Goal: Information Seeking & Learning: Learn about a topic

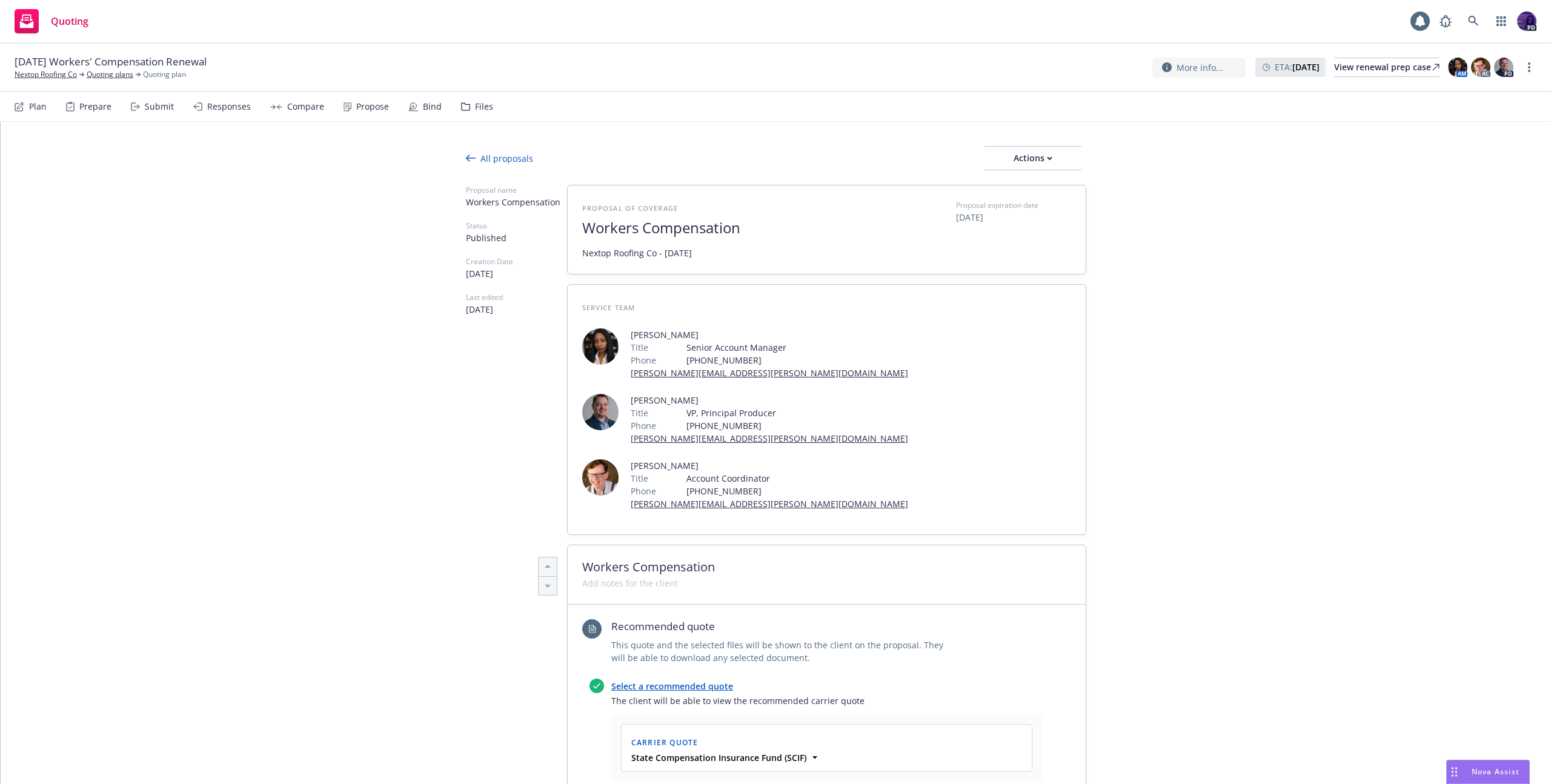
click at [498, 20] on div "Quoting 1 PD" at bounding box center [775, 22] width 1551 height 44
type textarea "x"
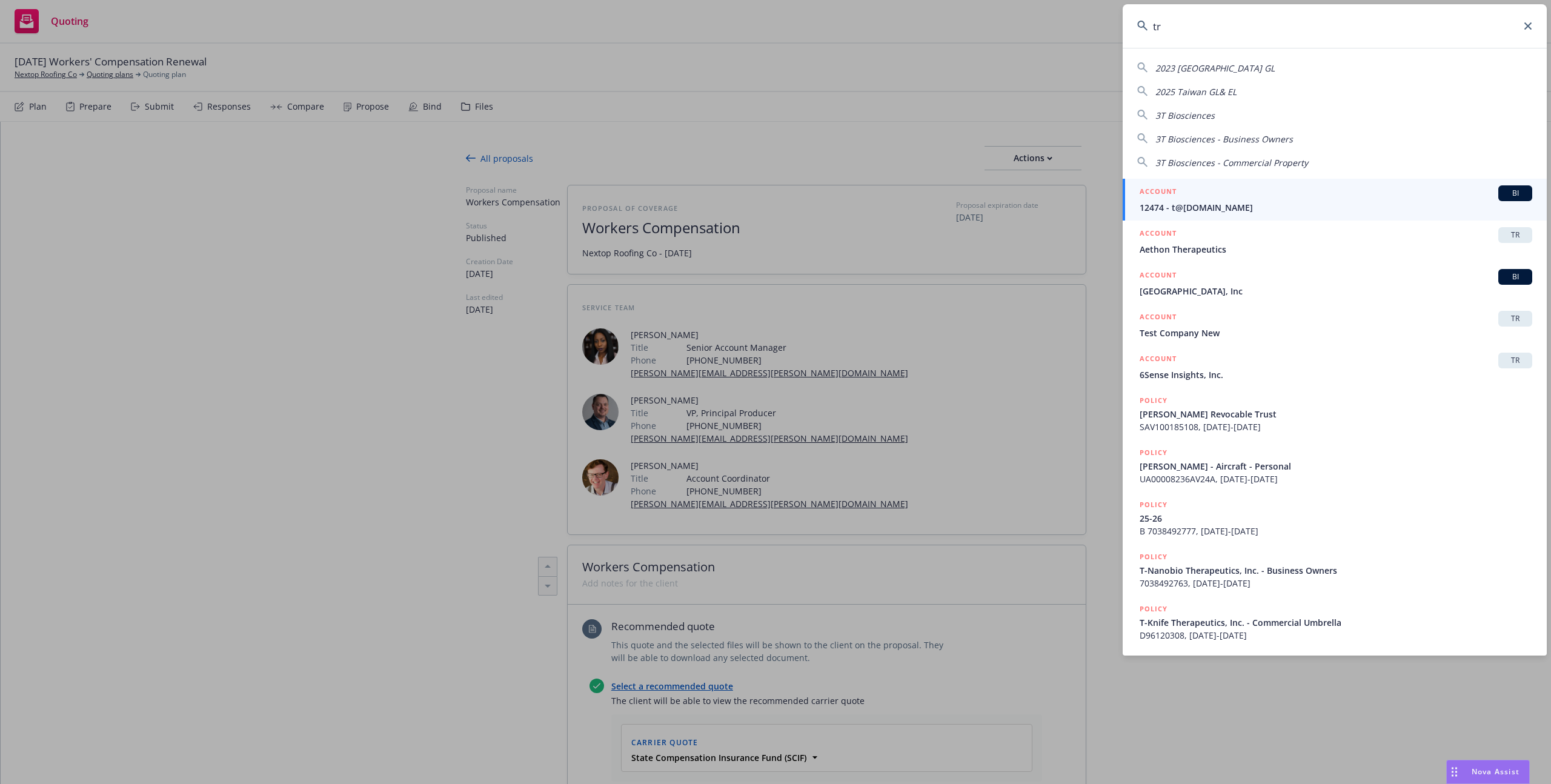
type input "t"
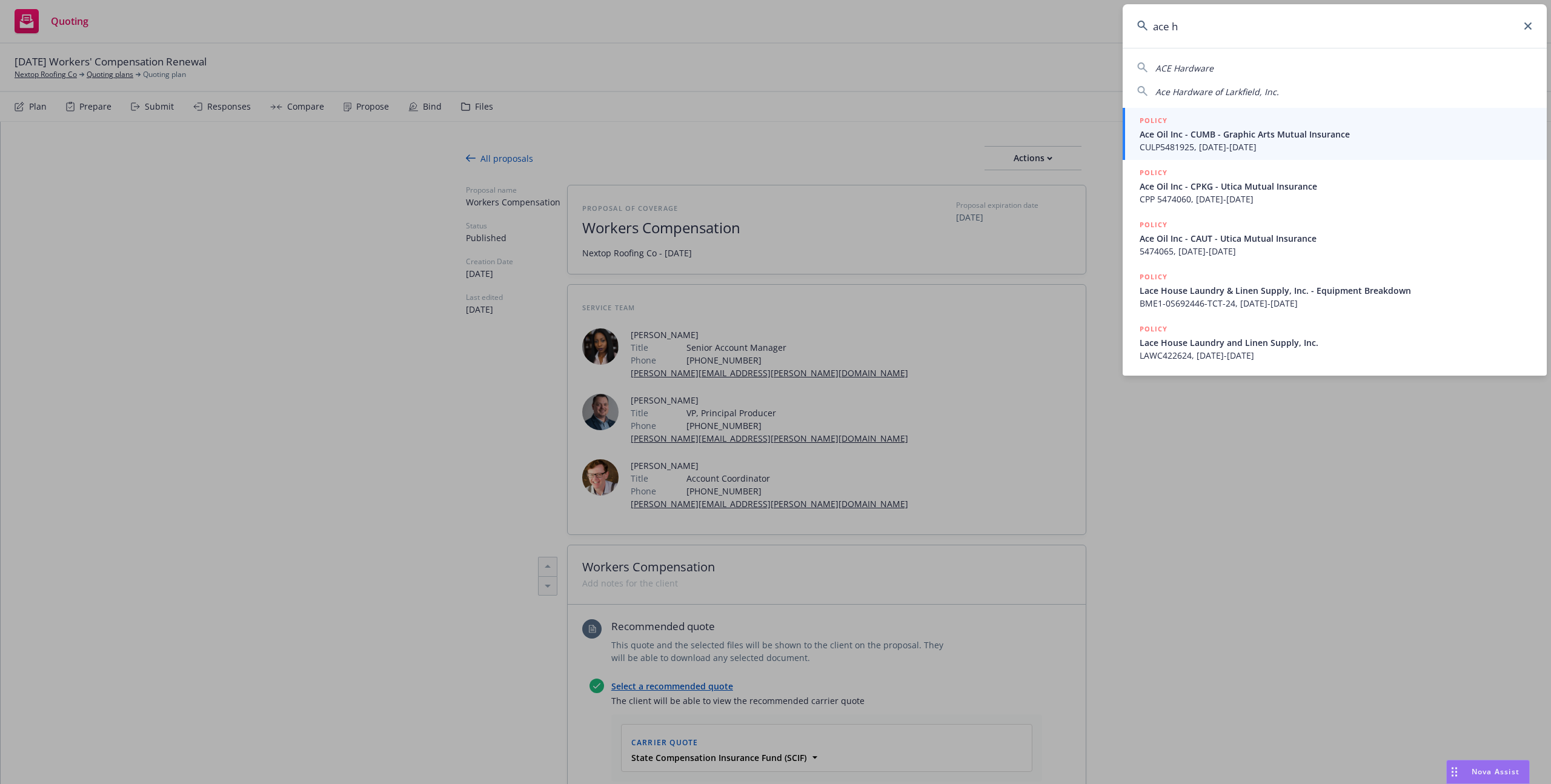
click at [1210, 72] on span "ACE Hardware" at bounding box center [1184, 68] width 58 height 12
type input "ACE Hardware"
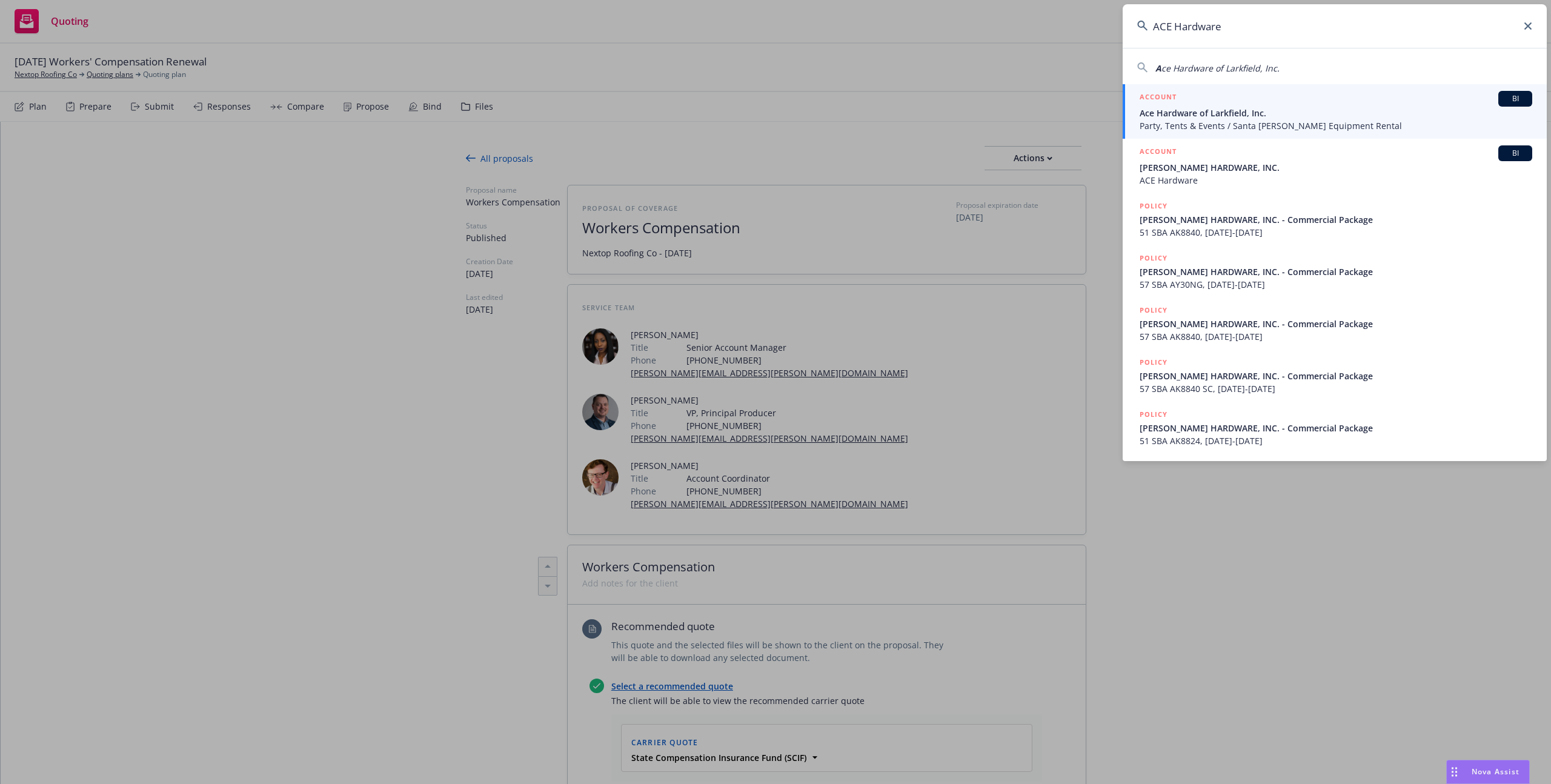
click at [1195, 103] on div "ACCOUNT BI" at bounding box center [1336, 99] width 393 height 16
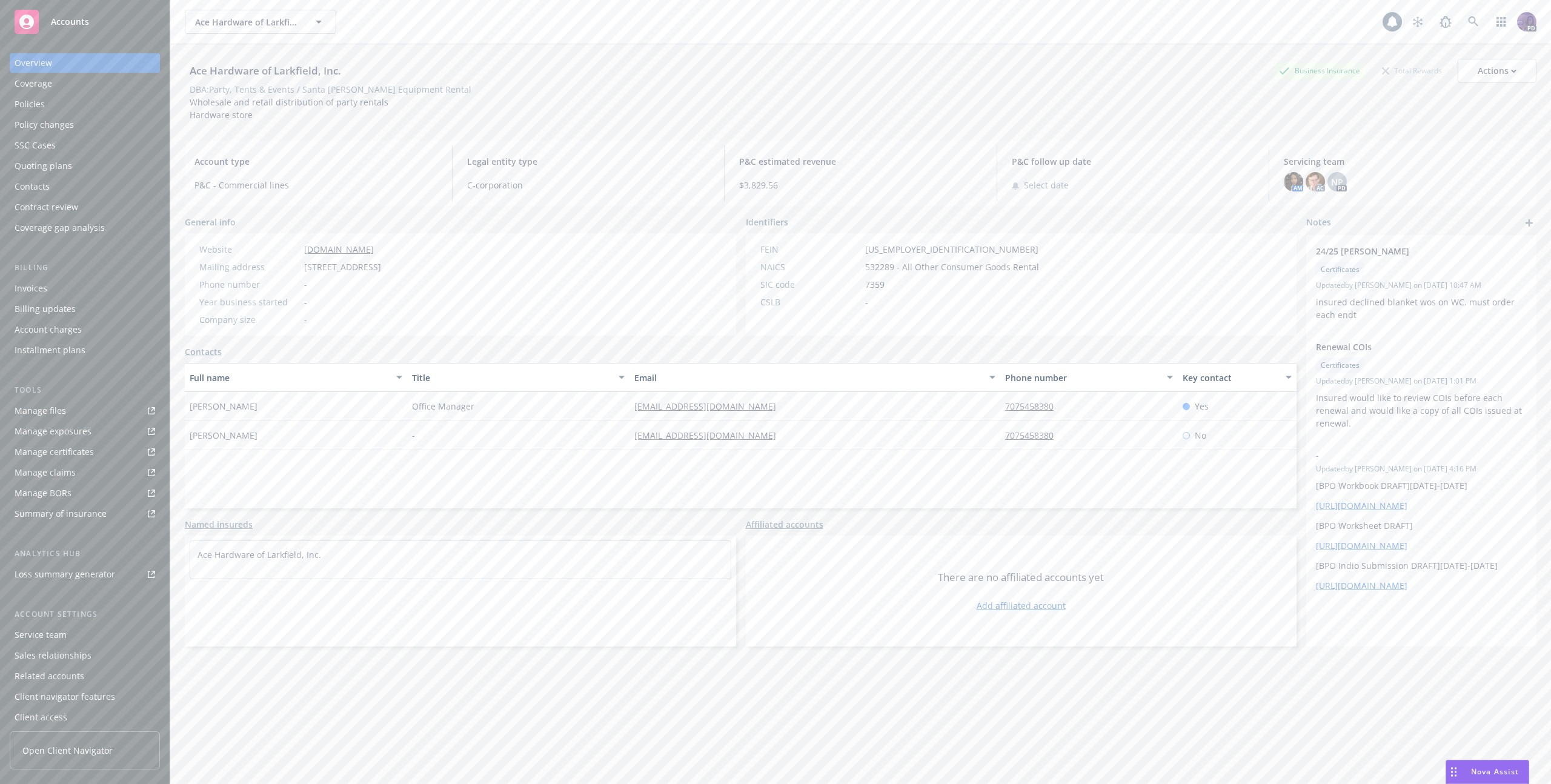
click at [79, 161] on div "Quoting plans" at bounding box center [85, 166] width 141 height 19
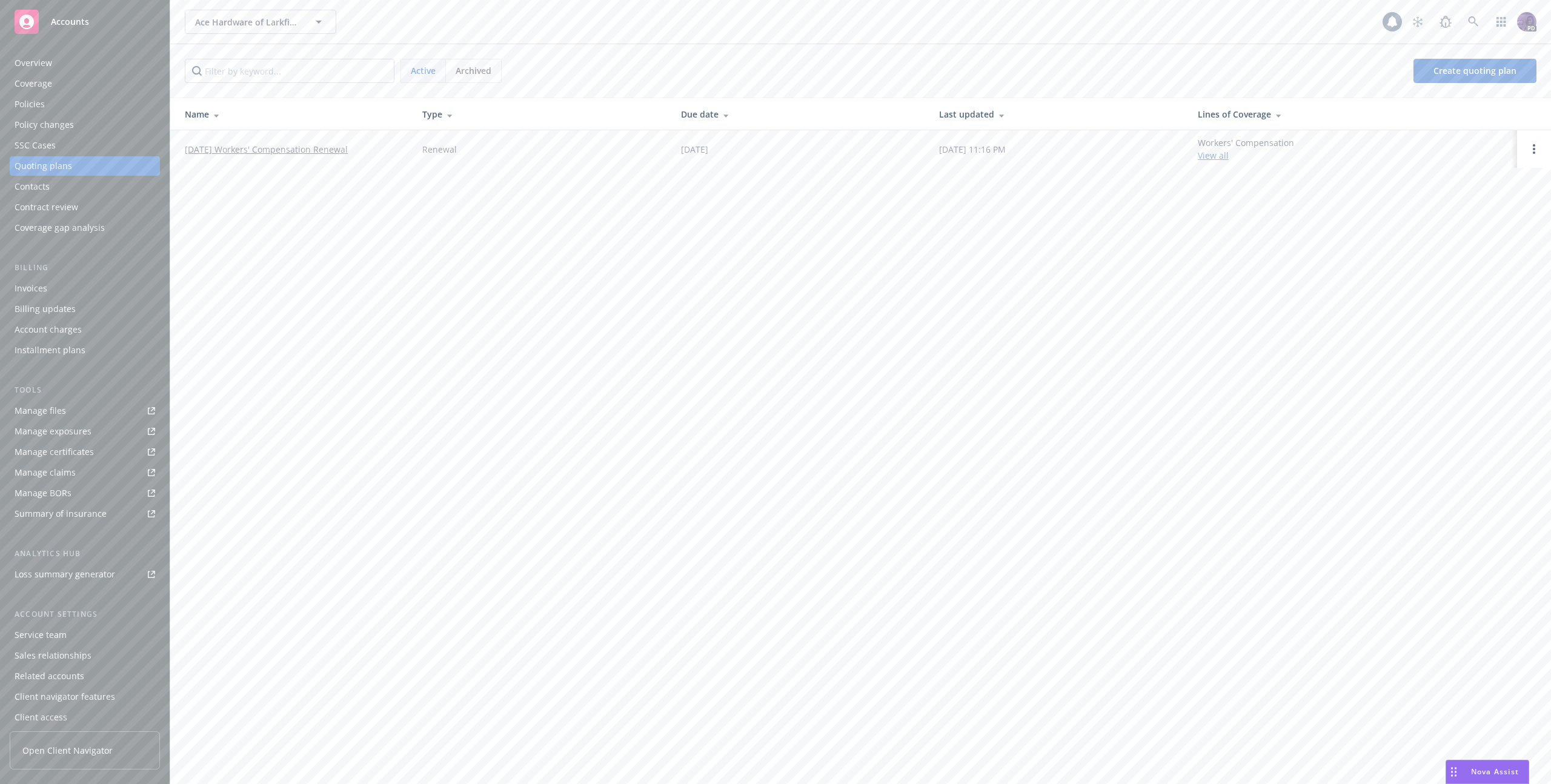
click at [286, 157] on td "08/26/25 Workers' Compensation Renewal" at bounding box center [291, 149] width 242 height 37
click at [289, 152] on link "08/26/25 Workers' Compensation Renewal" at bounding box center [265, 149] width 163 height 12
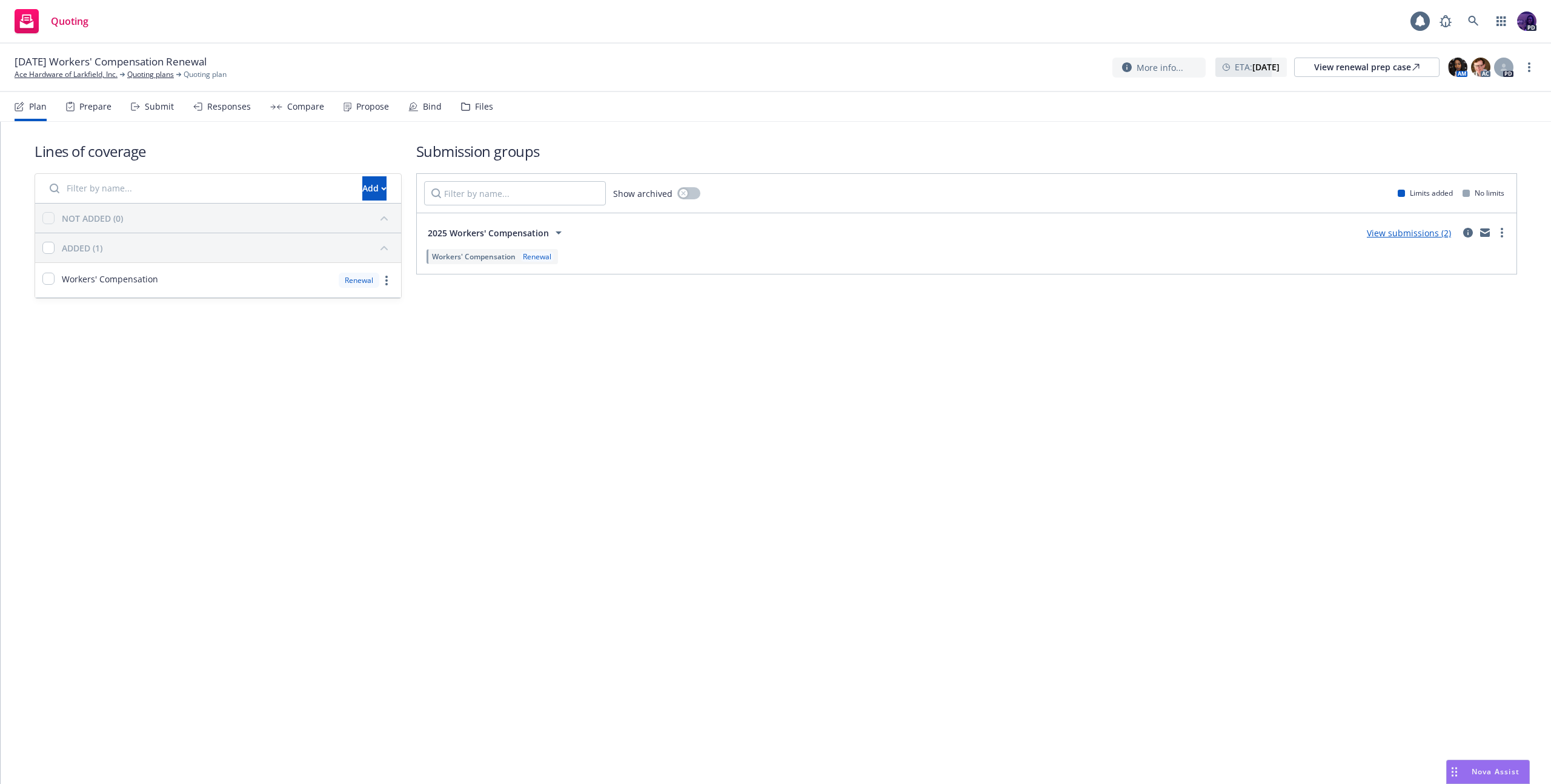
click at [1441, 232] on link "View submissions (2)" at bounding box center [1409, 233] width 84 height 12
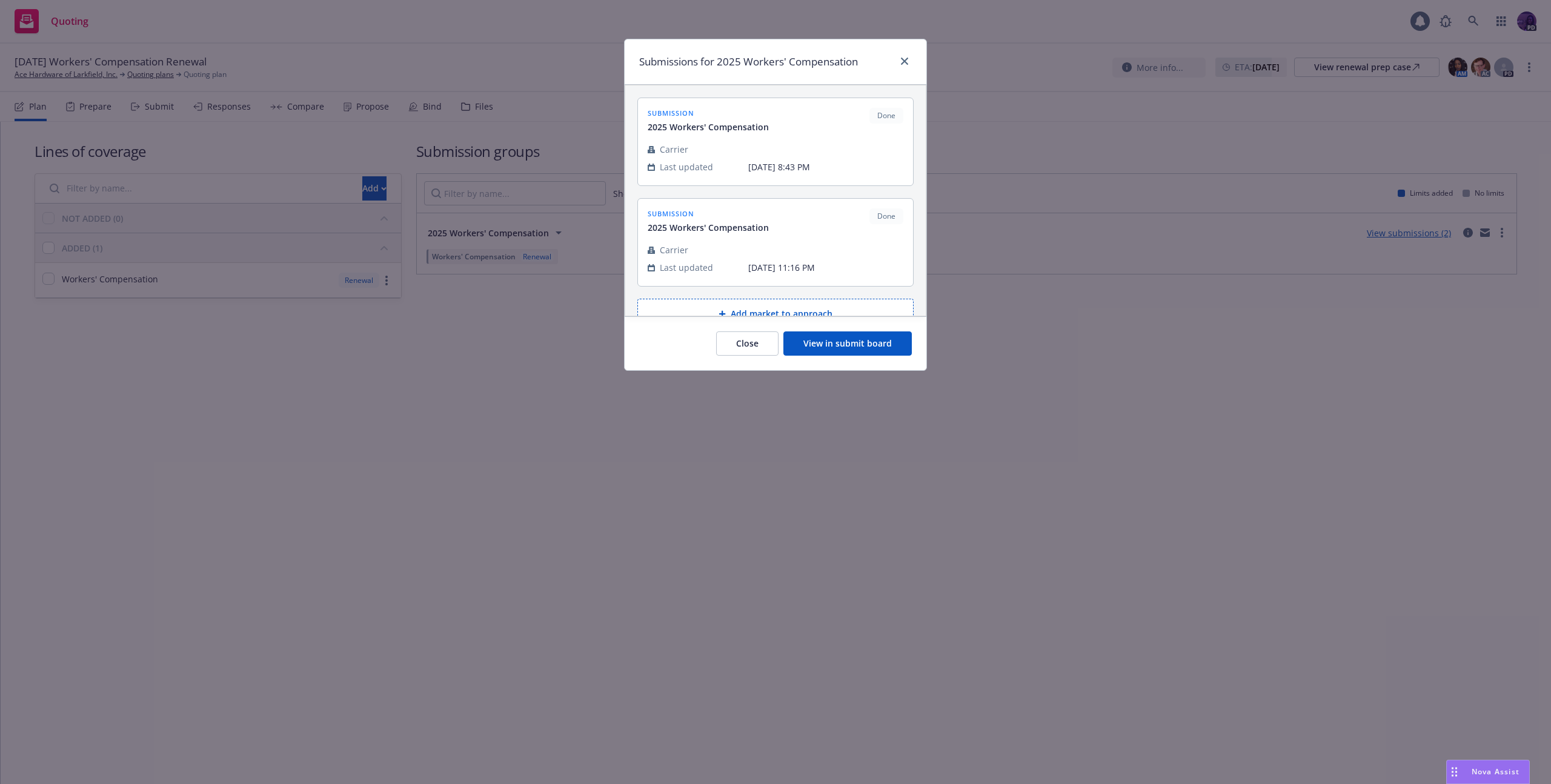
click at [817, 340] on button "View in submit board" at bounding box center [847, 343] width 128 height 24
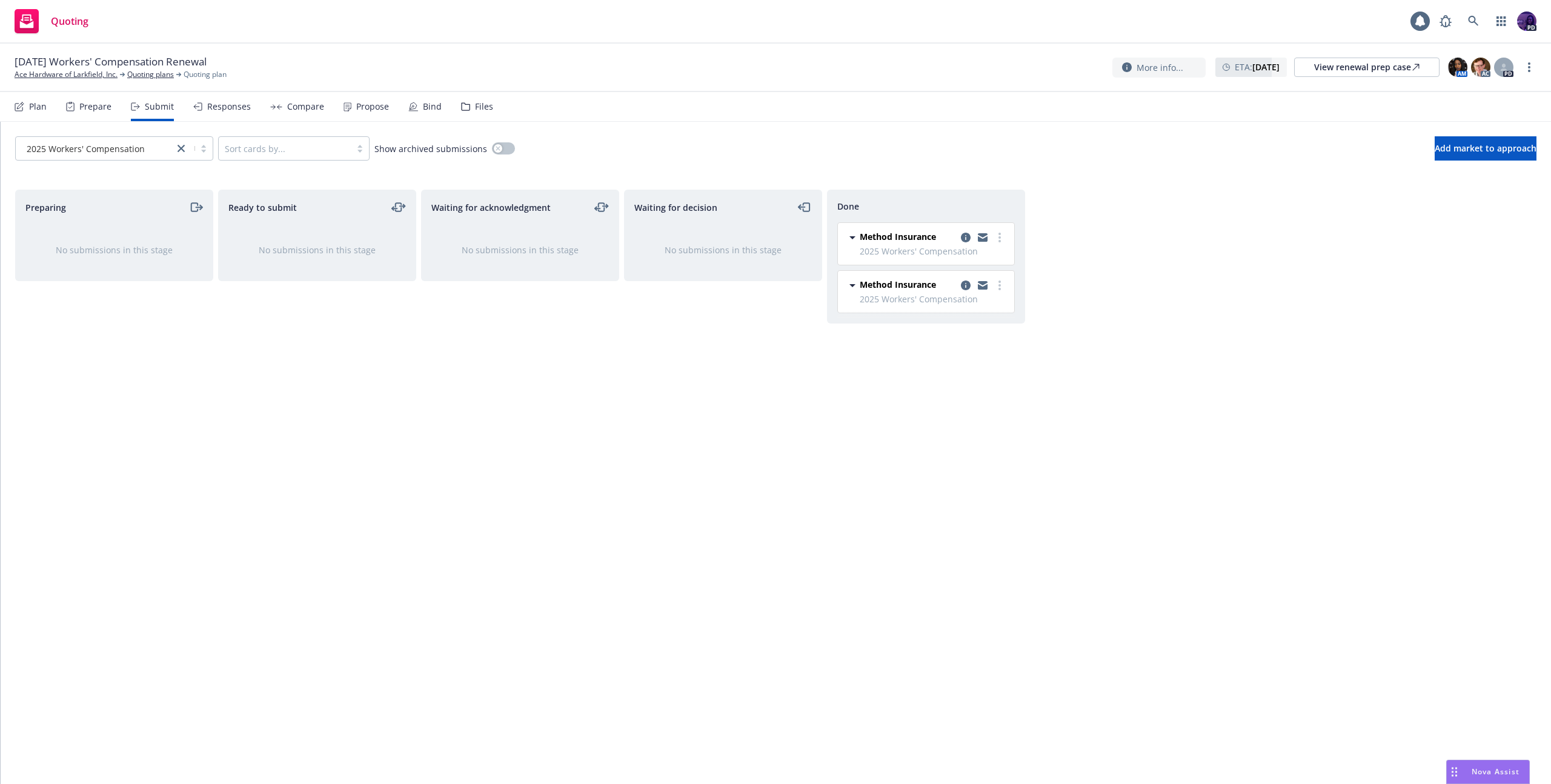
click at [370, 106] on div "Propose" at bounding box center [373, 107] width 33 height 9
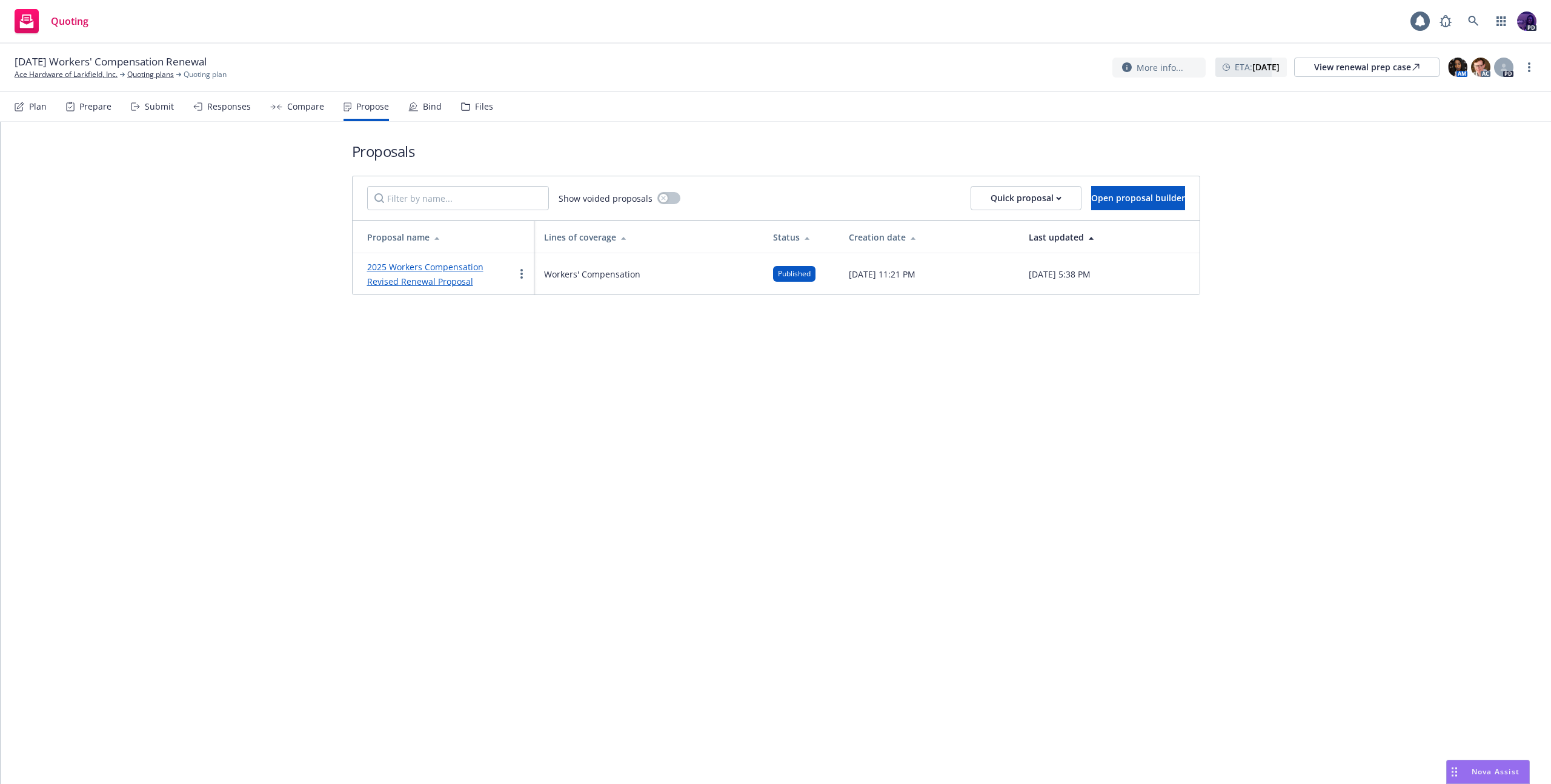
click at [483, 263] on link "2025 Workers Compensation Revised Renewal Proposal" at bounding box center [425, 274] width 116 height 26
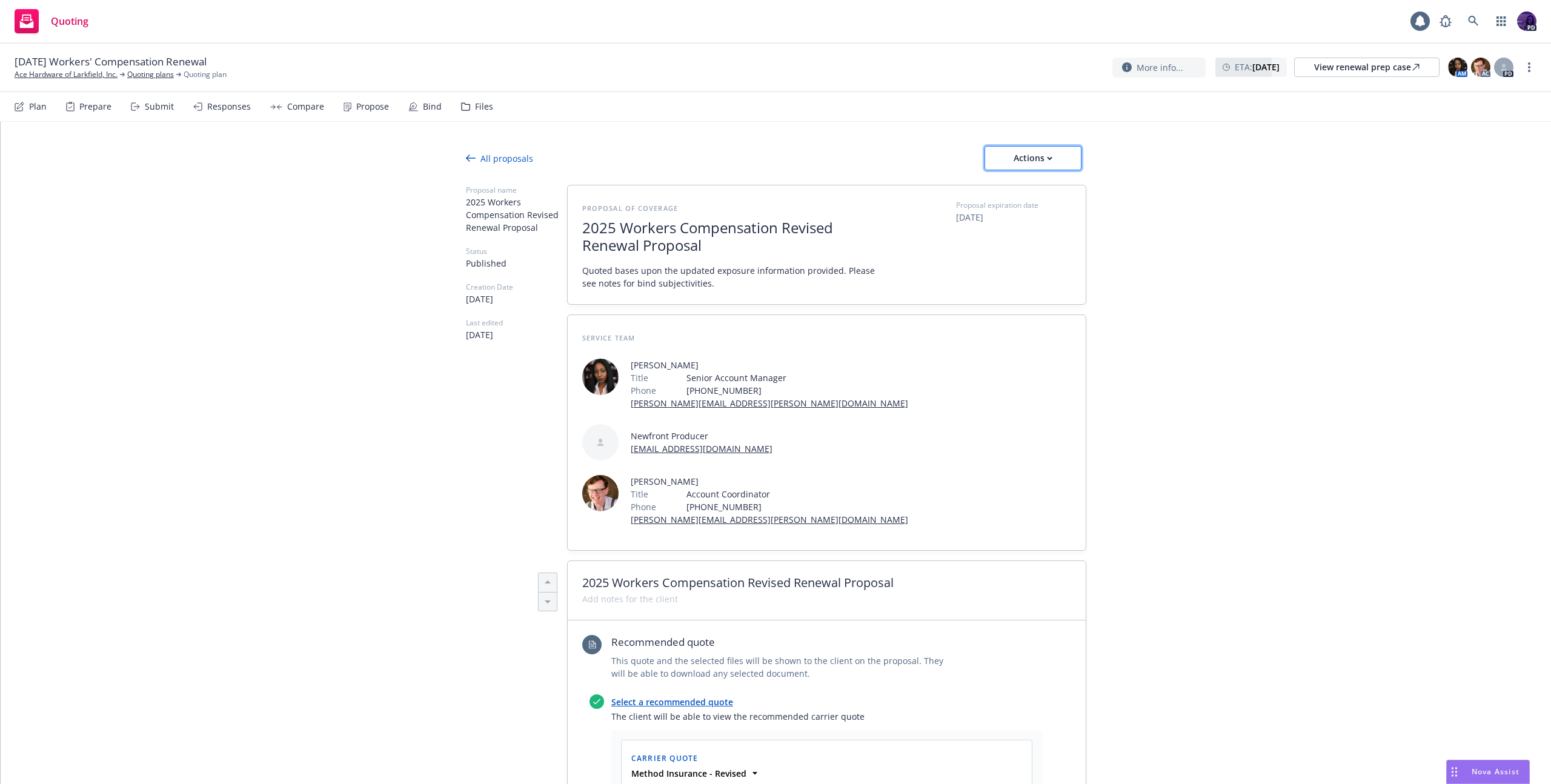
click at [1058, 162] on button "Actions" at bounding box center [1033, 158] width 97 height 24
click at [1044, 217] on span "See client view" at bounding box center [1025, 213] width 89 height 12
type textarea "x"
click at [108, 78] on link "Ace Hardware of Larkfield, Inc." at bounding box center [66, 75] width 103 height 11
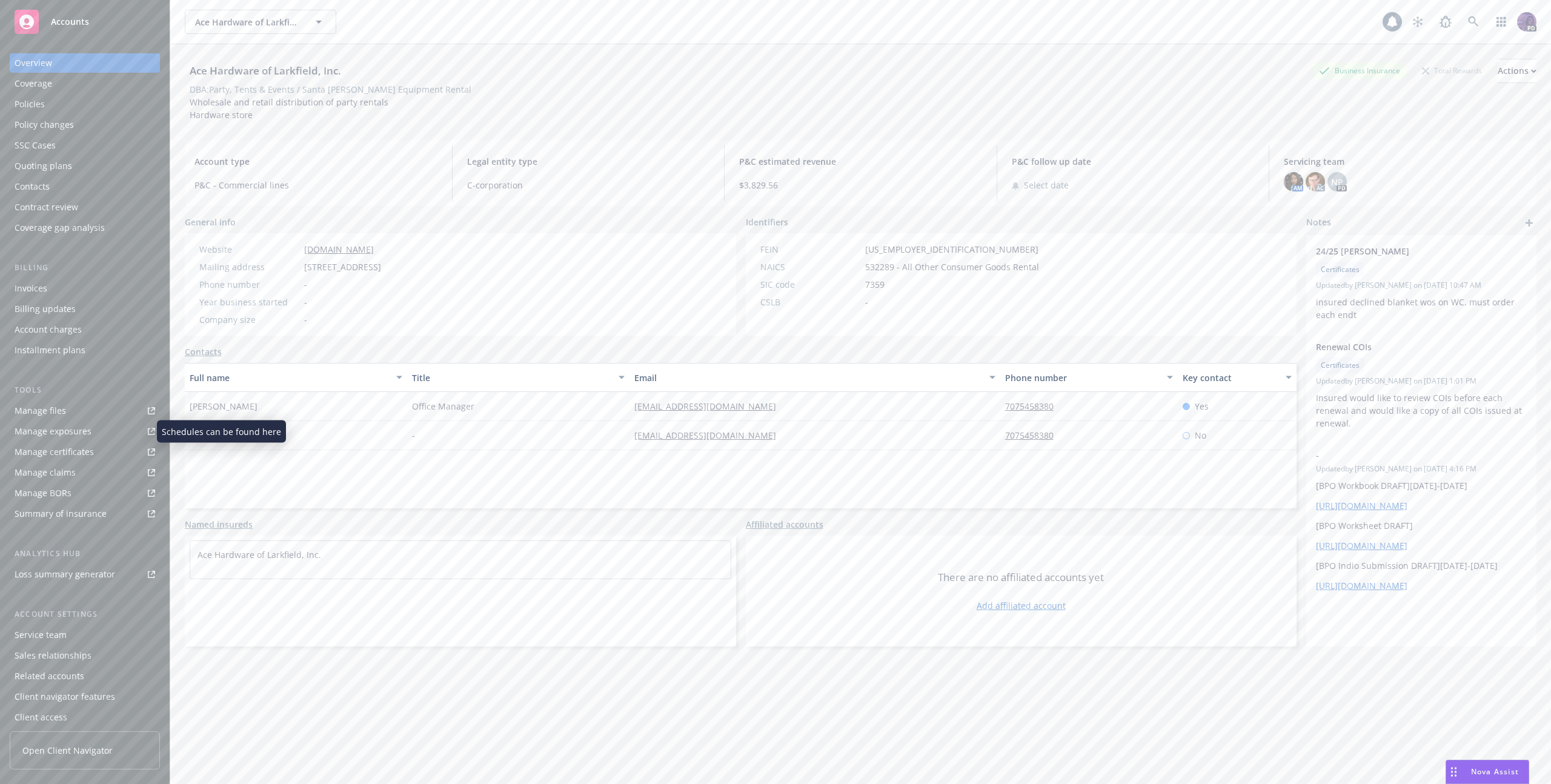
click at [54, 429] on div "Manage exposures" at bounding box center [53, 431] width 77 height 19
click at [79, 450] on div "Manage certificates" at bounding box center [54, 451] width 79 height 19
click at [110, 125] on div "Policy changes" at bounding box center [85, 124] width 141 height 19
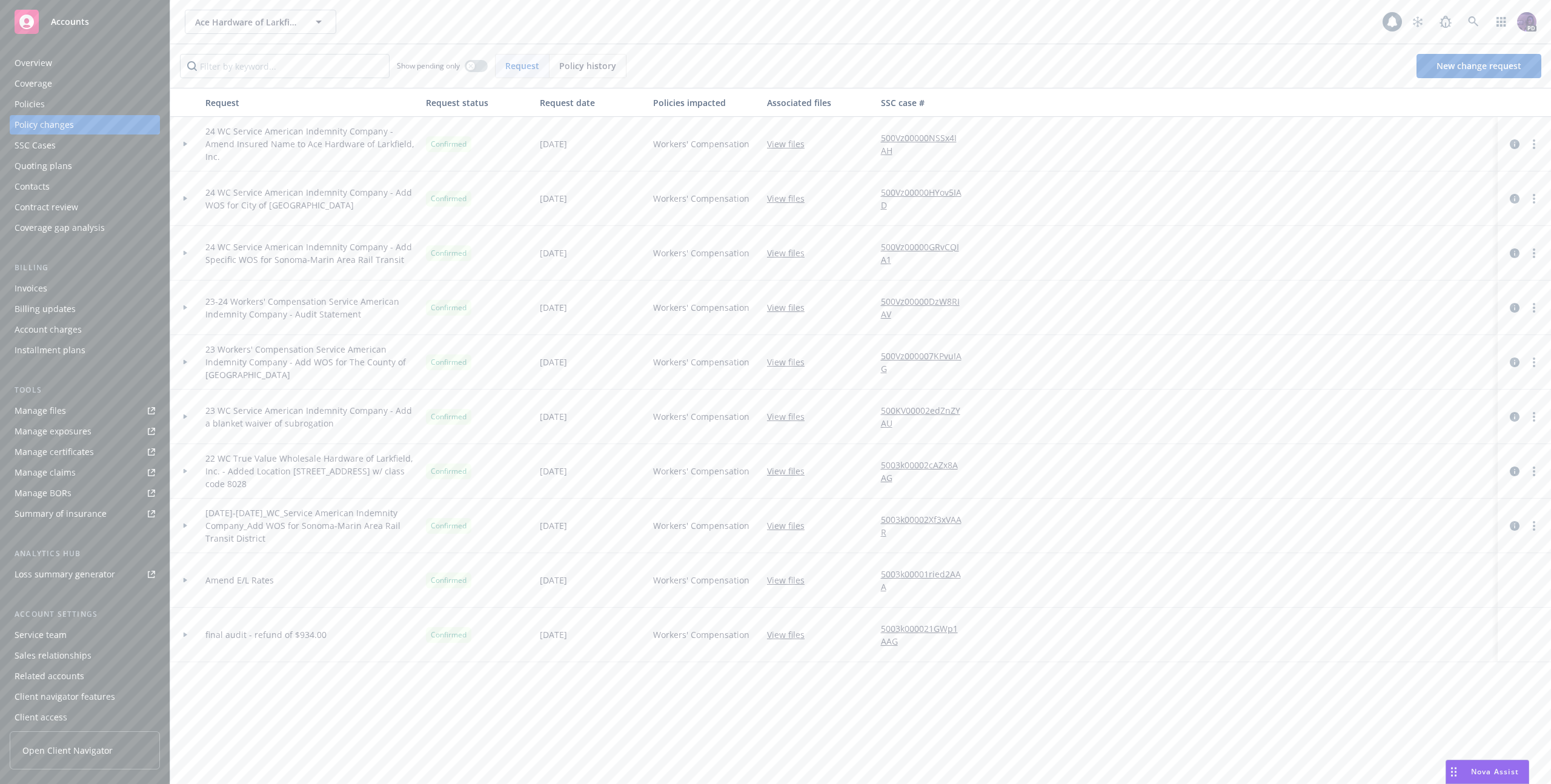
click at [588, 61] on span "Policy history" at bounding box center [588, 65] width 57 height 12
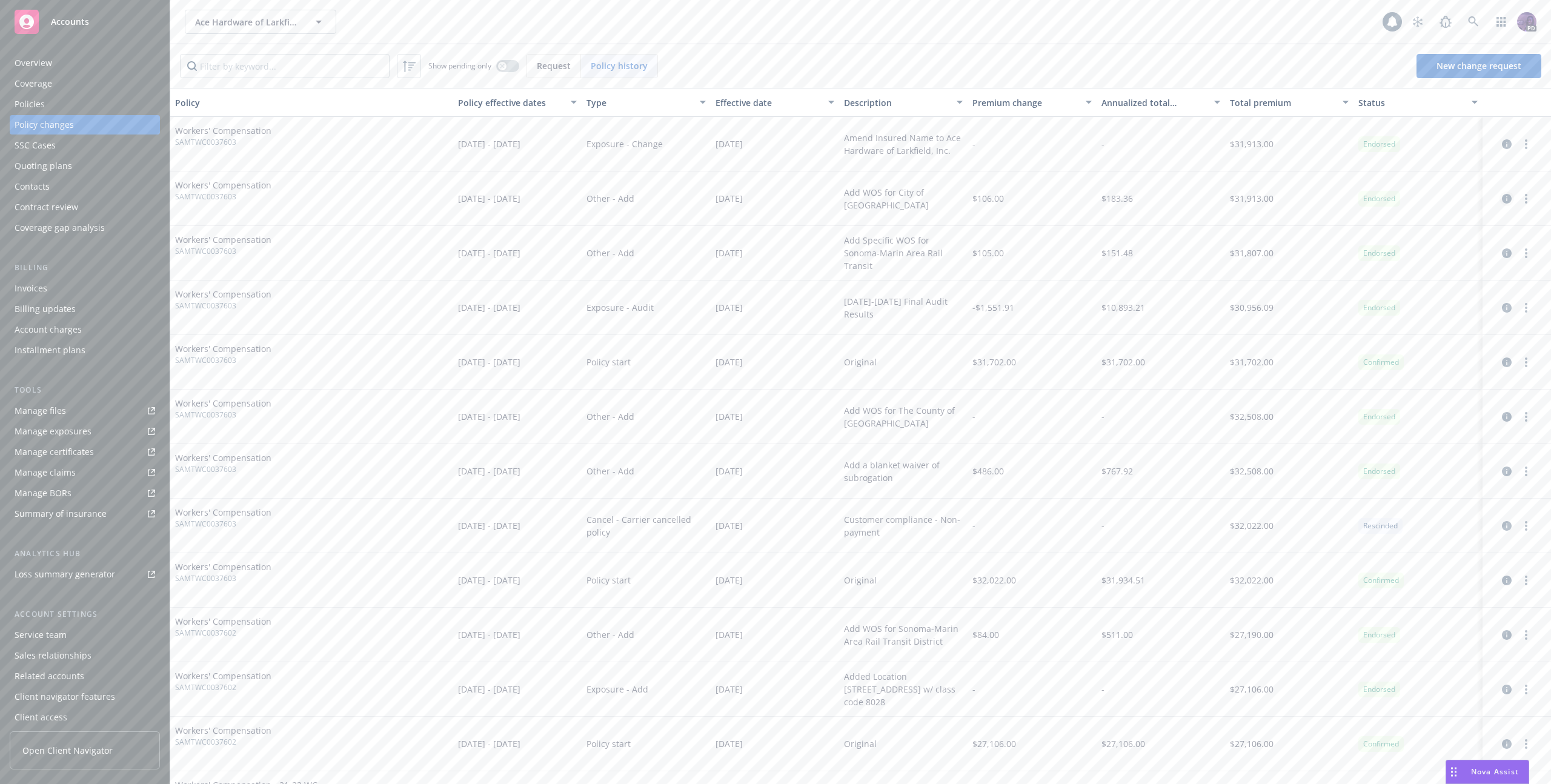
click at [1502, 201] on icon "circleInformation" at bounding box center [1507, 198] width 9 height 9
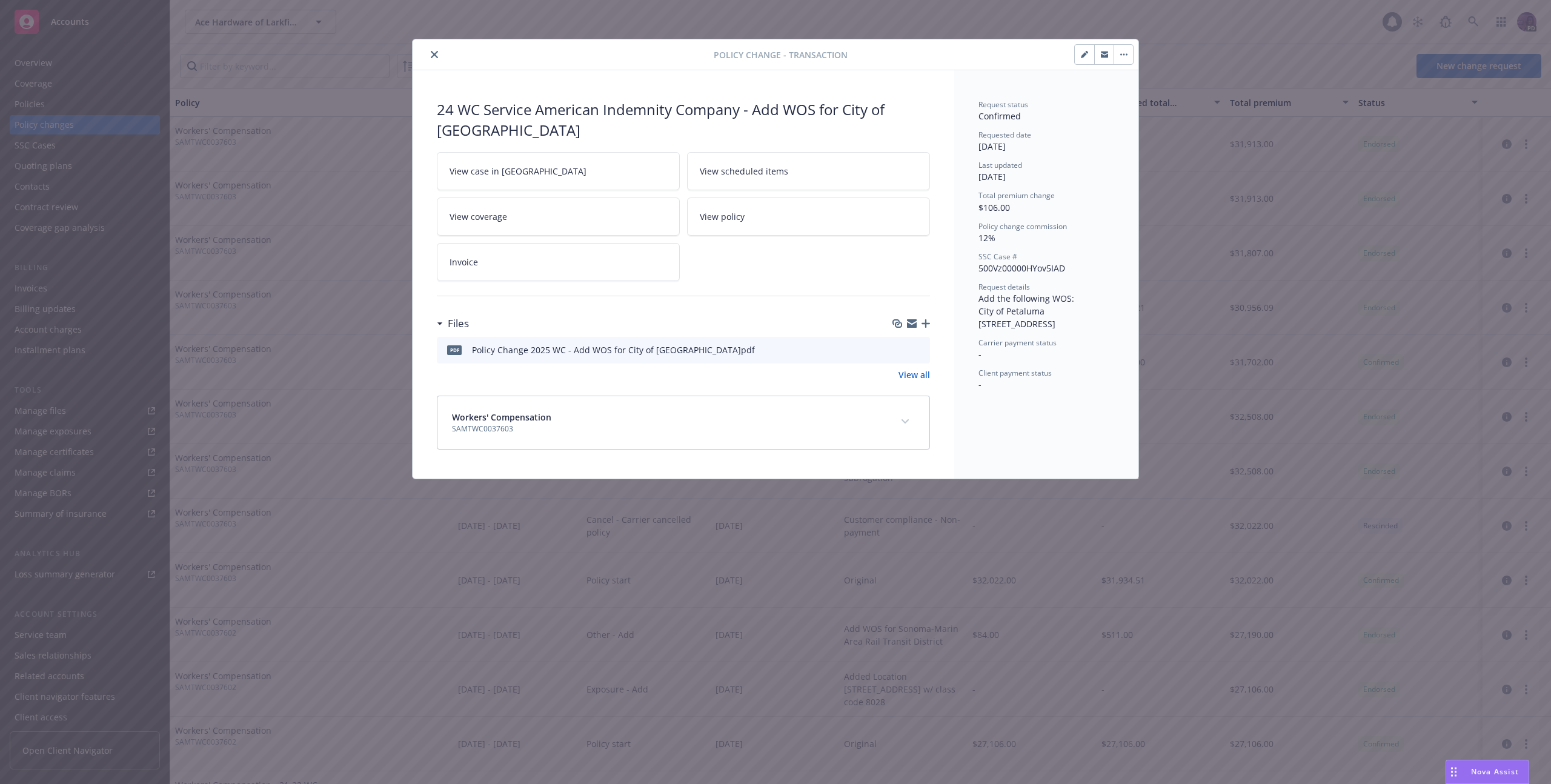
click at [433, 50] on button "close" at bounding box center [434, 54] width 15 height 15
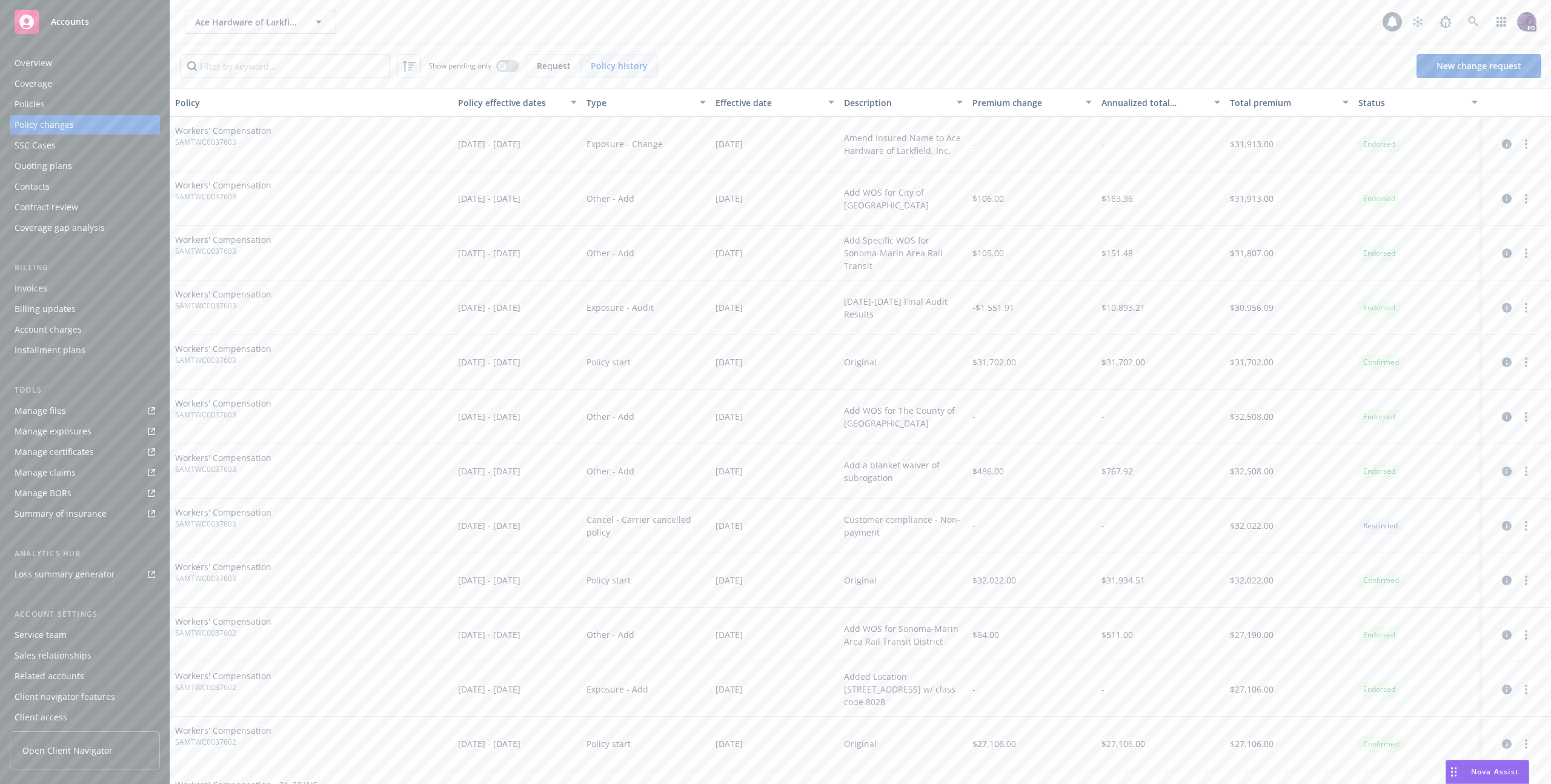
click at [1502, 468] on icon "circleInformation" at bounding box center [1507, 471] width 9 height 9
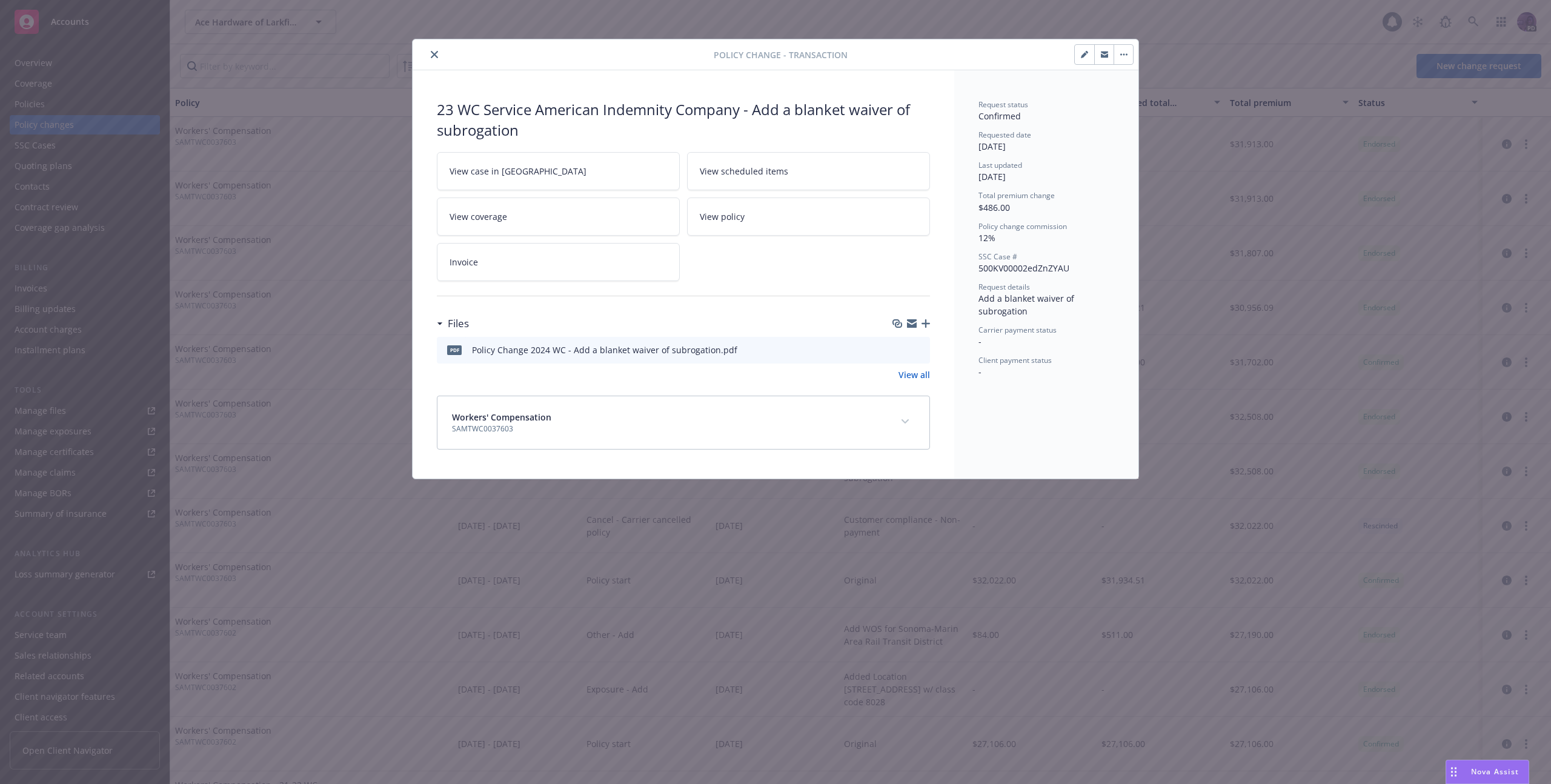
click at [437, 54] on icon "close" at bounding box center [434, 54] width 7 height 7
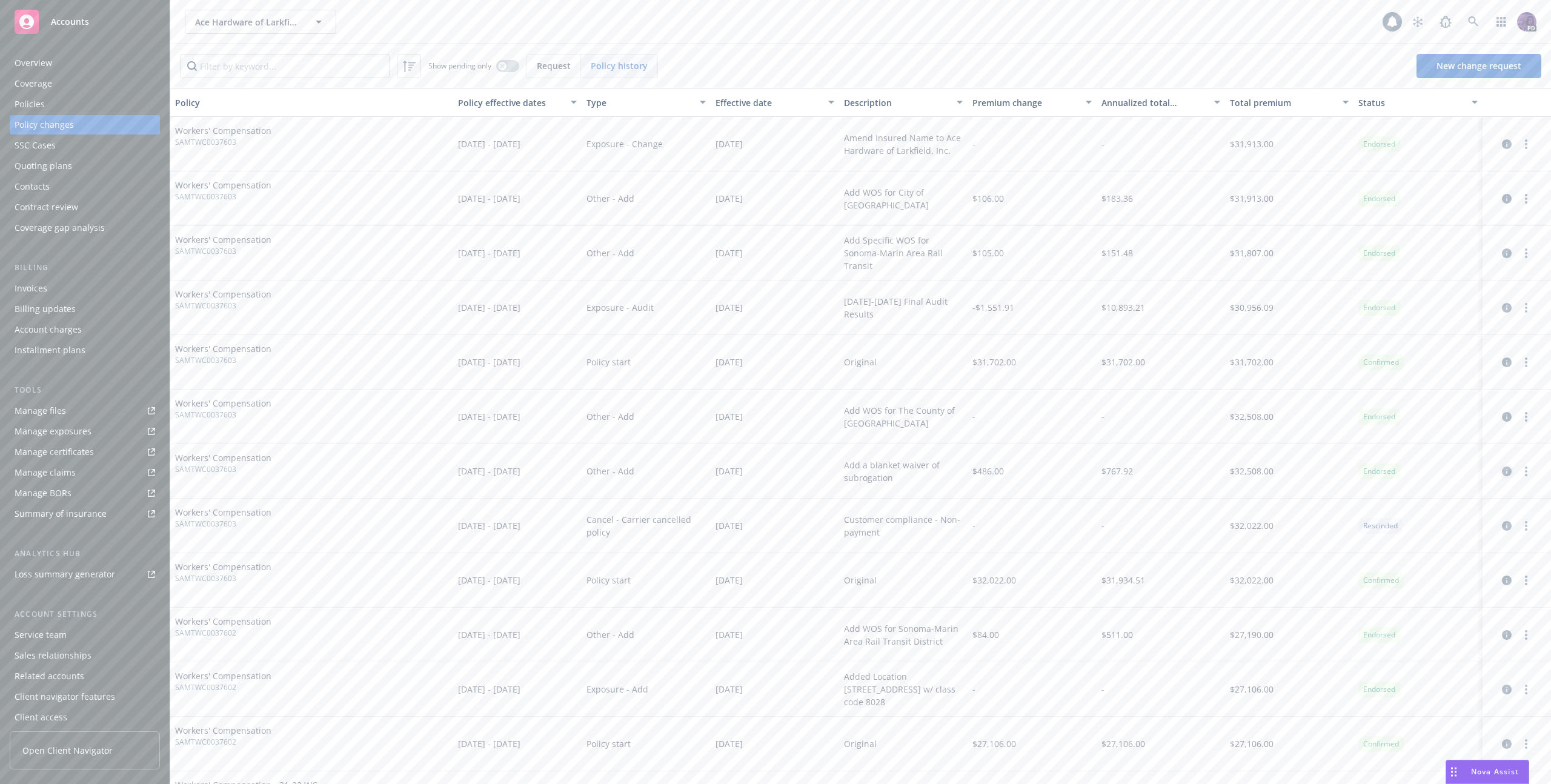
click at [1502, 474] on icon "circleInformation" at bounding box center [1507, 471] width 9 height 9
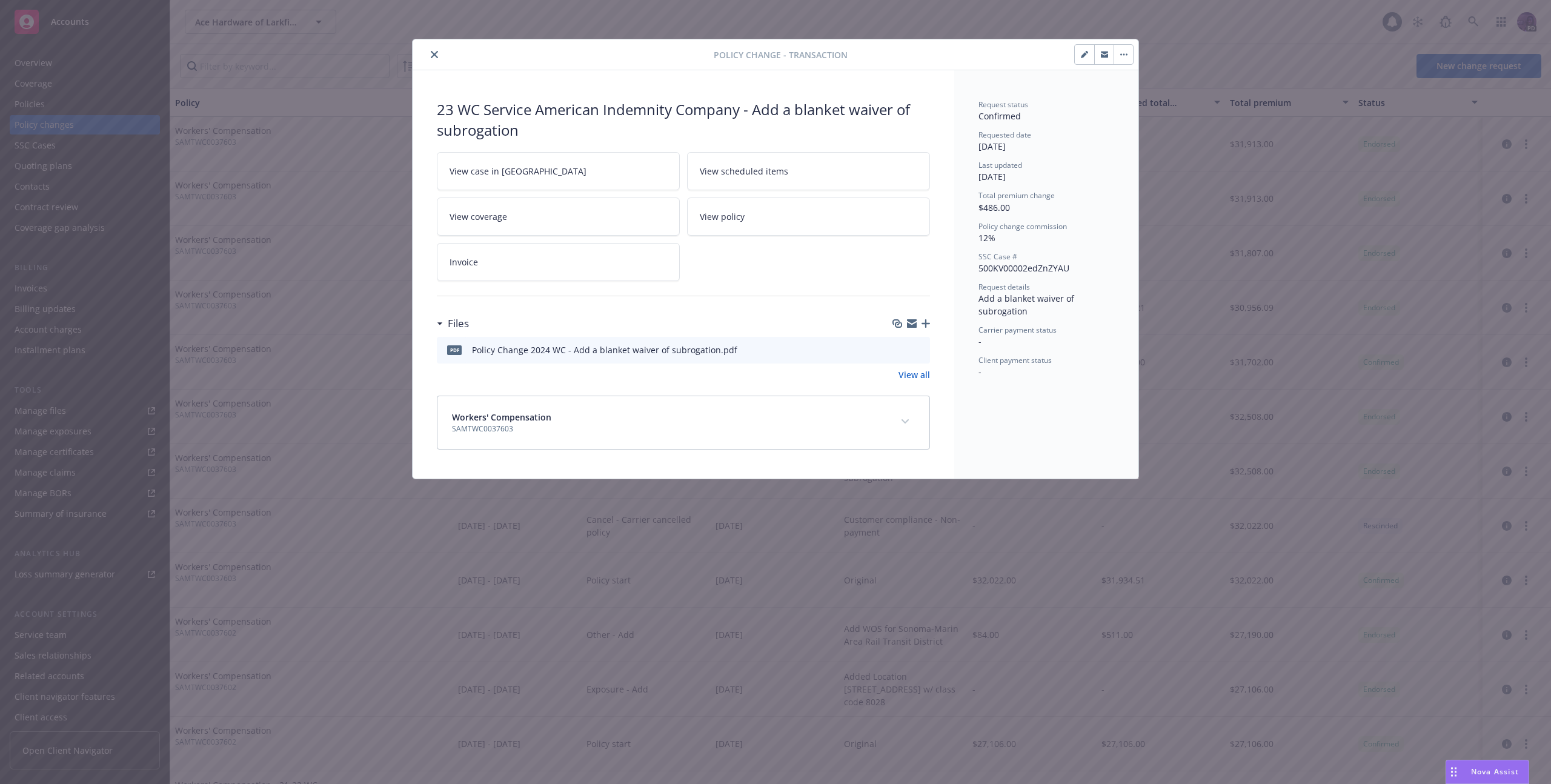
click at [440, 56] on button "close" at bounding box center [434, 54] width 15 height 15
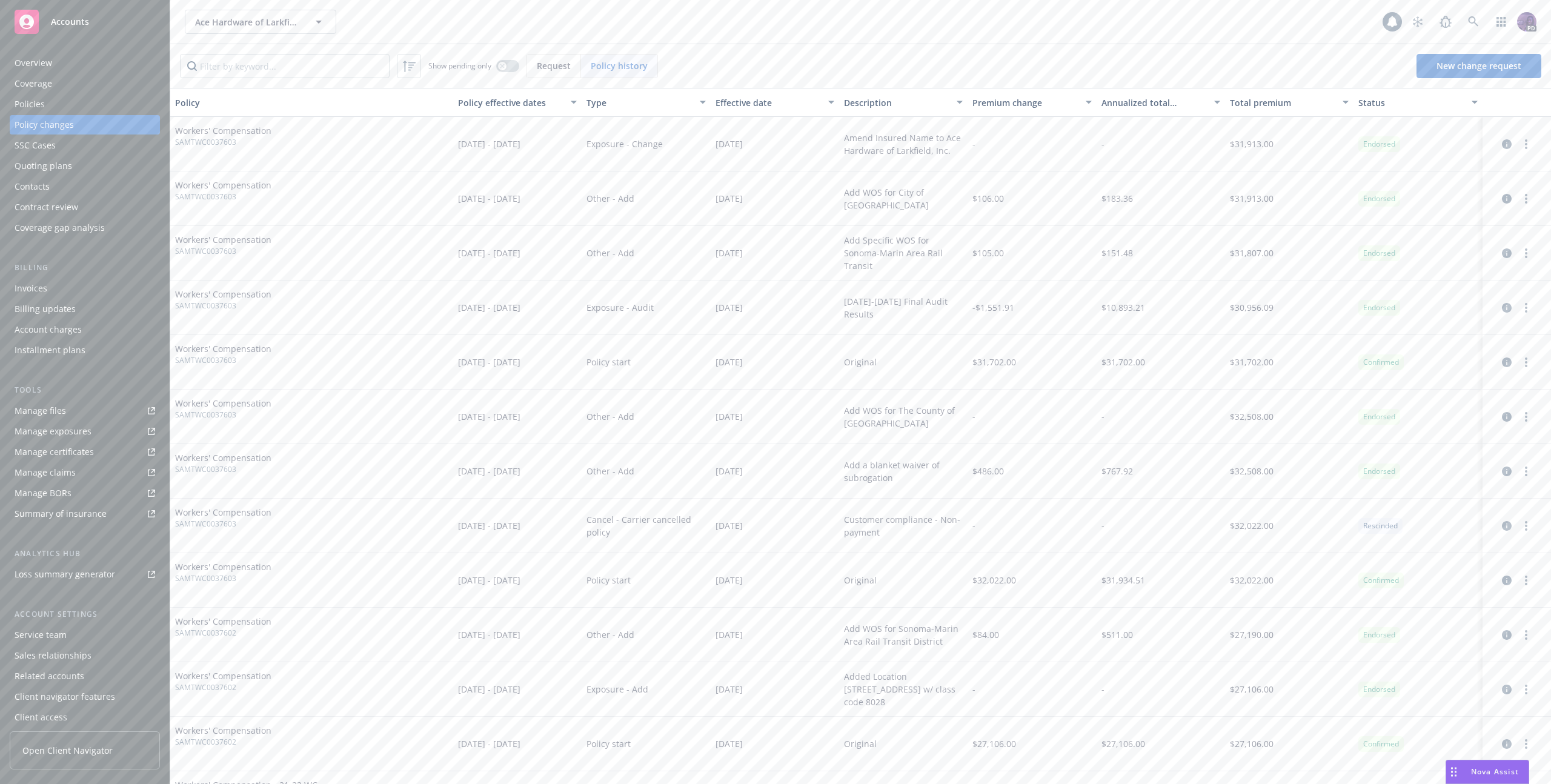
click at [112, 67] on div "Overview" at bounding box center [85, 63] width 141 height 19
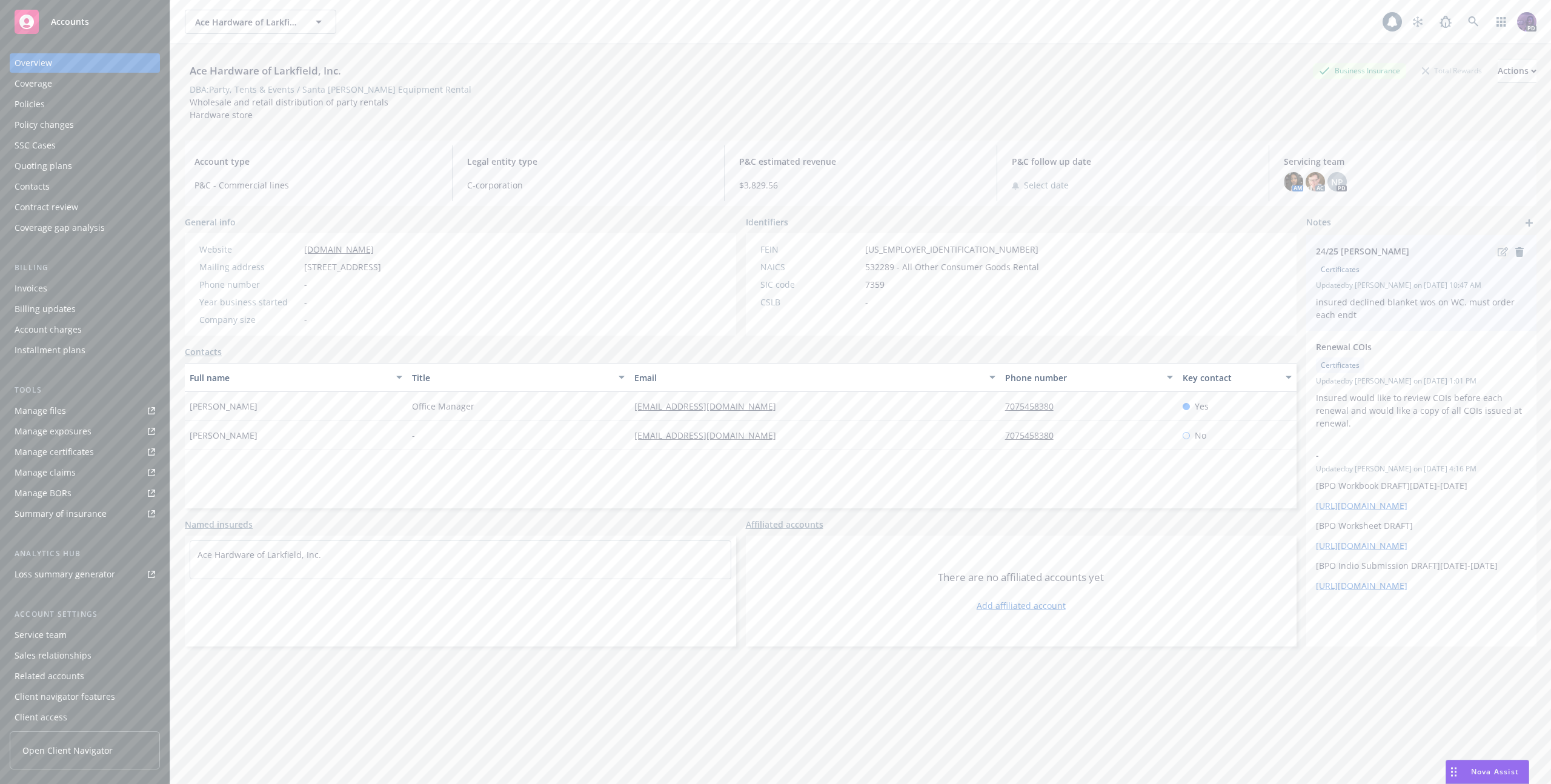
click at [1498, 252] on icon "edit" at bounding box center [1503, 252] width 10 height 9
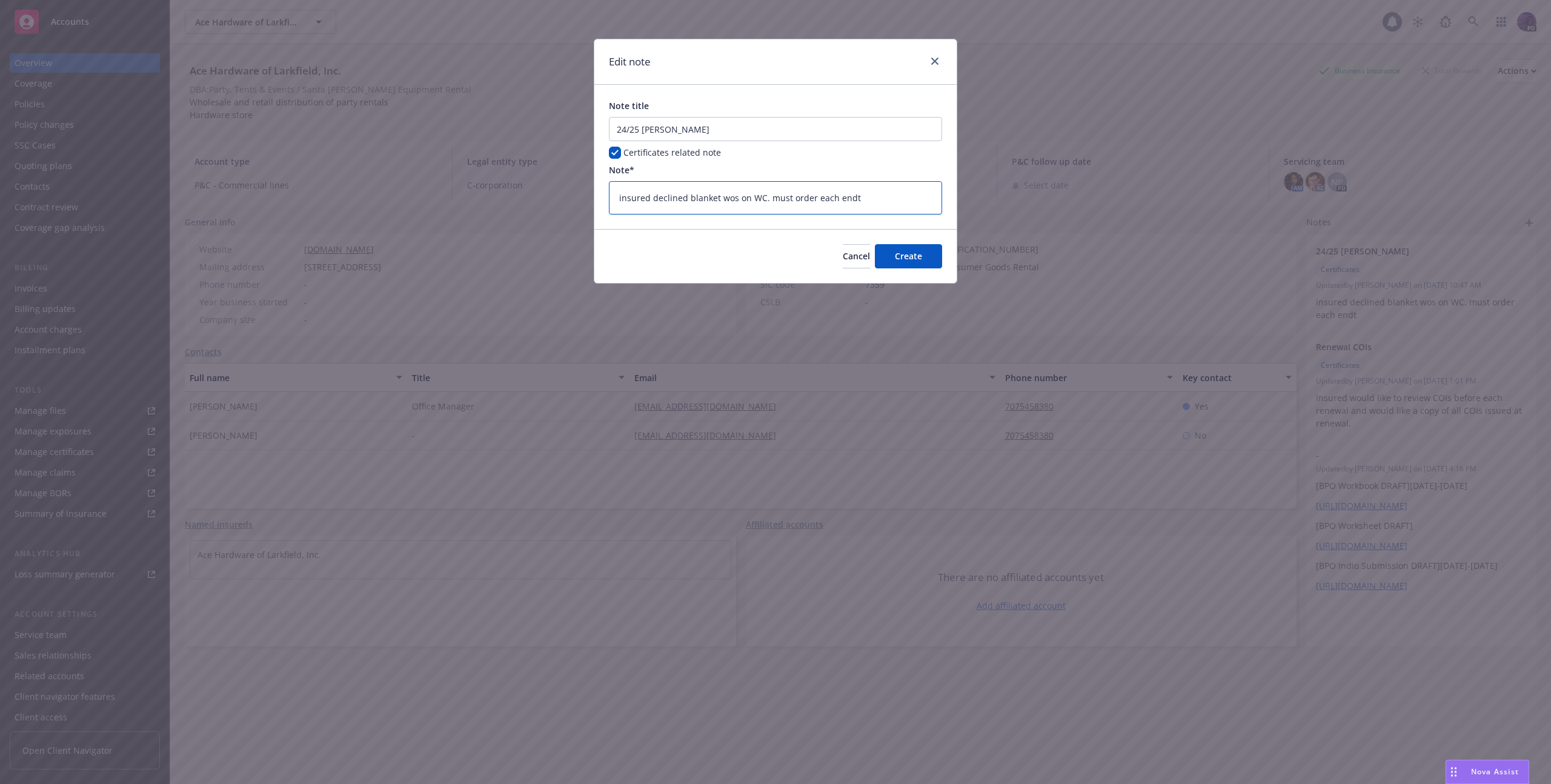
click at [869, 203] on textarea "insured declined blanket wos on WC. must order each endt" at bounding box center [776, 198] width 333 height 33
type textarea "x"
type textarea "insured declined blanket wos on WC. must order each endt."
type textarea "x"
type textarea "insured declined blanket wos on WC. must order each endt."
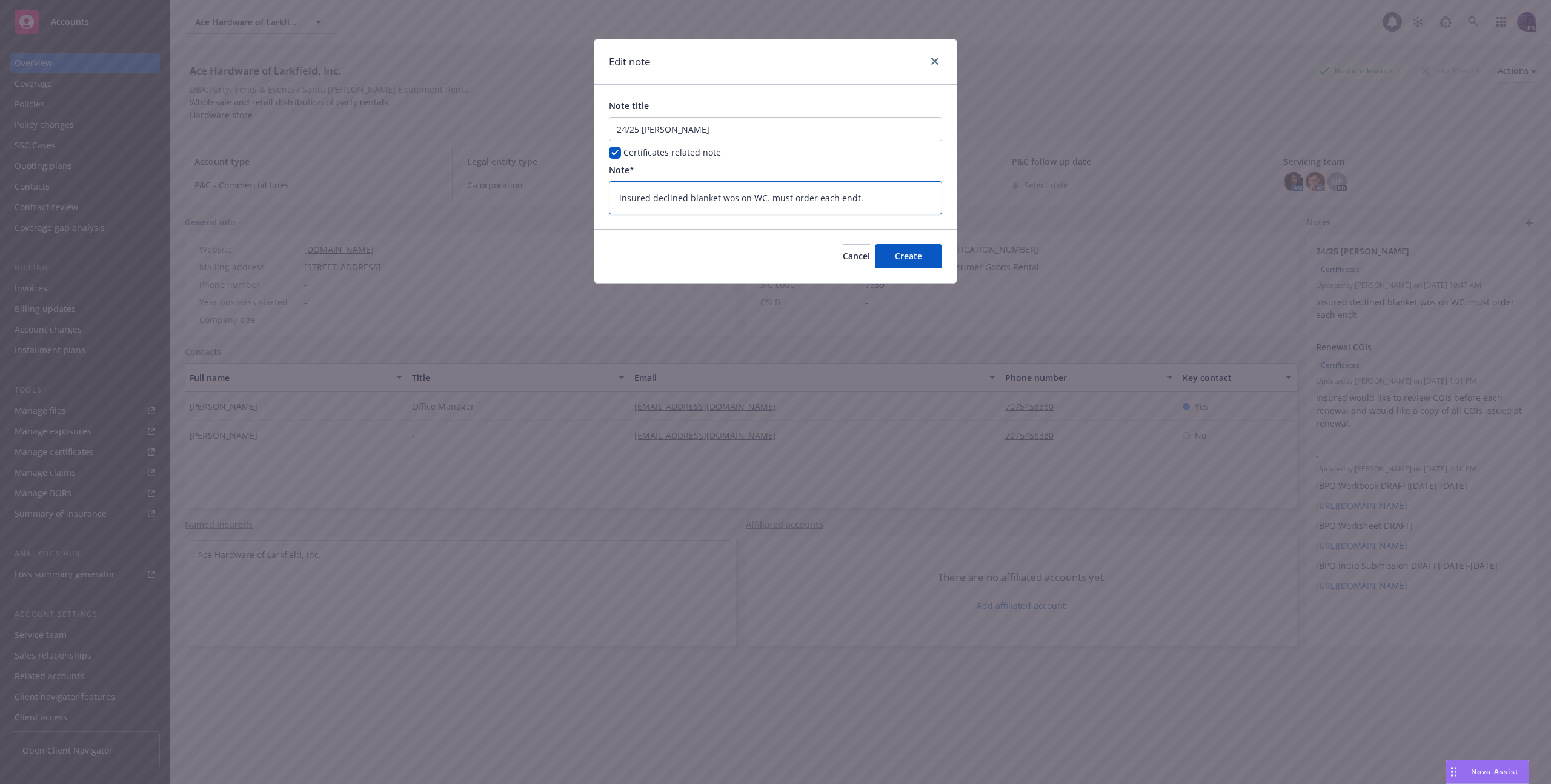
type textarea "x"
type textarea "insured declined blanket wos on WC. must order each endt. B"
type textarea "x"
type textarea "insured declined blanket wos on WC. must order each endt. Bl"
type textarea "x"
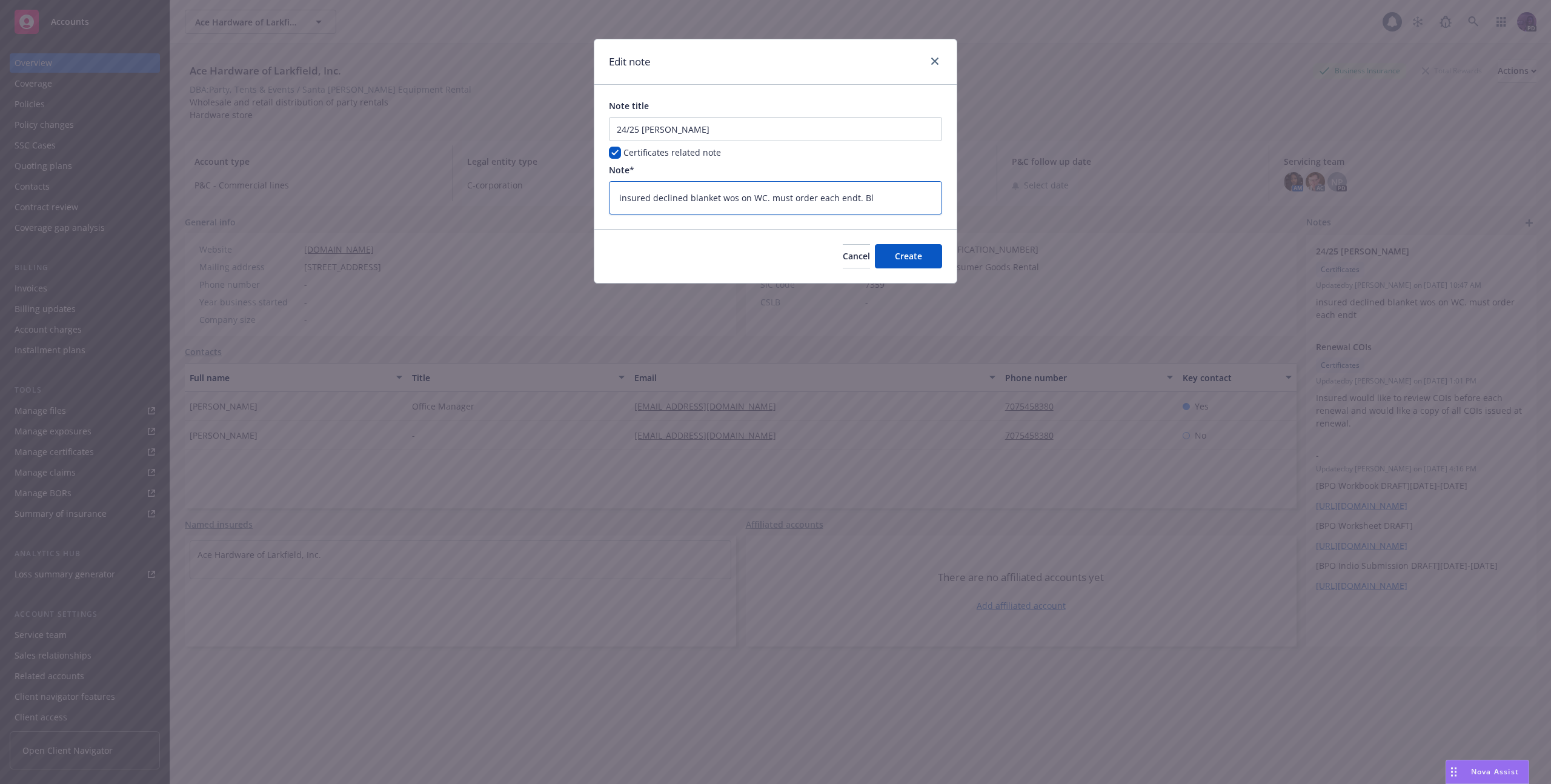
type textarea "insured declined blanket wos on WC. must order each endt. Bla"
type textarea "x"
type textarea "insured declined blanket wos on WC. must order each endt. Blan"
type textarea "x"
type textarea "insured declined blanket wos on WC. must order each endt. Blank"
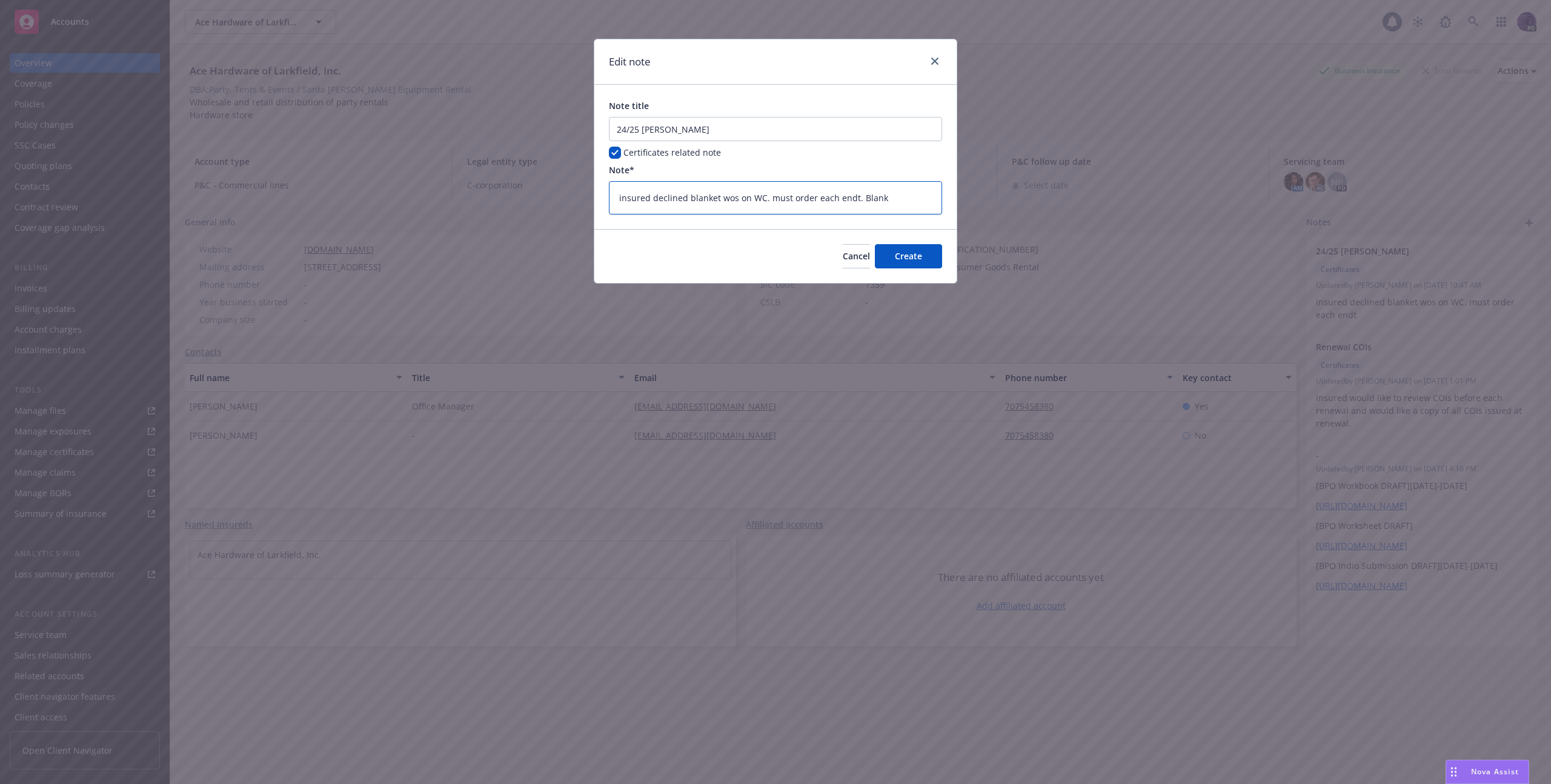
type textarea "x"
type textarea "insured declined blanket wos on WC. must order each endt. Blanke"
type textarea "x"
type textarea "insured declined blanket wos on WC. must order each endt. Blanket"
type textarea "x"
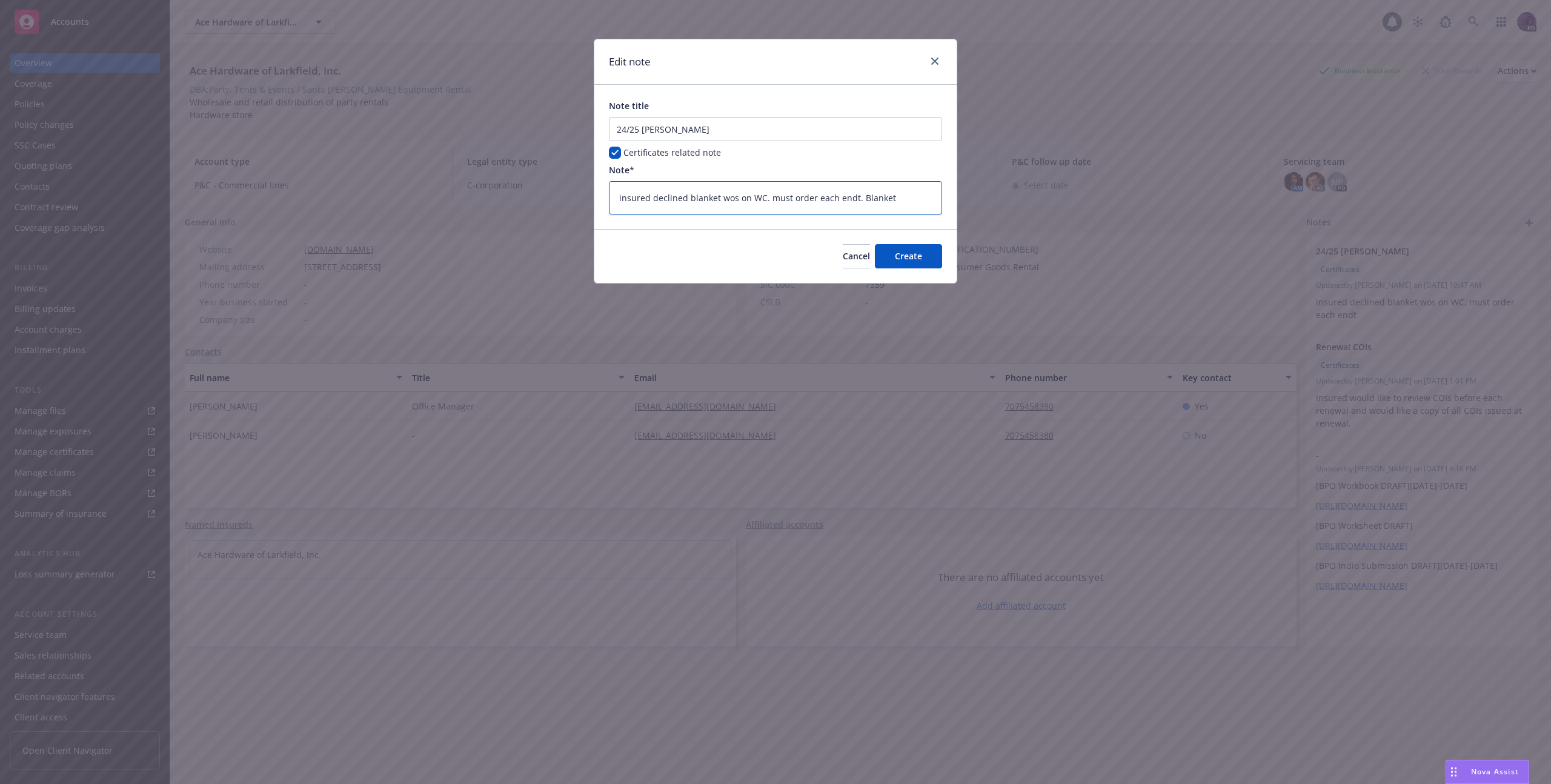
type textarea "insured declined blanket wos on WC. must order each endt. Blanket"
type textarea "x"
type textarea "insured declined blanket wos on WC. must order each endt. Blanket i"
type textarea "x"
type textarea "insured declined blanket wos on WC. must order each endt. Blanket is"
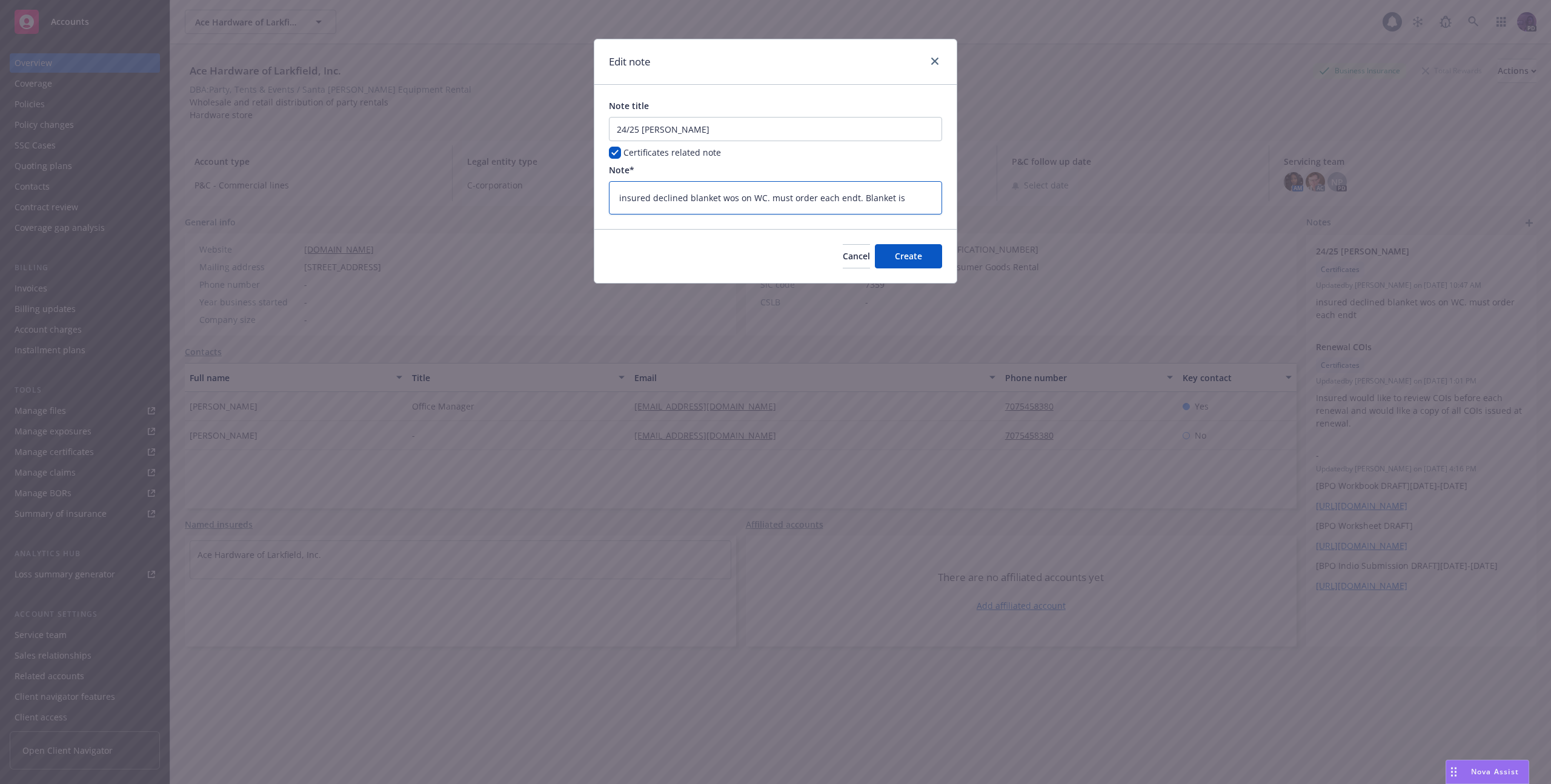
type textarea "x"
type textarea "insured declined blanket wos on WC. must order each endt. Blanket is"
type textarea "x"
type textarea "insured declined blanket wos on WC. must order each endt. Blanket is 2"
type textarea "x"
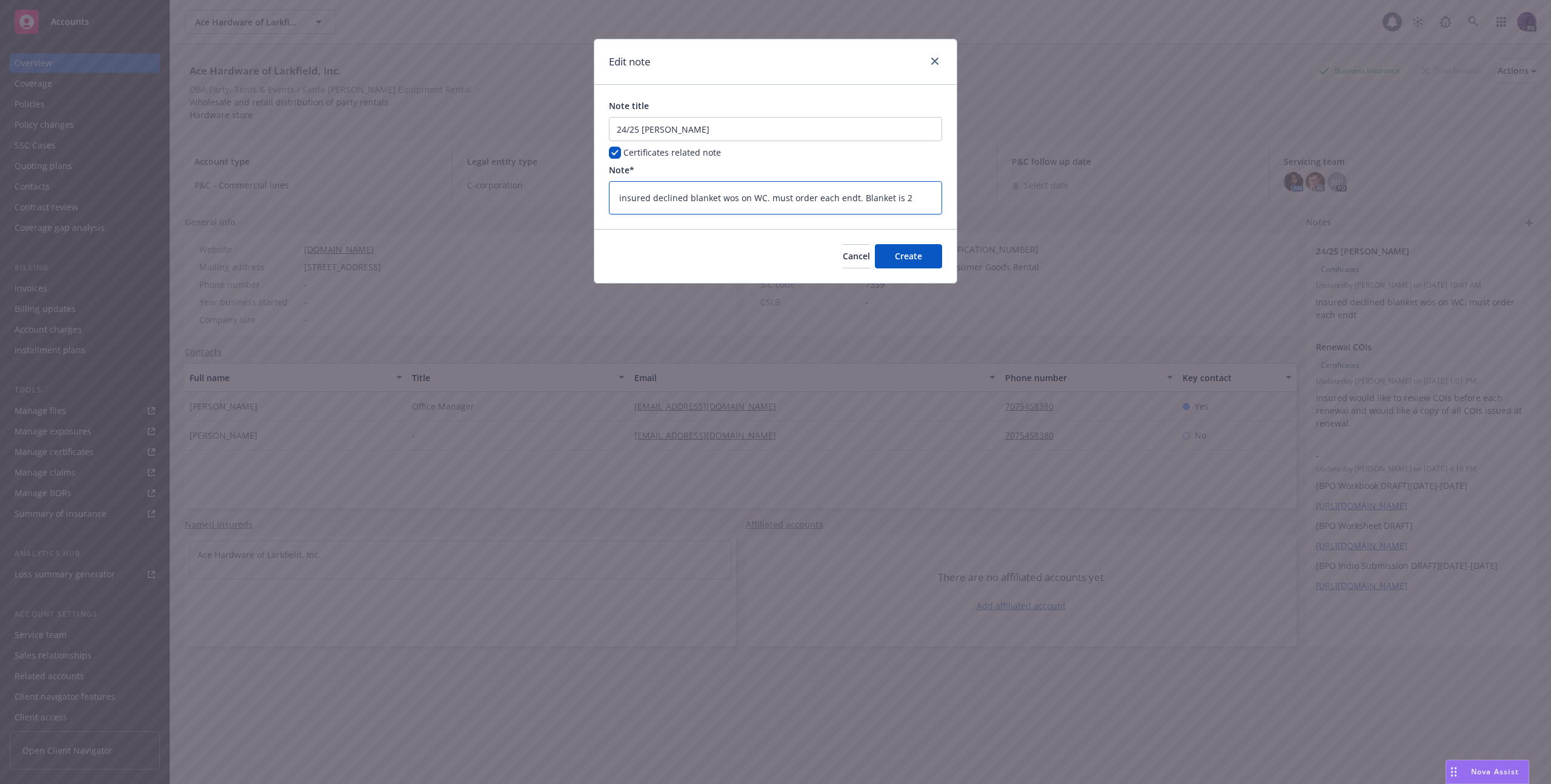
type textarea "insured declined blanket wos on WC. must order each endt. Blanket is 2%"
type textarea "x"
type textarea "insured declined blanket wos on WC. must order each endt. Blanket is 2%"
type textarea "x"
type textarea "insured declined blanket wos on WC. must order each endt. Blanket is 2% o"
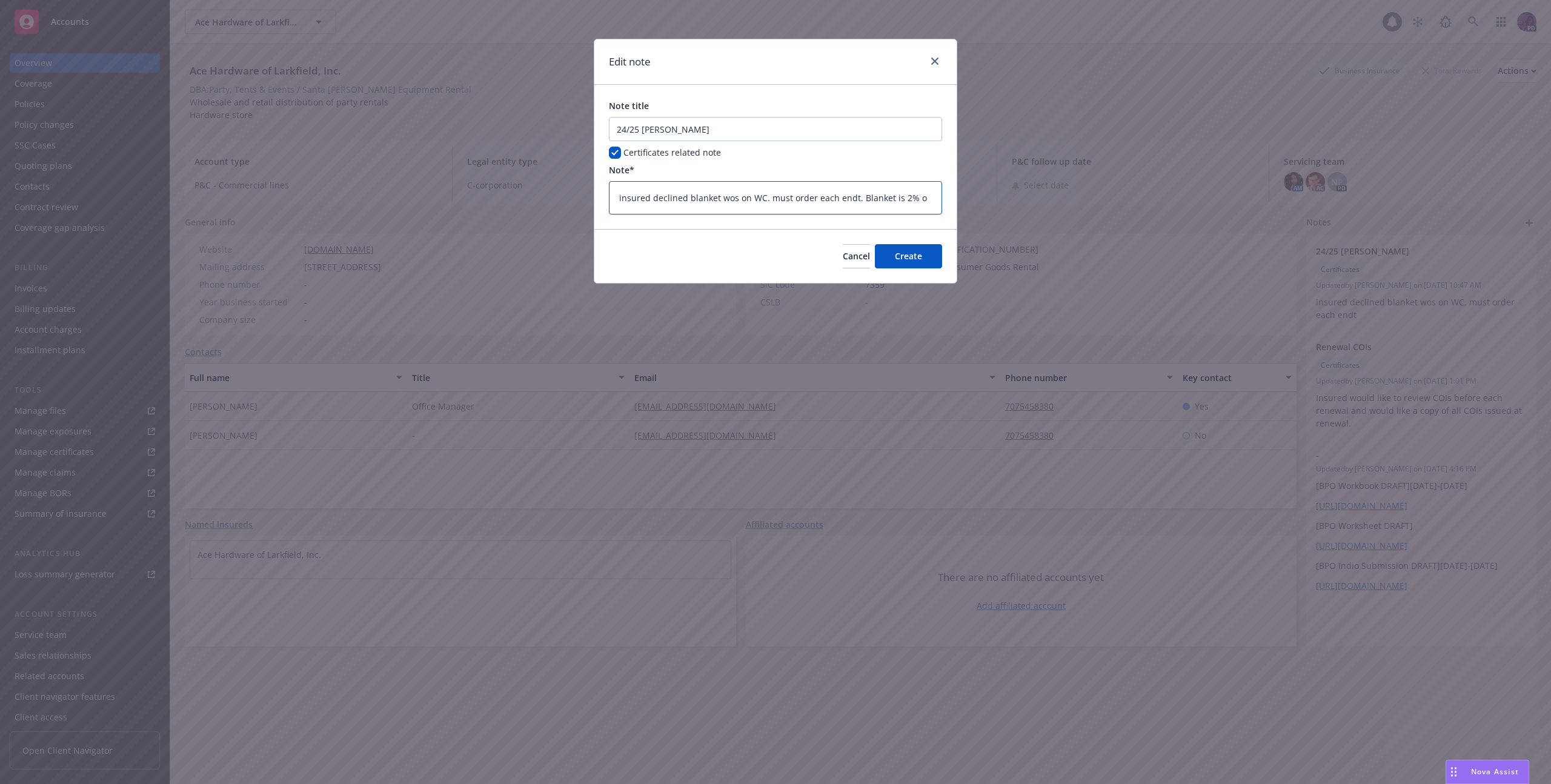
type textarea "x"
type textarea "insured declined blanket wos on WC. must order each endt. Blanket is 2% og"
type textarea "x"
type textarea "insured declined blanket wos on WC. must order each endt. Blanket is 2% o"
type textarea "x"
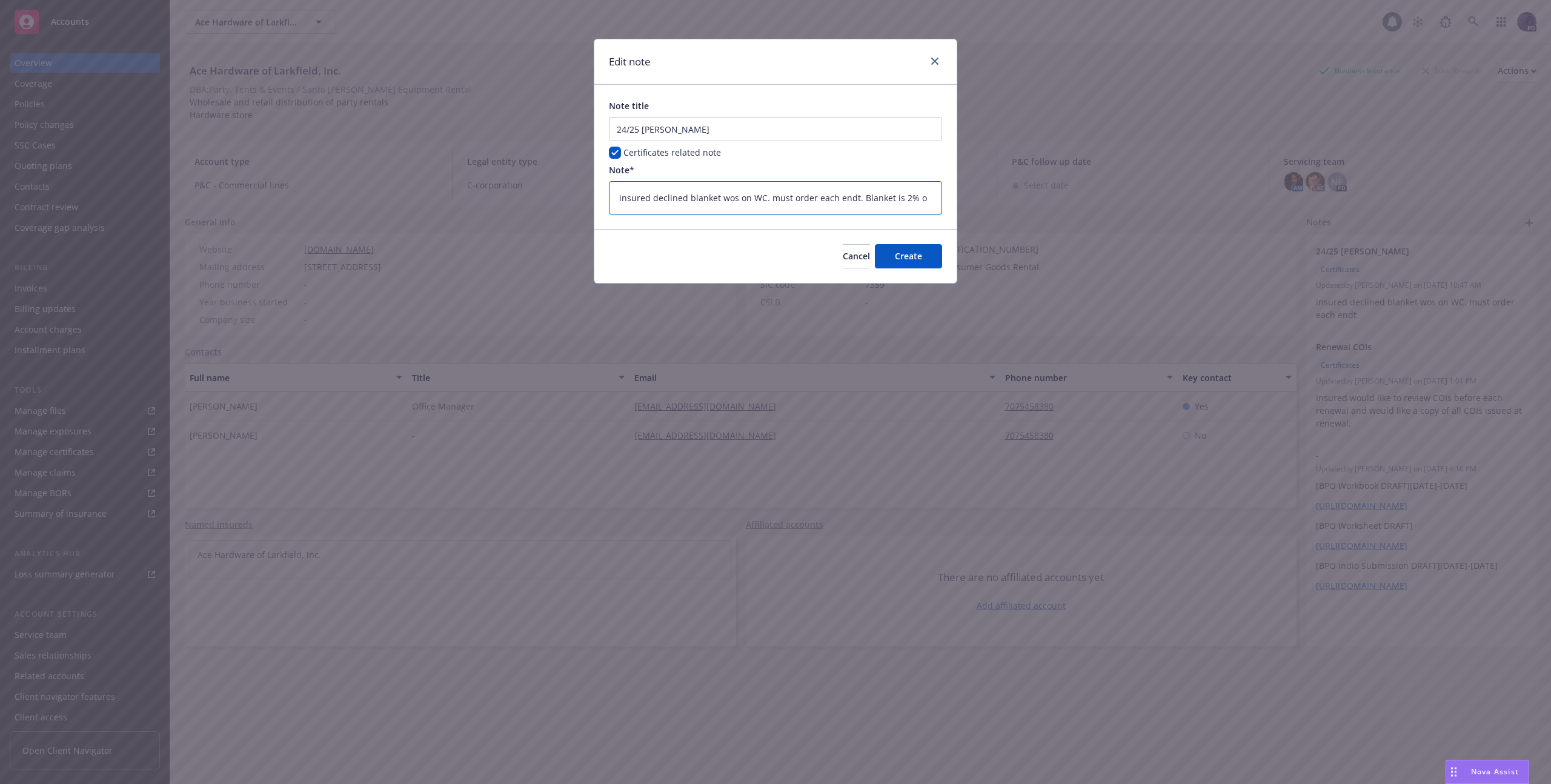
type textarea "insured declined blanket wos on WC. must order each endt. Blanket is 2% of"
type textarea "x"
type textarea "insured declined blanket wos on WC. must order each endt. Blanket is 2% of"
type textarea "x"
type textarea "insured declined blanket wos on WC. must order each endt. Blanket is 2% of p"
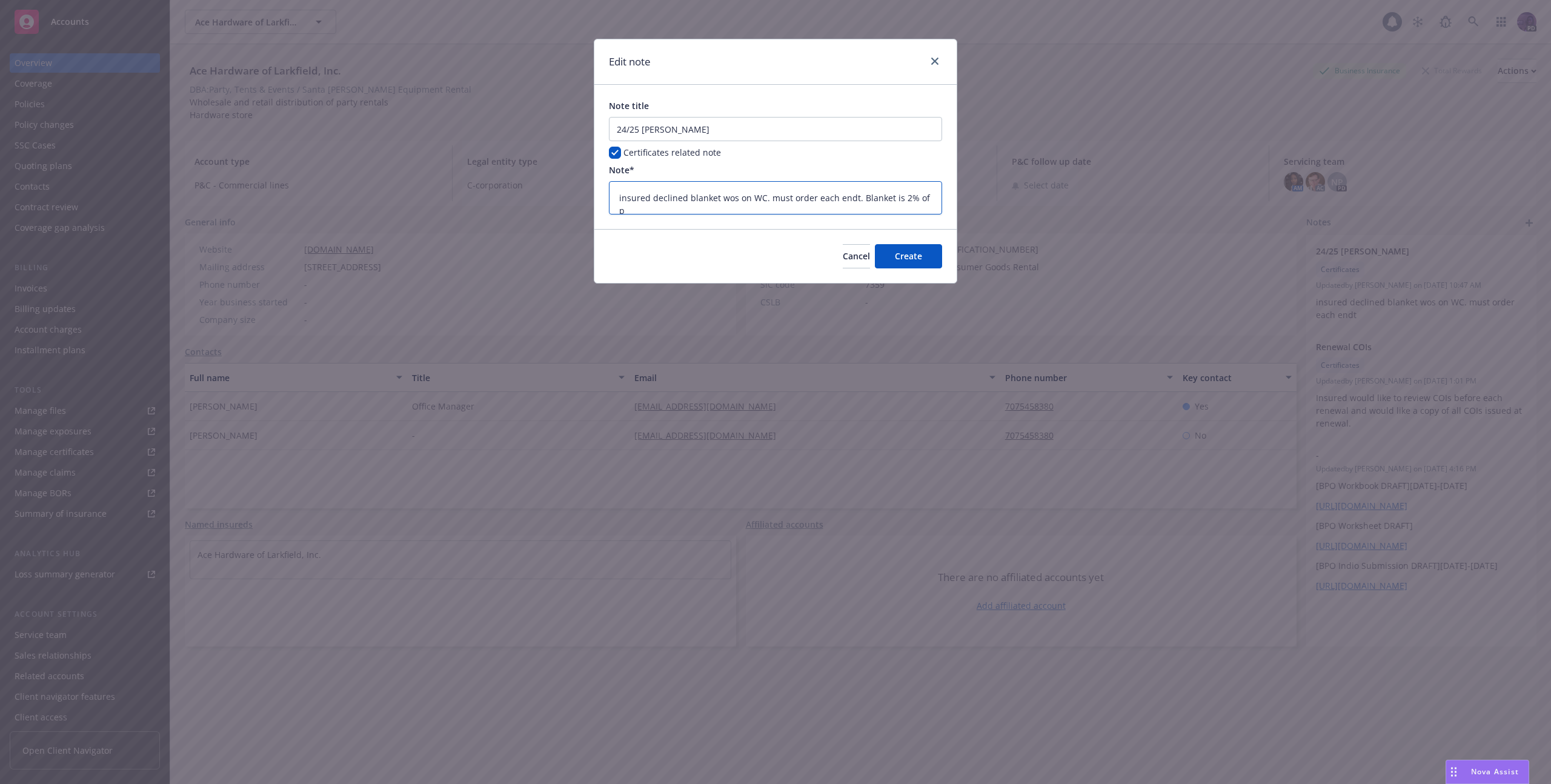
type textarea "x"
type textarea "insured declined blanket wos on WC. must order each endt. Blanket is 2% of pr"
type textarea "x"
type textarea "insured declined blanket wos on WC. must order each endt. Blanket is 2% of pre"
type textarea "x"
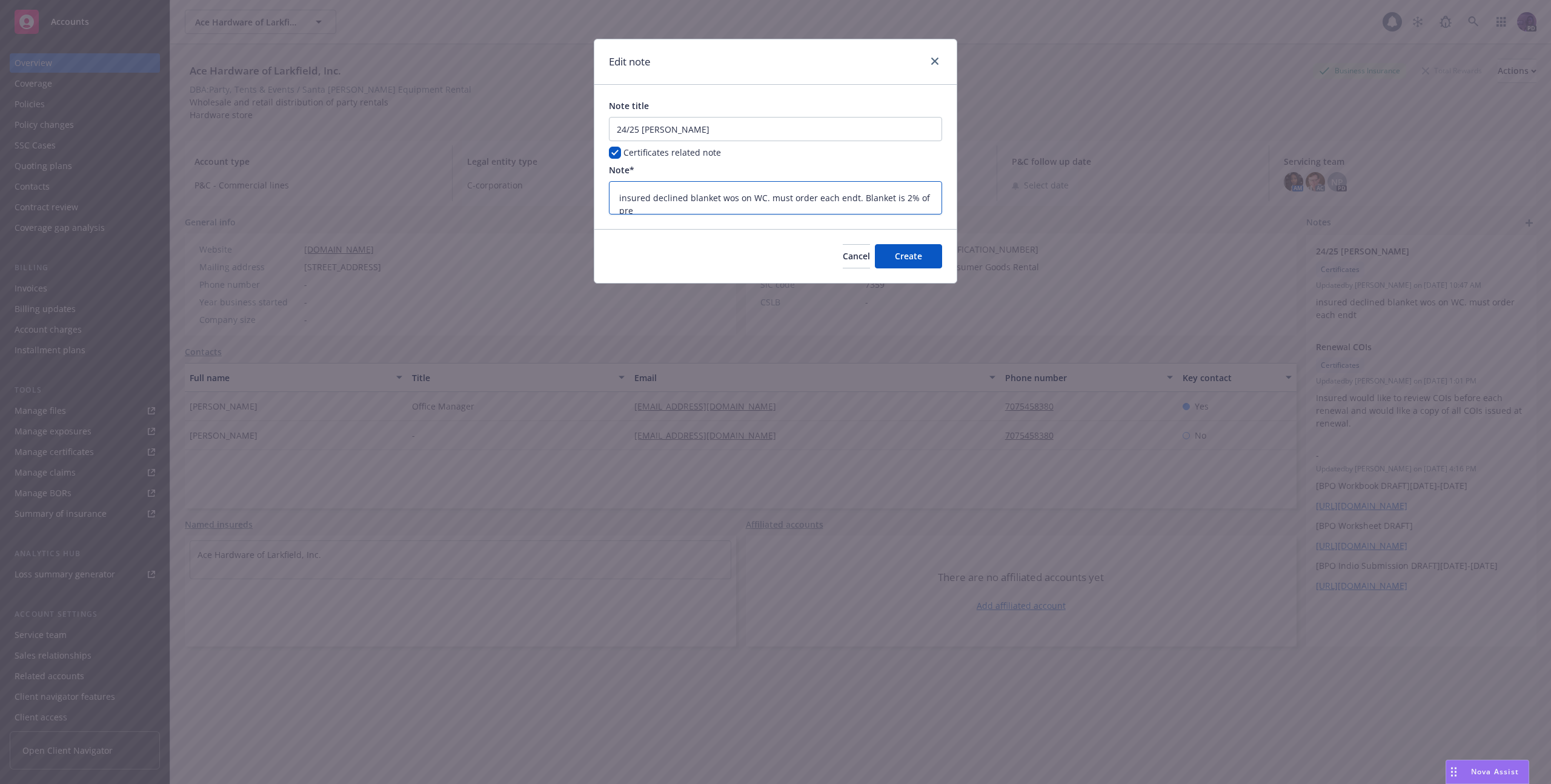
type textarea "insured declined blanket wos on WC. must order each endt. Blanket is 2% of prem"
type textarea "x"
type textarea "insured declined blanket wos on WC. must order each endt. Blanket is 2% of premi"
type textarea "x"
type textarea "insured declined blanket wos on WC. must order each endt. Blanket is 2% of prem…"
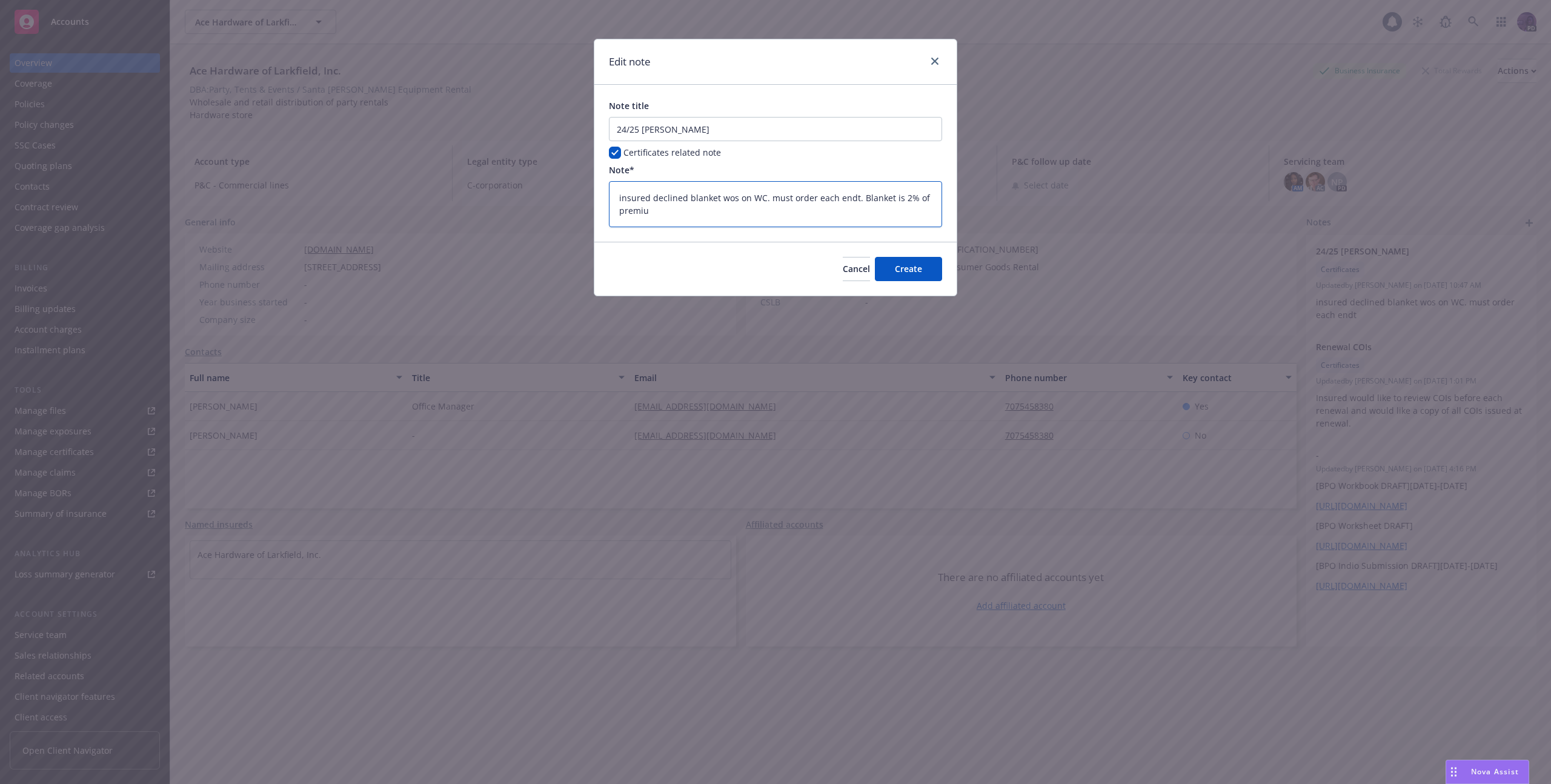
type textarea "x"
type textarea "insured declined blanket wos on WC. must order each endt. Blanket is 2% of prem…"
click at [916, 257] on button "Create" at bounding box center [908, 268] width 67 height 24
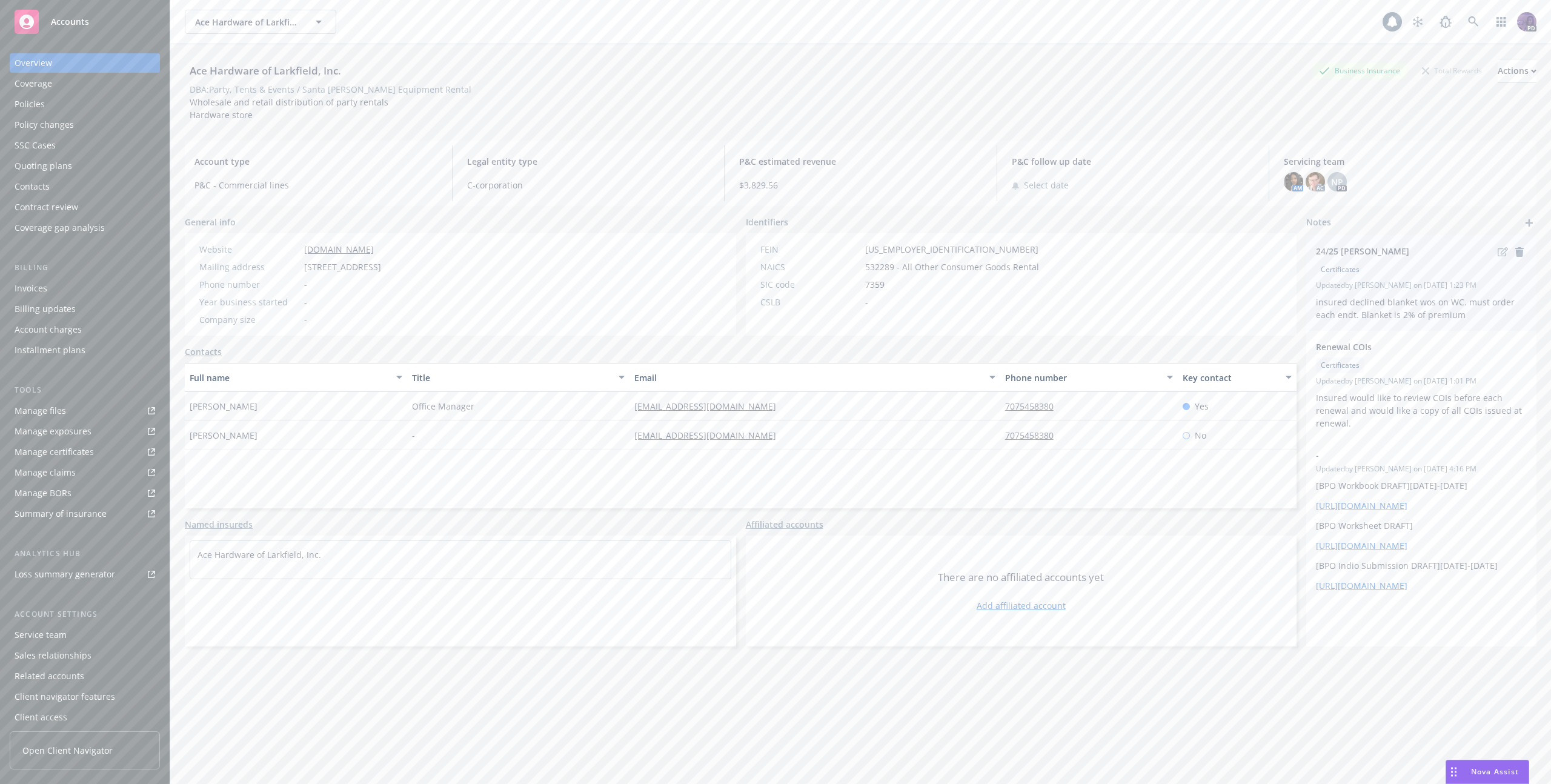
click at [1498, 253] on icon "edit" at bounding box center [1503, 252] width 10 height 9
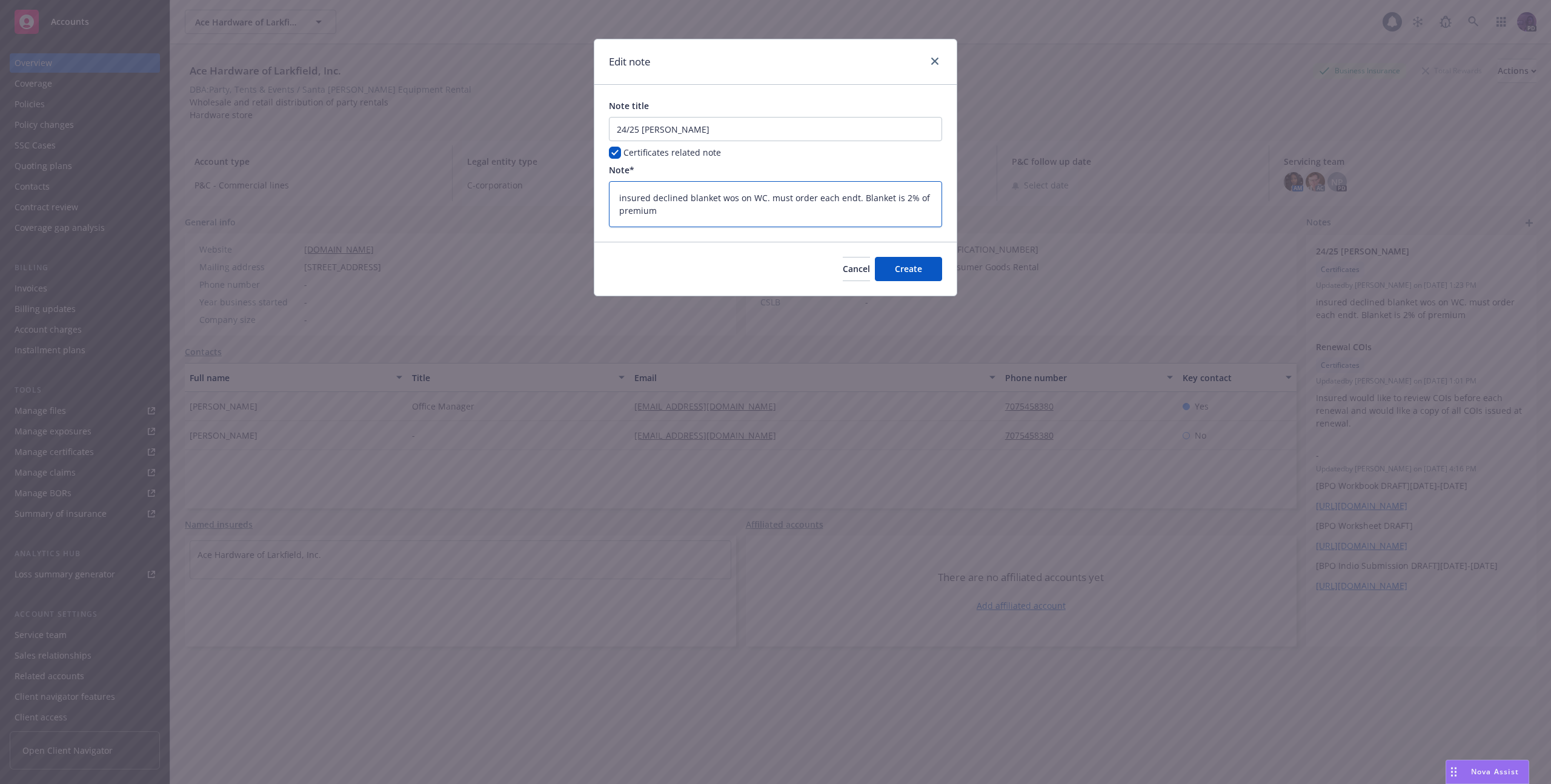
click at [760, 219] on textarea "insured declined blanket wos on WC. must order each endt. Blanket is 2% of prem…" at bounding box center [776, 204] width 333 height 46
type textarea "x"
type textarea "insured declined blanket wos on WC. must order each endt. Blanket is 2% of prem…"
type textarea "x"
type textarea "insured declined blanket wos on WC. must order each endt. Blanket is 2% of prem…"
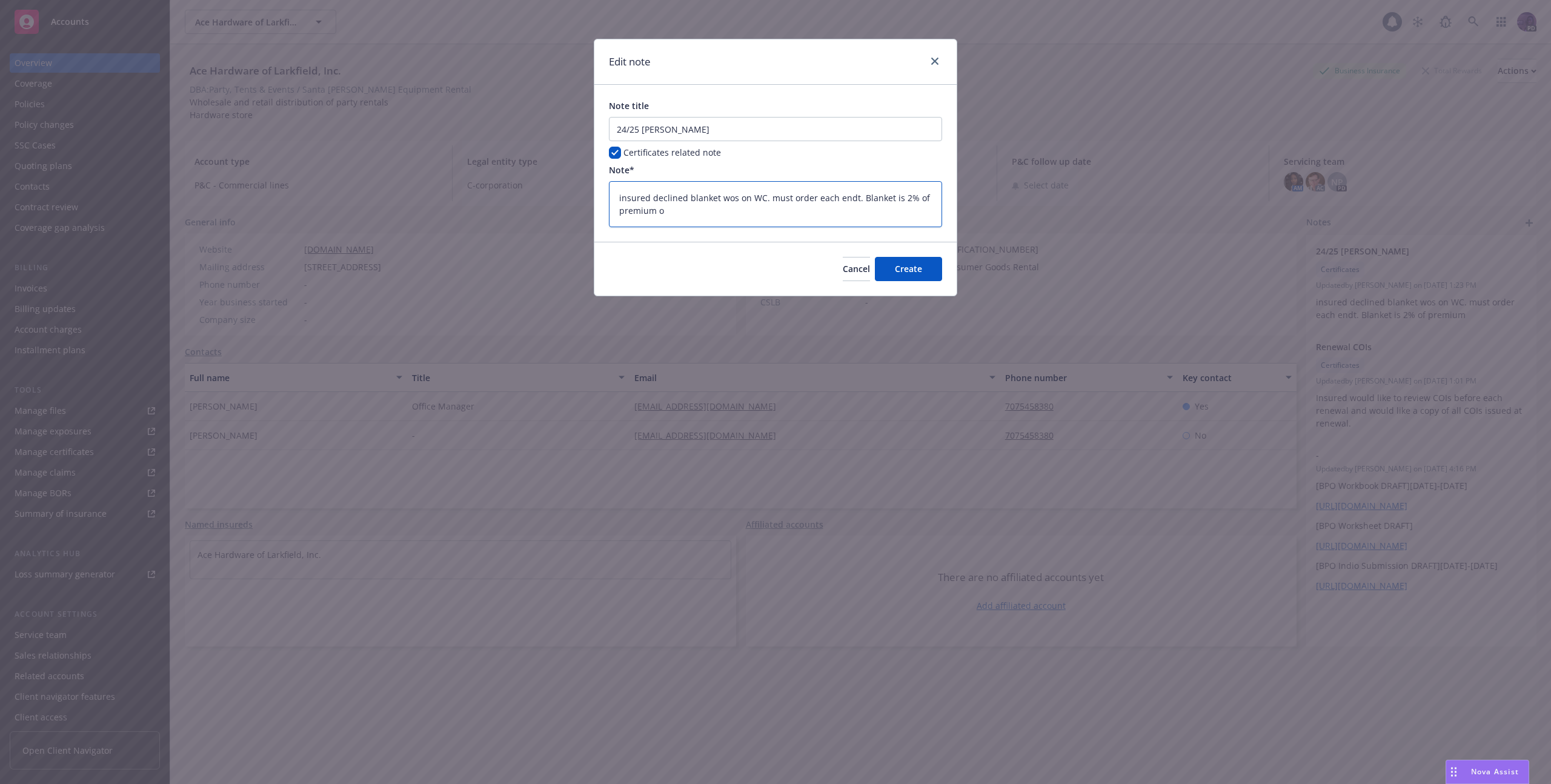
type textarea "x"
type textarea "insured declined blanket wos on WC. must order each endt. Blanket is 2% of prem…"
type textarea "x"
type textarea "insured declined blanket wos on WC. must order each endt. Blanket is 2% of prem…"
type textarea "x"
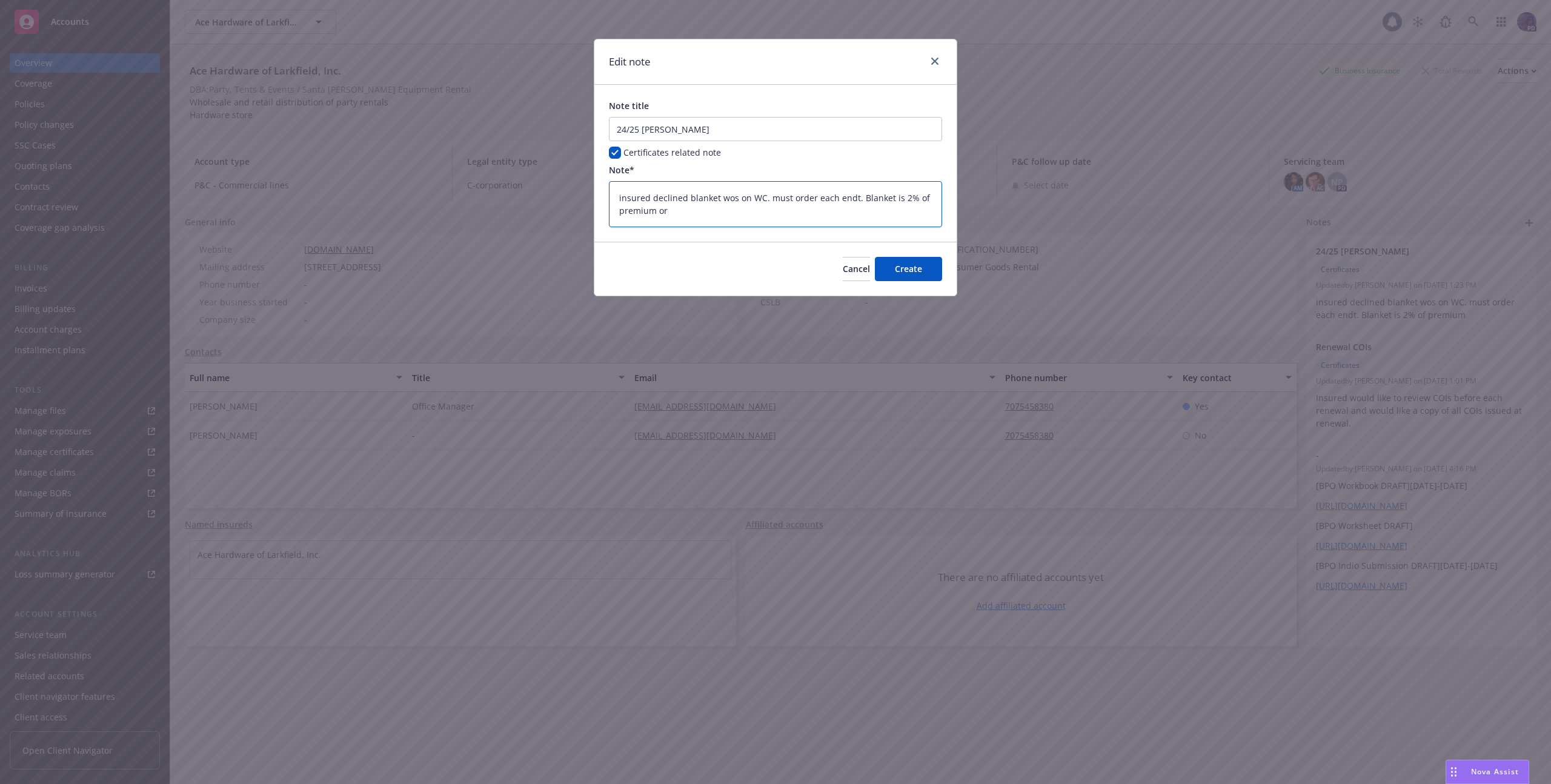
type textarea "insured declined blanket wos on WC. must order each endt. Blanket is 2% of prem…"
type textarea "x"
type textarea "insured declined blanket wos on WC. must order each endt. Blanket is 2% of prem…"
type textarea "x"
type textarea "insured declined blanket wos on WC. must order each endt. Blanket is 2% of prem…"
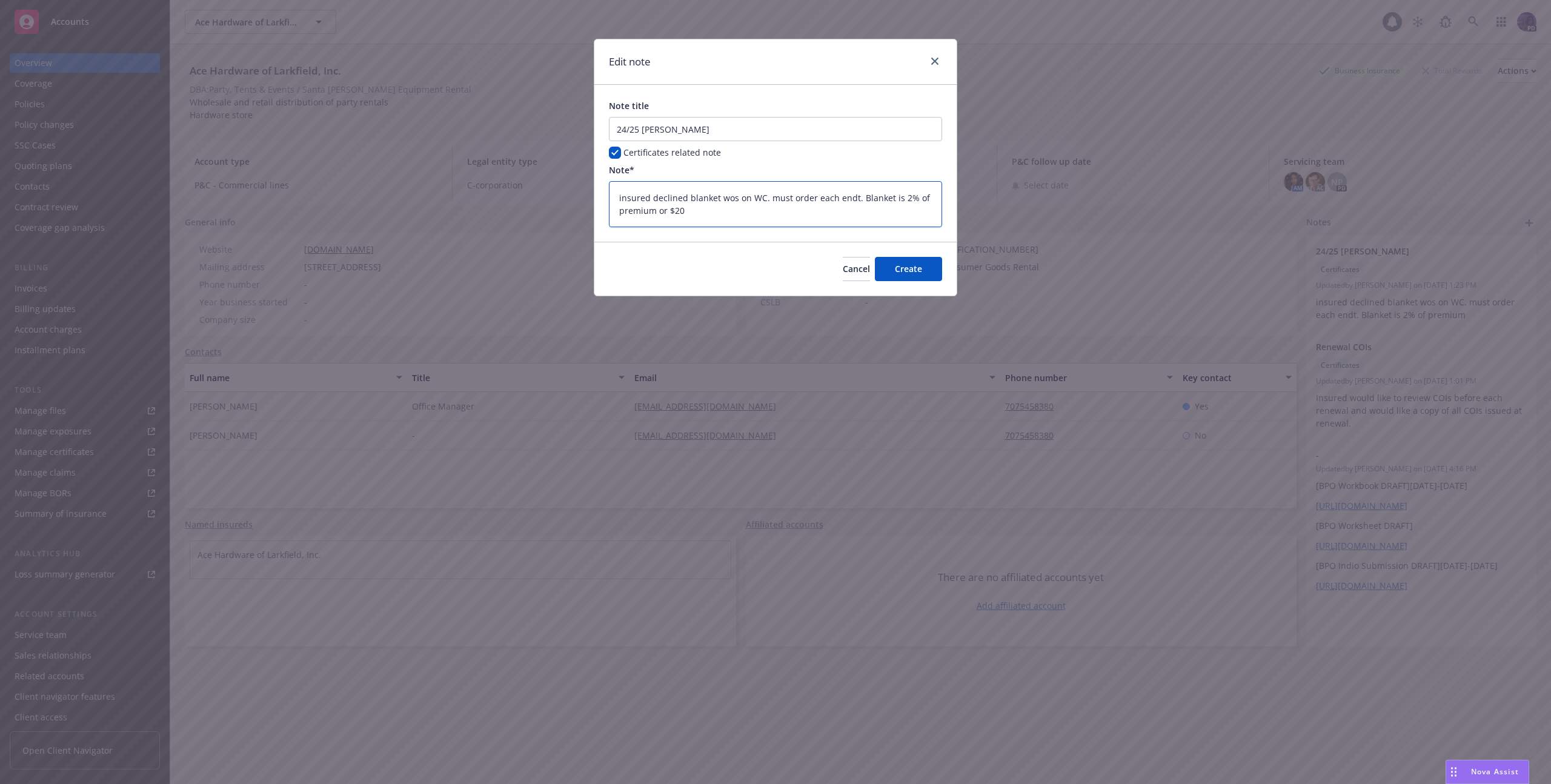
type textarea "x"
type textarea "insured declined blanket wos on WC. must order each endt. Blanket is 2% of prem…"
type textarea "x"
type textarea "insured declined blanket wos on WC. must order each endt. Blanket is 2% of prem…"
type textarea "x"
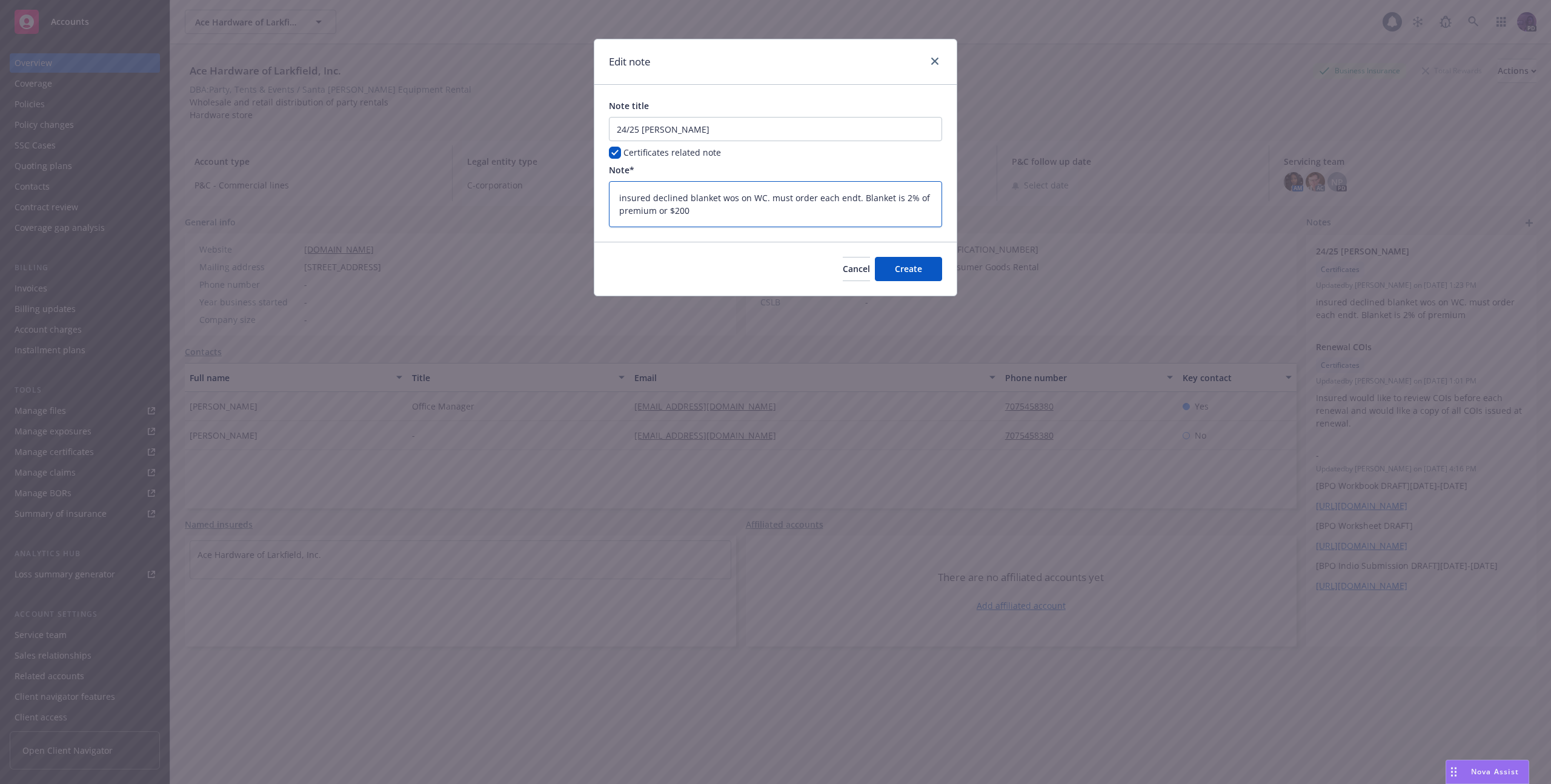
type textarea "insured declined blanket wos on WC. must order each endt. Blanket is 2% of prem…"
type textarea "x"
type textarea "insured declined blanket wos on WC. must order each endt. Blanket is 2% of prem…"
type textarea "x"
type textarea "insured declined blanket wos on WC. must order each endt. Blanket is 2% of prem…"
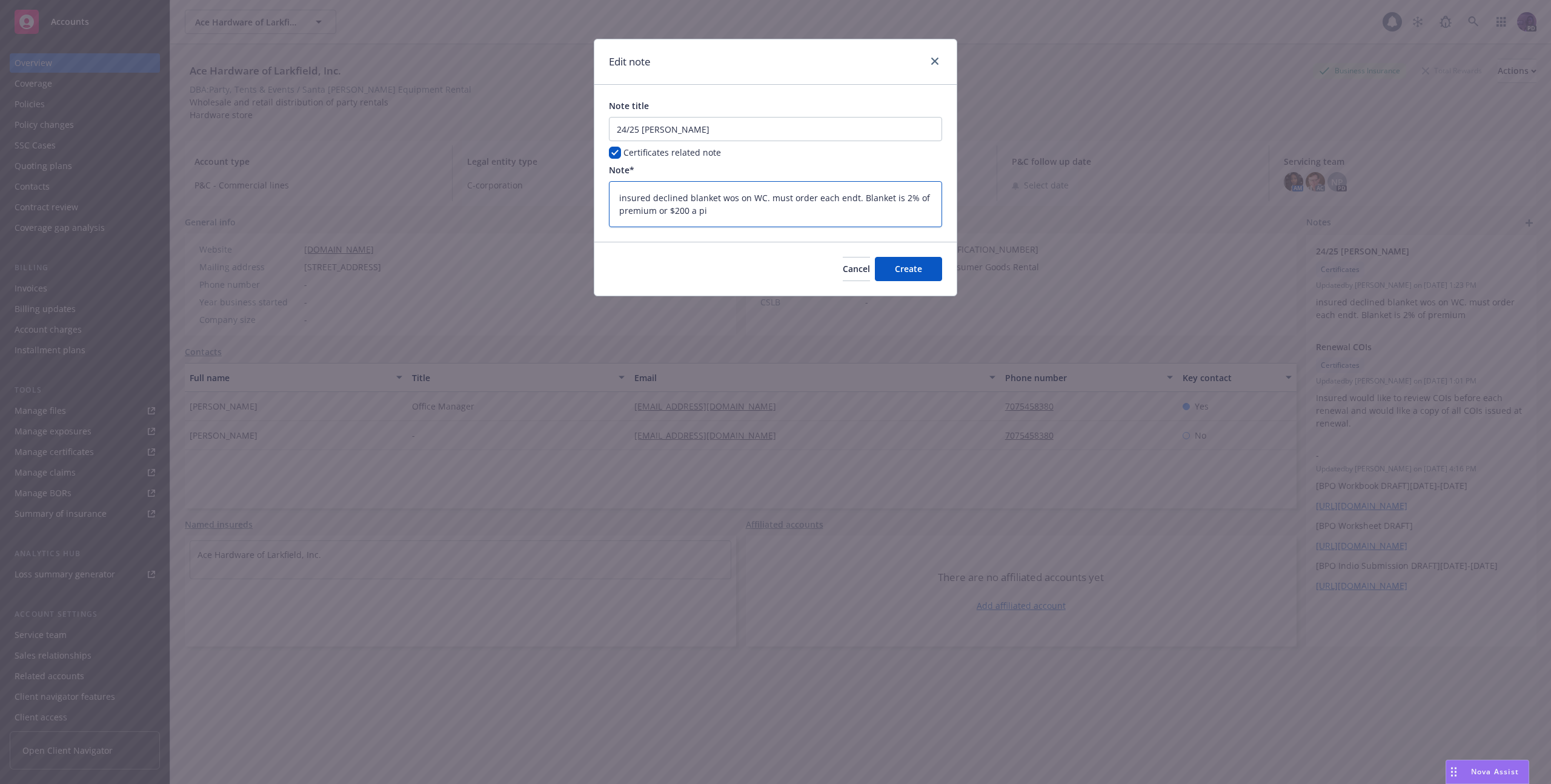
type textarea "x"
type textarea "insured declined blanket wos on WC. must order each endt. Blanket is 2% of prem…"
type textarea "x"
type textarea "insured declined blanket wos on WC. must order each endt. Blanket is 2% of prem…"
type textarea "x"
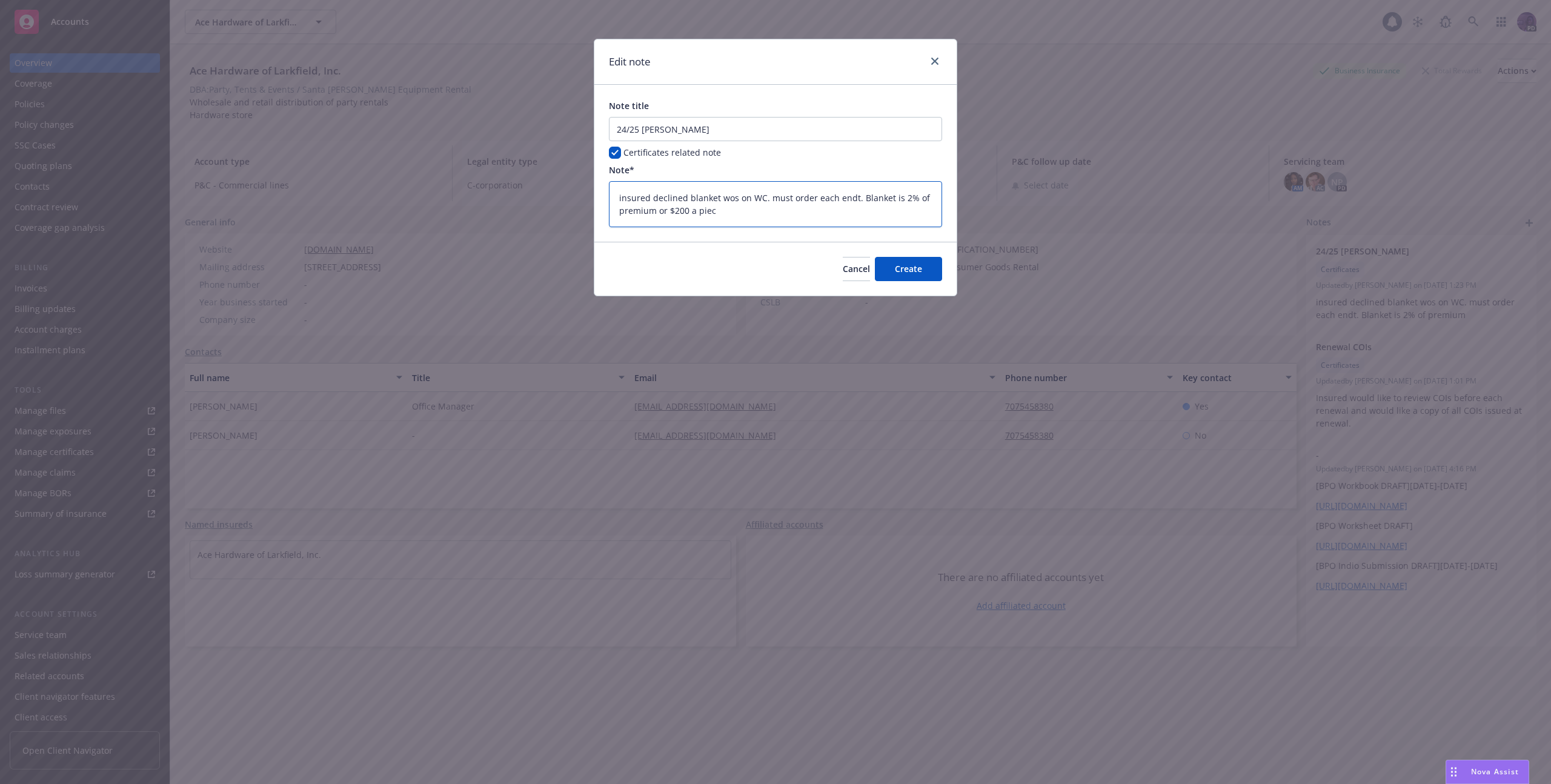
type textarea "insured declined blanket wos on WC. must order each endt. Blanket is 2% of prem…"
type textarea "x"
type textarea "insured declined blanket wos on WC. must order each endt. Blanket is 2% of prem…"
type textarea "x"
type textarea "insured declined blanket wos on WC. must order each endt. Blanket is 2% of prem…"
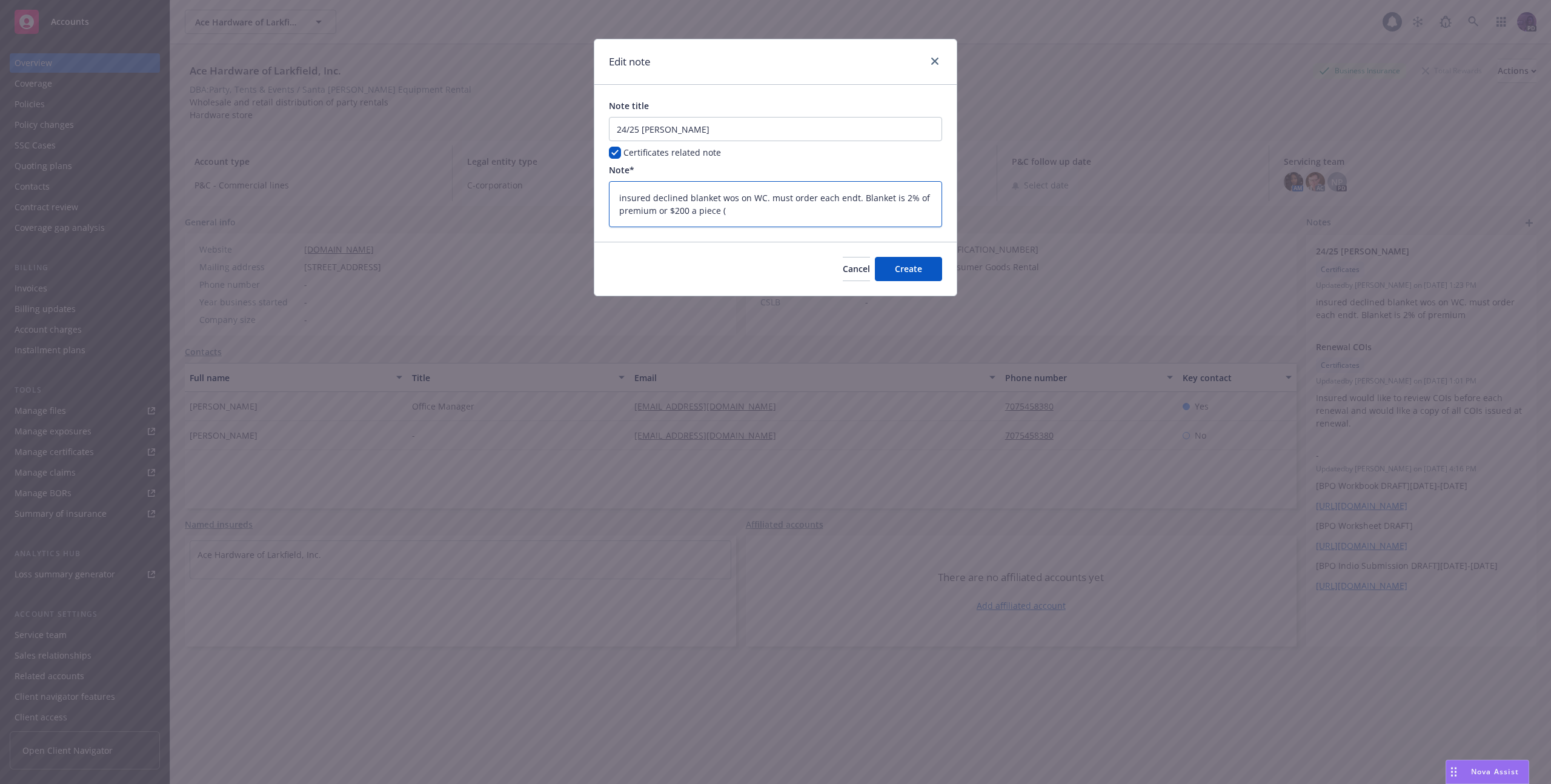
type textarea "x"
type textarea "insured declined blanket wos on WC. must order each endt. Blanket is 2% of prem…"
type textarea "x"
type textarea "insured declined blanket wos on WC. must order each endt. Blanket is 2% of prem…"
type textarea "x"
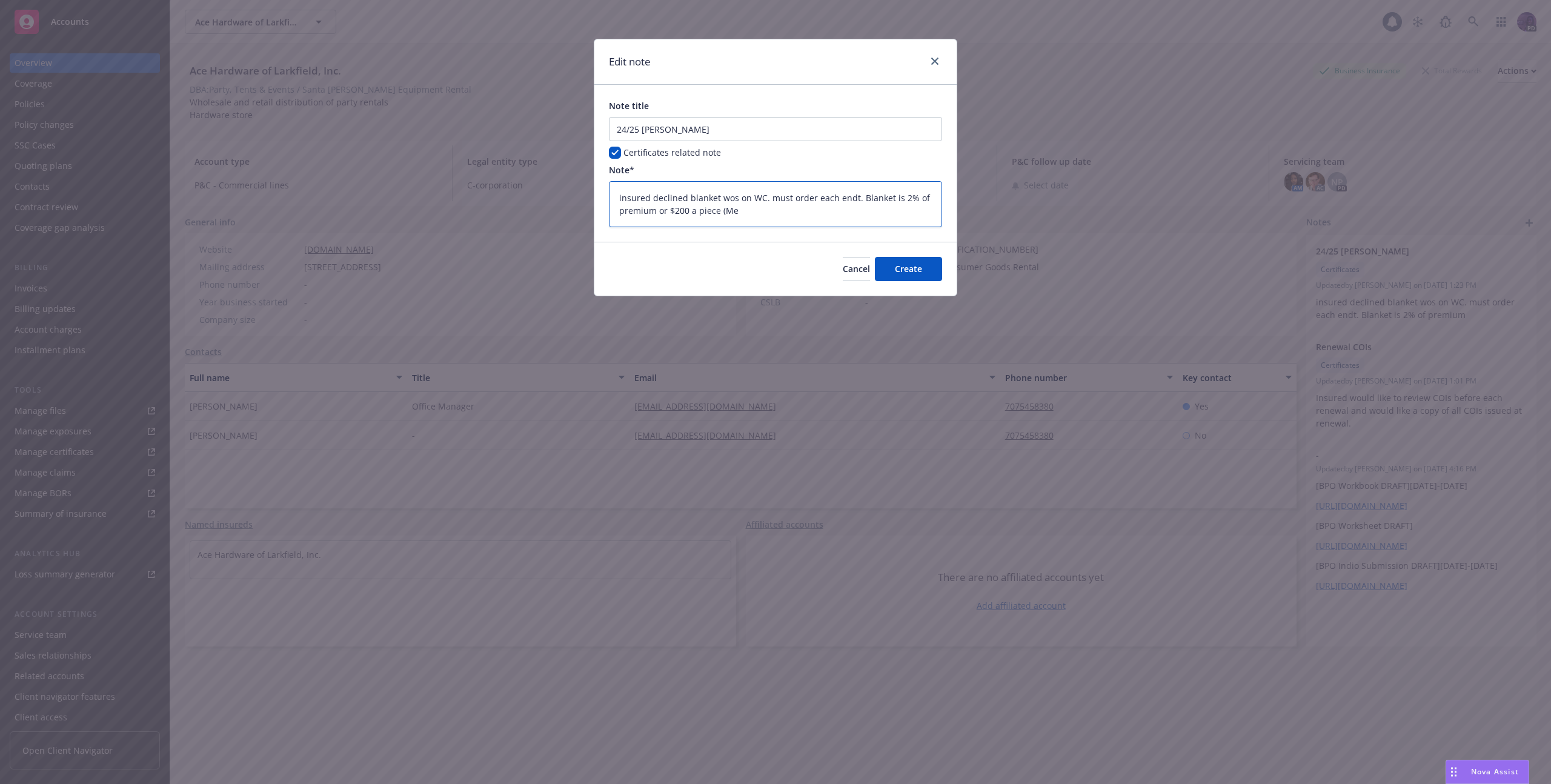
type textarea "insured declined blanket wos on WC. must order each endt. Blanket is 2% of prem…"
type textarea "x"
type textarea "insured declined blanket wos on WC. must order each endt. Blanket is 2% of prem…"
type textarea "x"
type textarea "insured declined blanket wos on WC. must order each endt. Blanket is 2% of prem…"
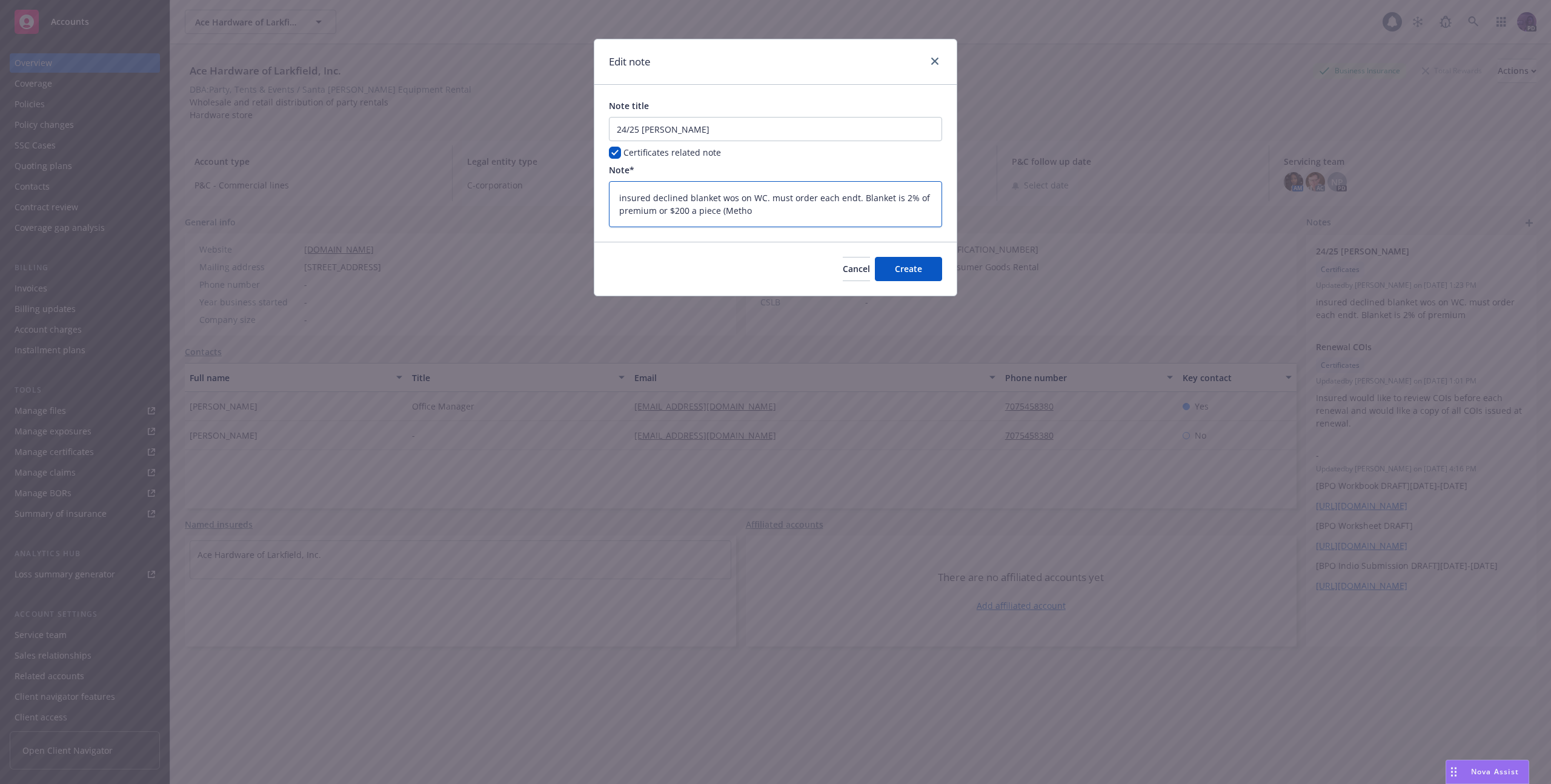
type textarea "x"
type textarea "insured declined blanket wos on WC. must order each endt. Blanket is 2% of prem…"
type textarea "x"
type textarea "insured declined blanket wos on WC. must order each endt. Blanket is 2% of prem…"
click at [913, 259] on button "Create" at bounding box center [908, 268] width 67 height 24
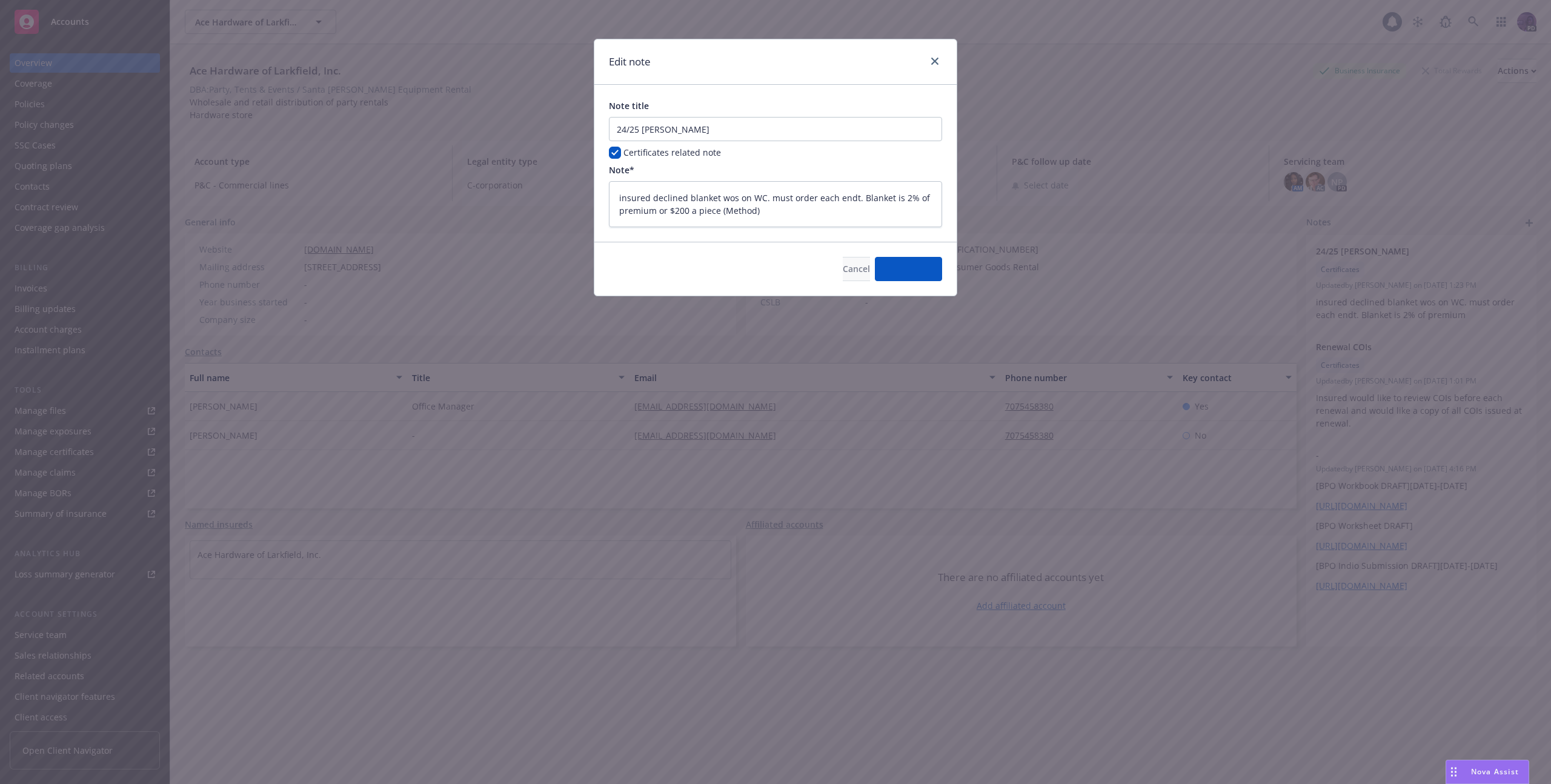
type textarea "x"
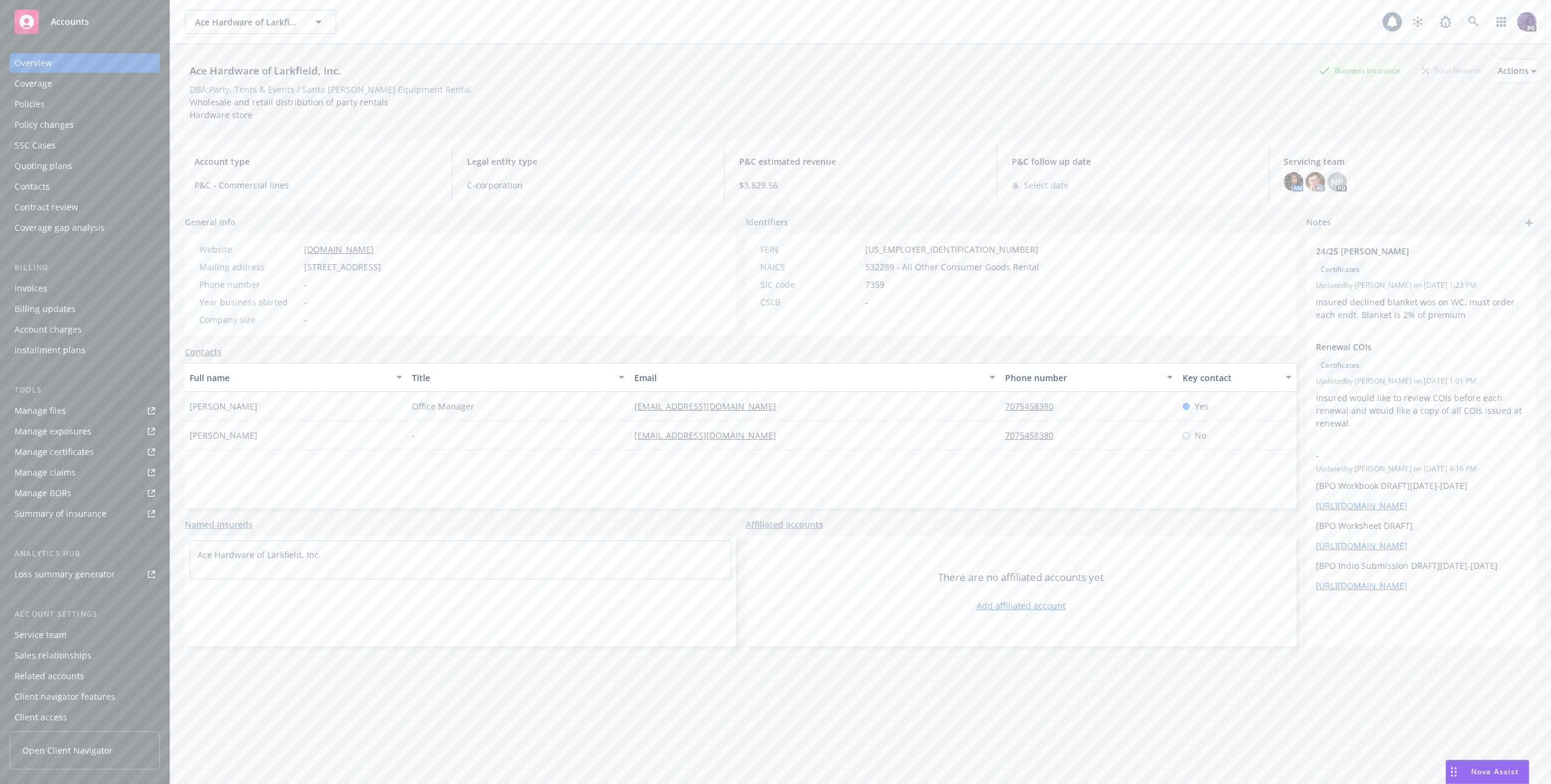
click at [322, 70] on div "Ace Hardware of Larkfield, Inc." at bounding box center [265, 71] width 161 height 16
click at [490, 16] on div "Ace Hardware of Larkfield, Inc. Ace Hardware of Larkfield, Inc." at bounding box center [783, 21] width 1198 height 24
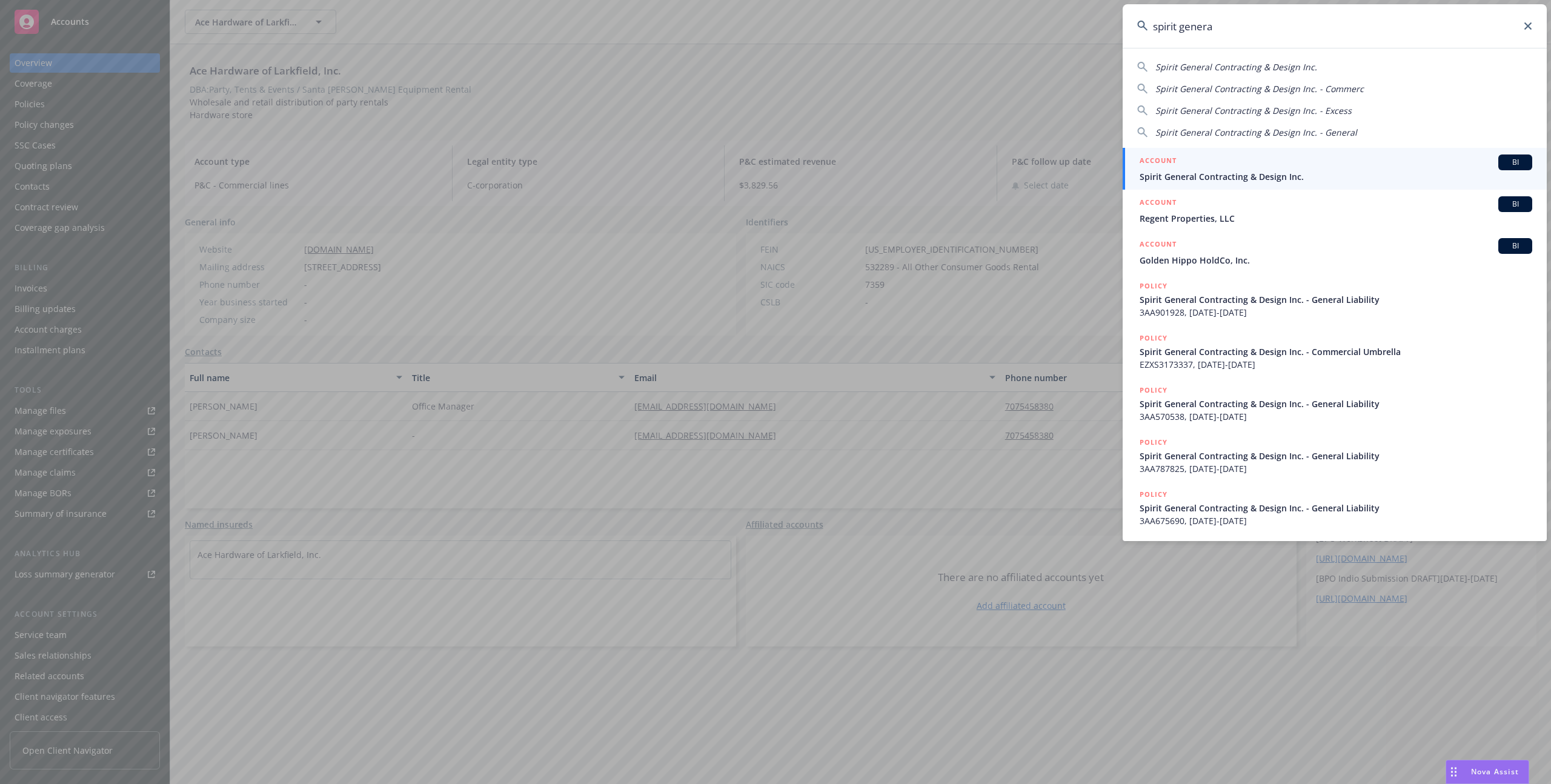
type input "spirit general"
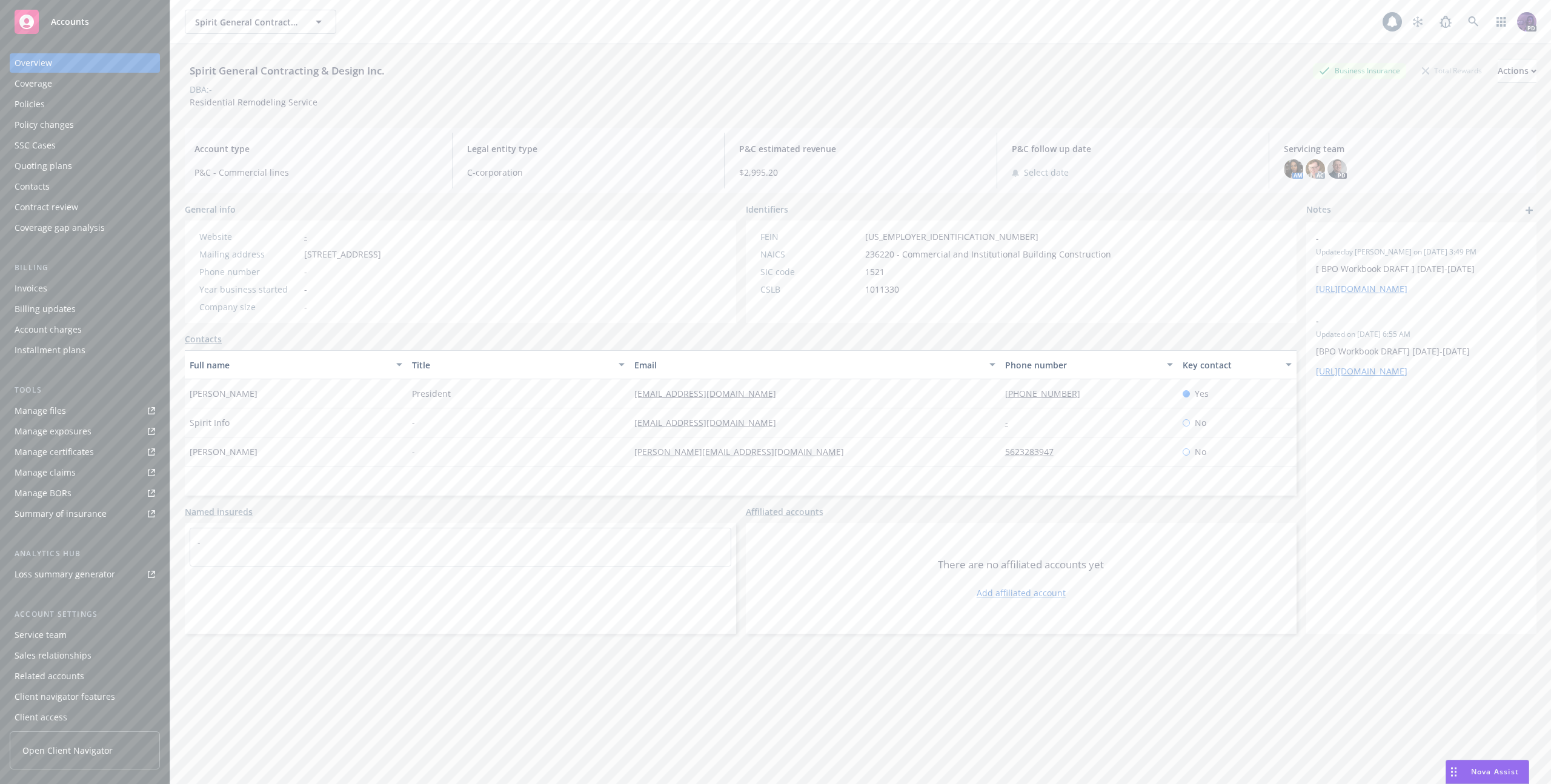
click at [120, 115] on div "Policy changes" at bounding box center [85, 124] width 141 height 19
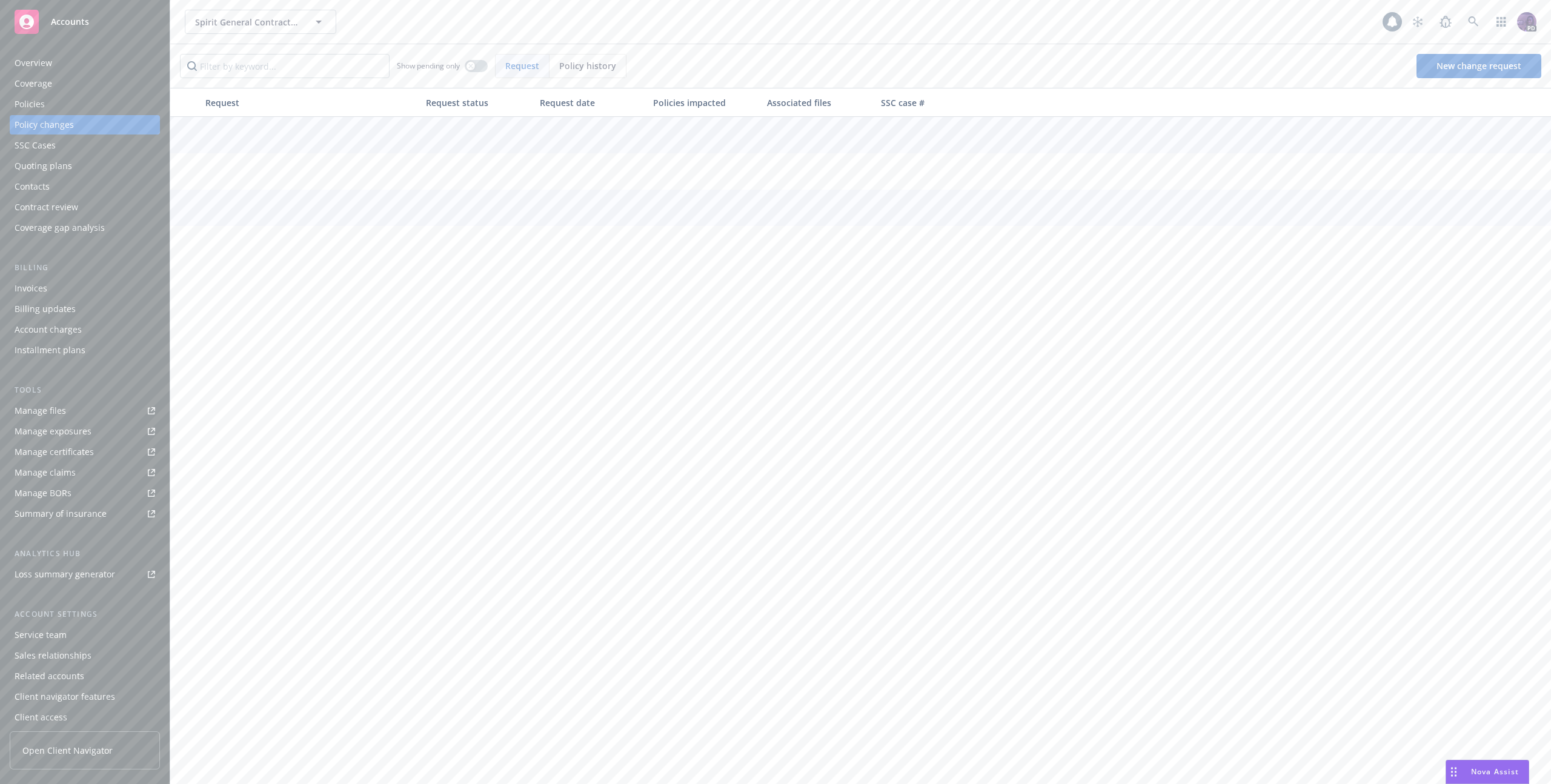
click at [120, 111] on div "Policies" at bounding box center [85, 103] width 141 height 19
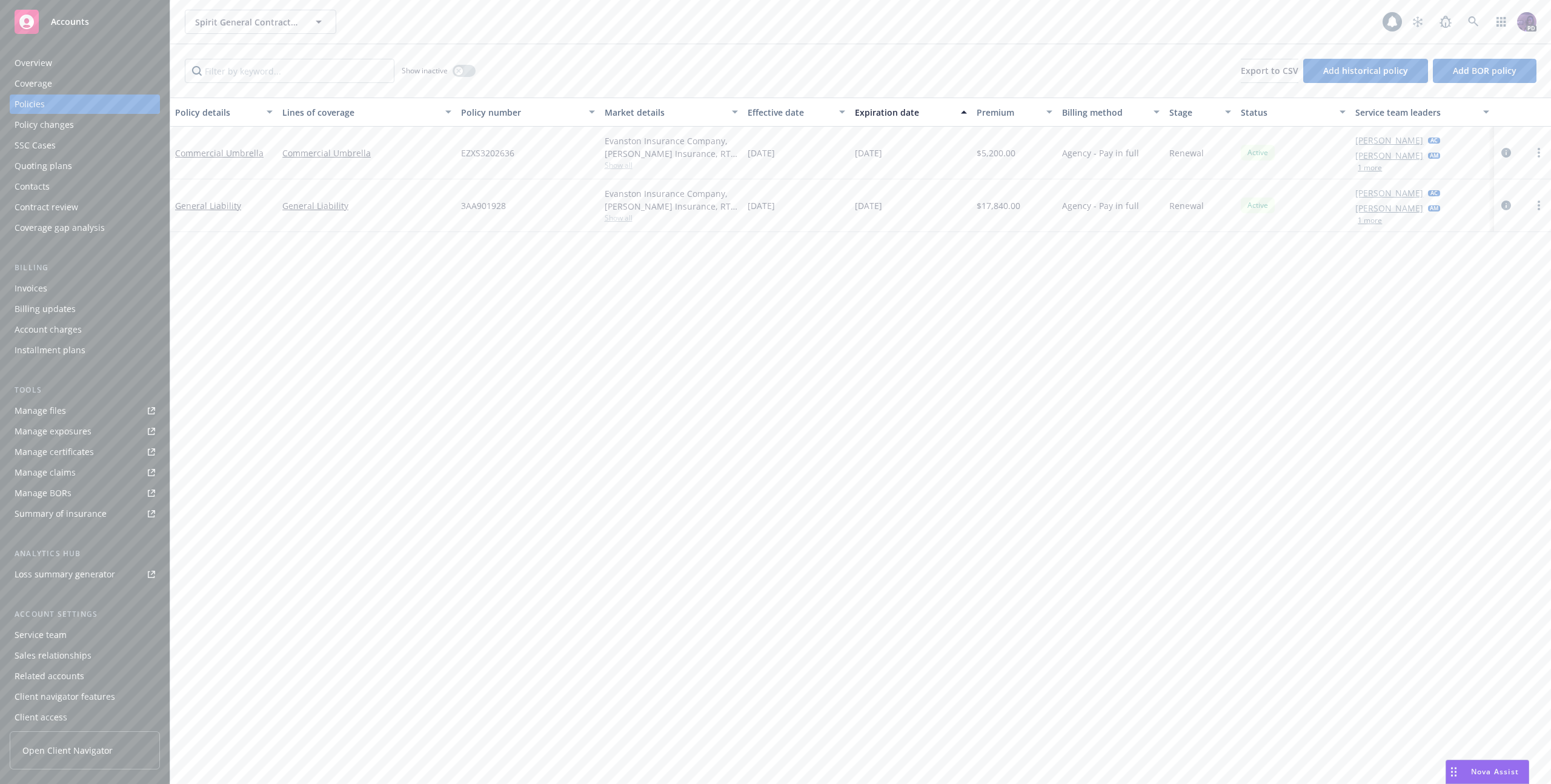
click at [70, 299] on div "Billing updates" at bounding box center [45, 309] width 61 height 19
click at [72, 293] on div "Invoices" at bounding box center [85, 288] width 141 height 19
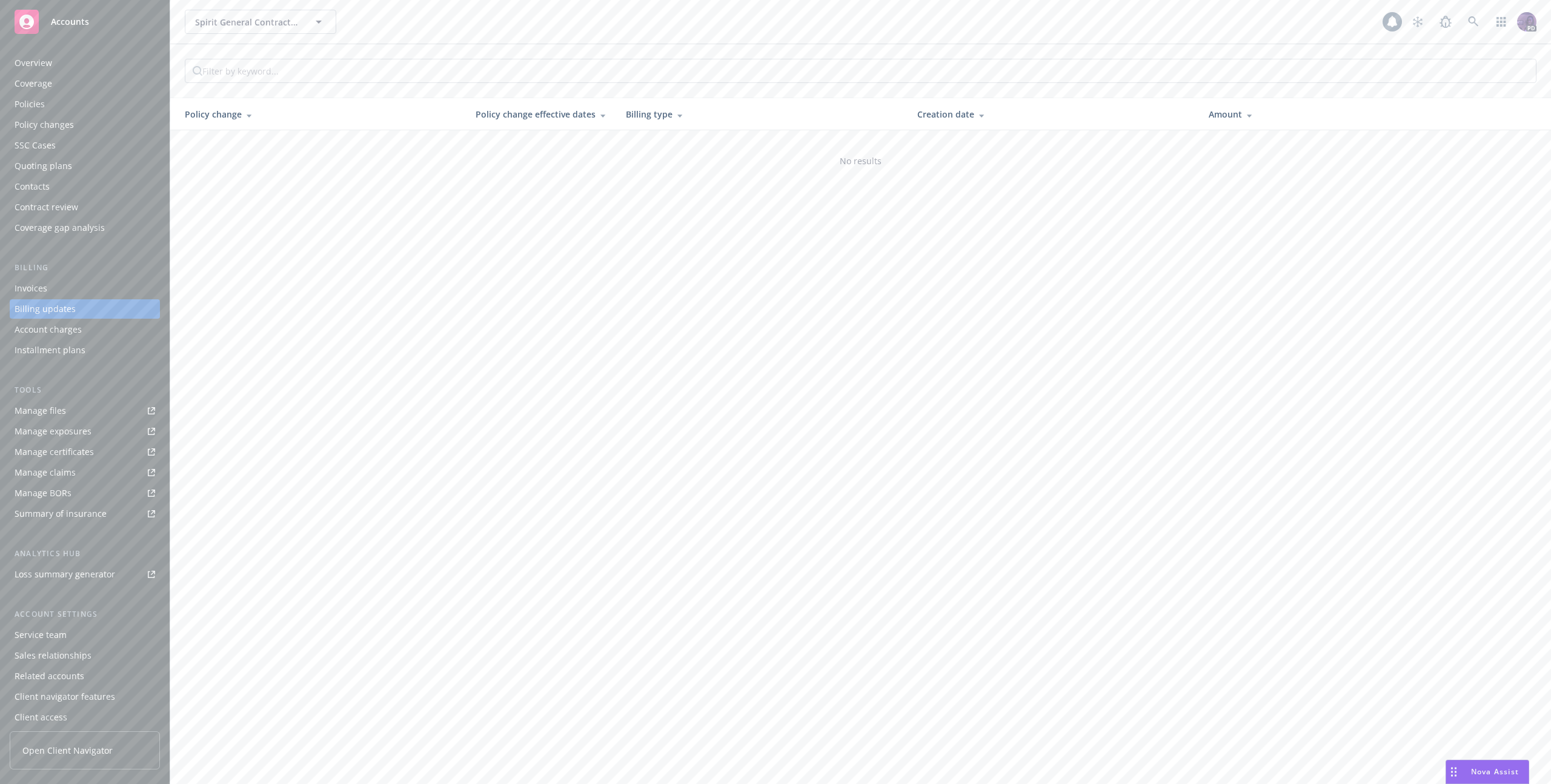
click at [74, 289] on div "Invoices" at bounding box center [85, 288] width 141 height 19
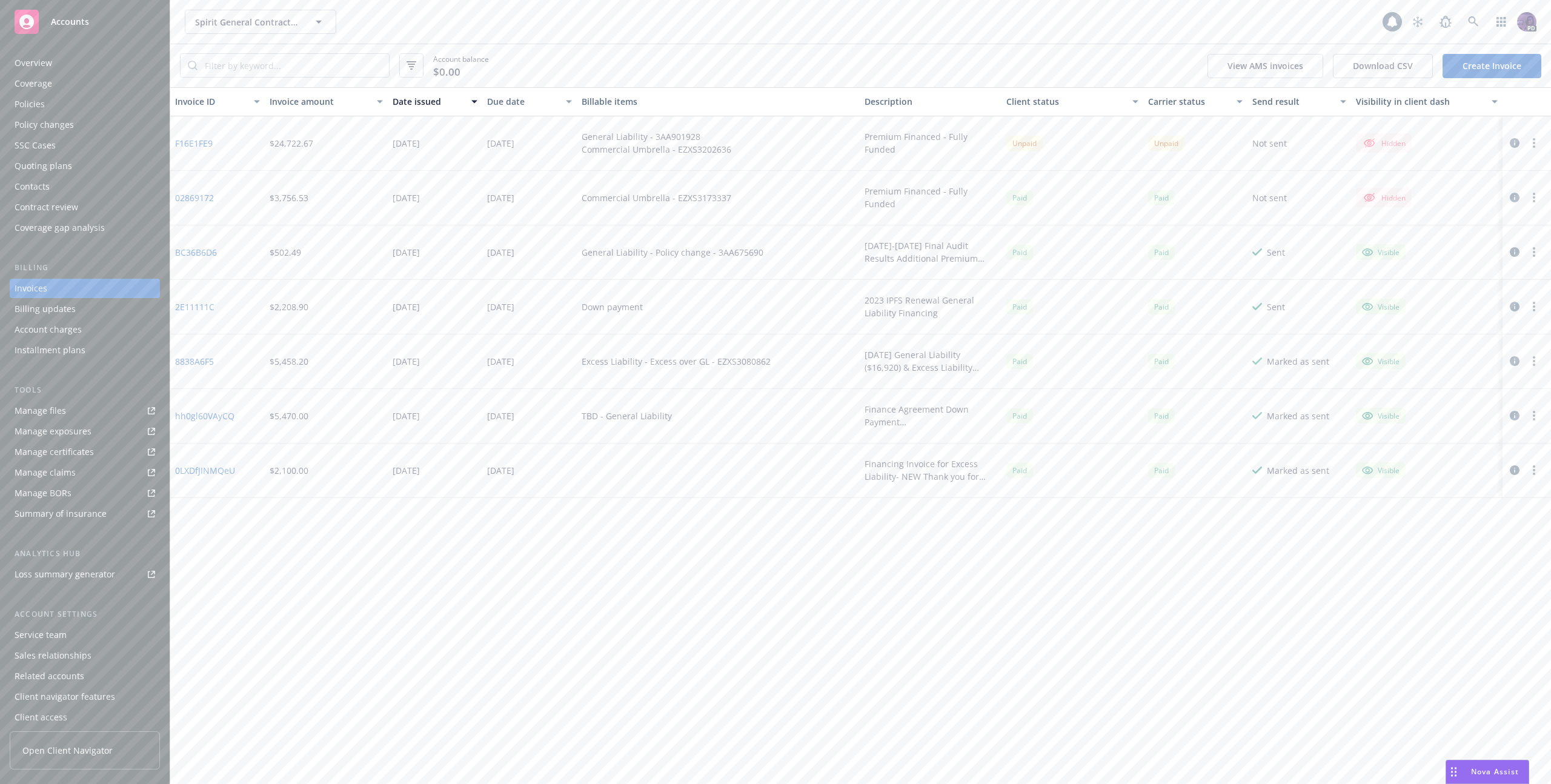
click at [111, 62] on div "Overview" at bounding box center [85, 63] width 141 height 19
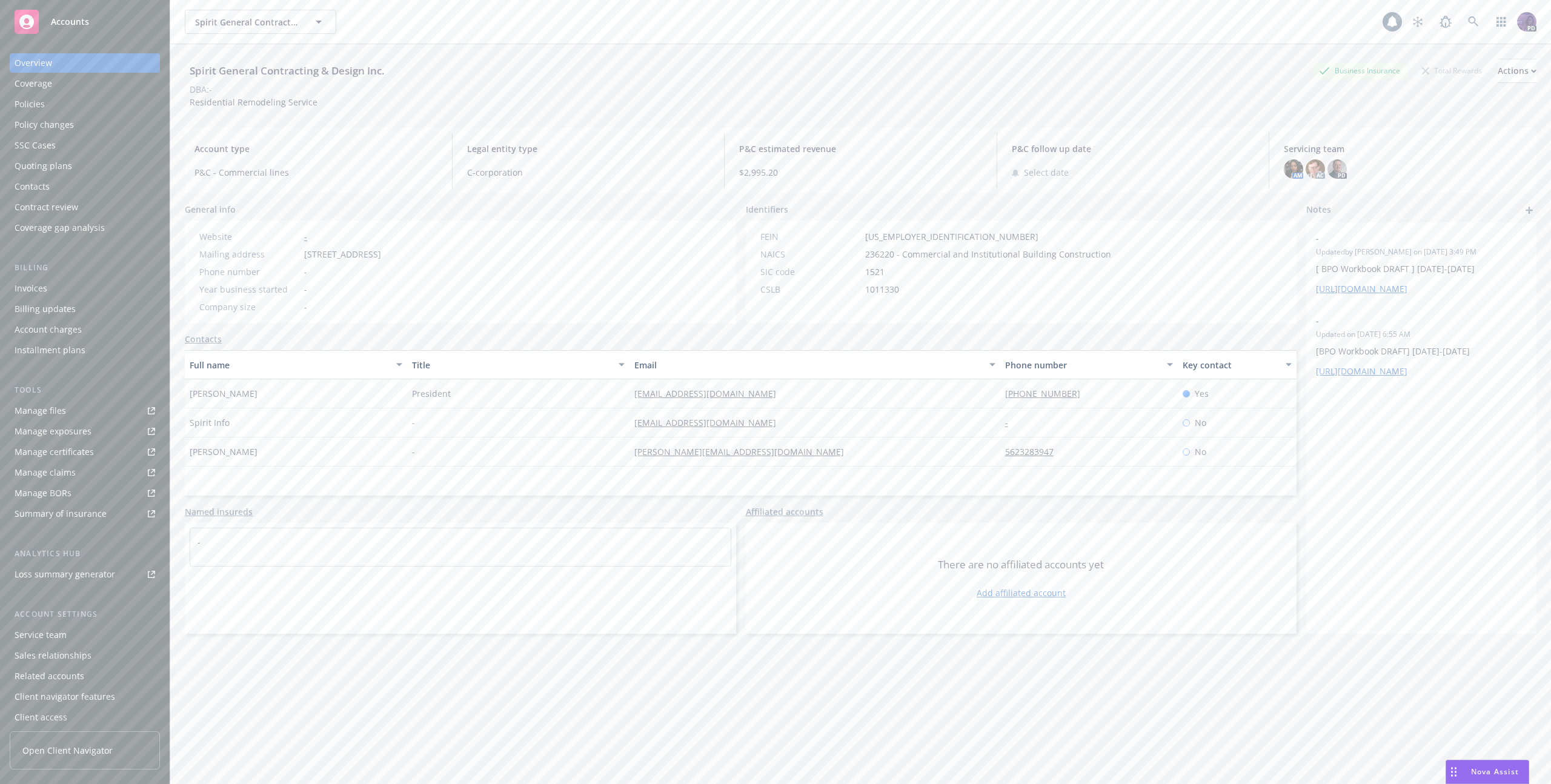
click at [118, 130] on div "Policy changes" at bounding box center [85, 124] width 141 height 19
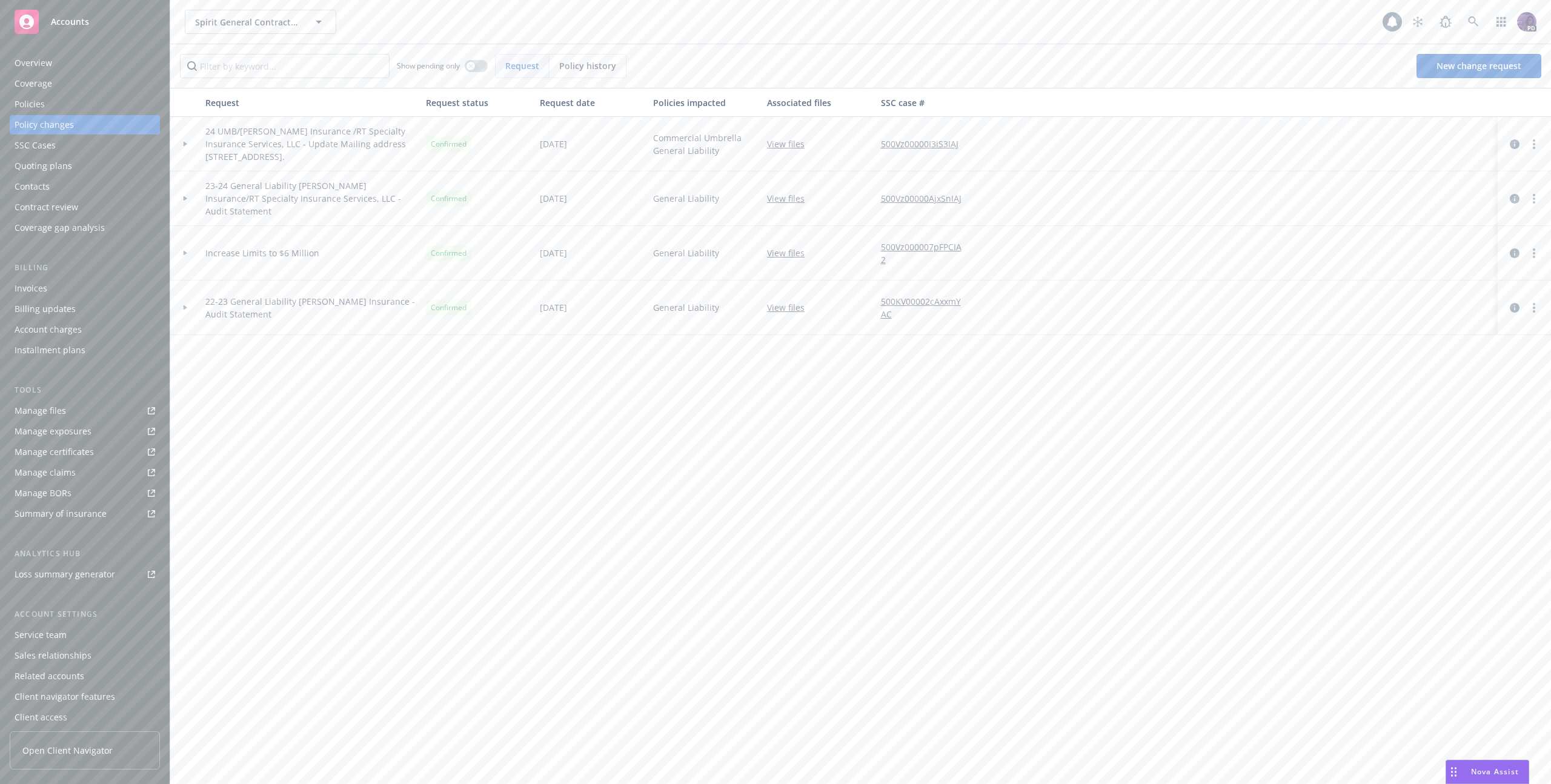
click at [105, 170] on div "Quoting plans" at bounding box center [85, 166] width 141 height 19
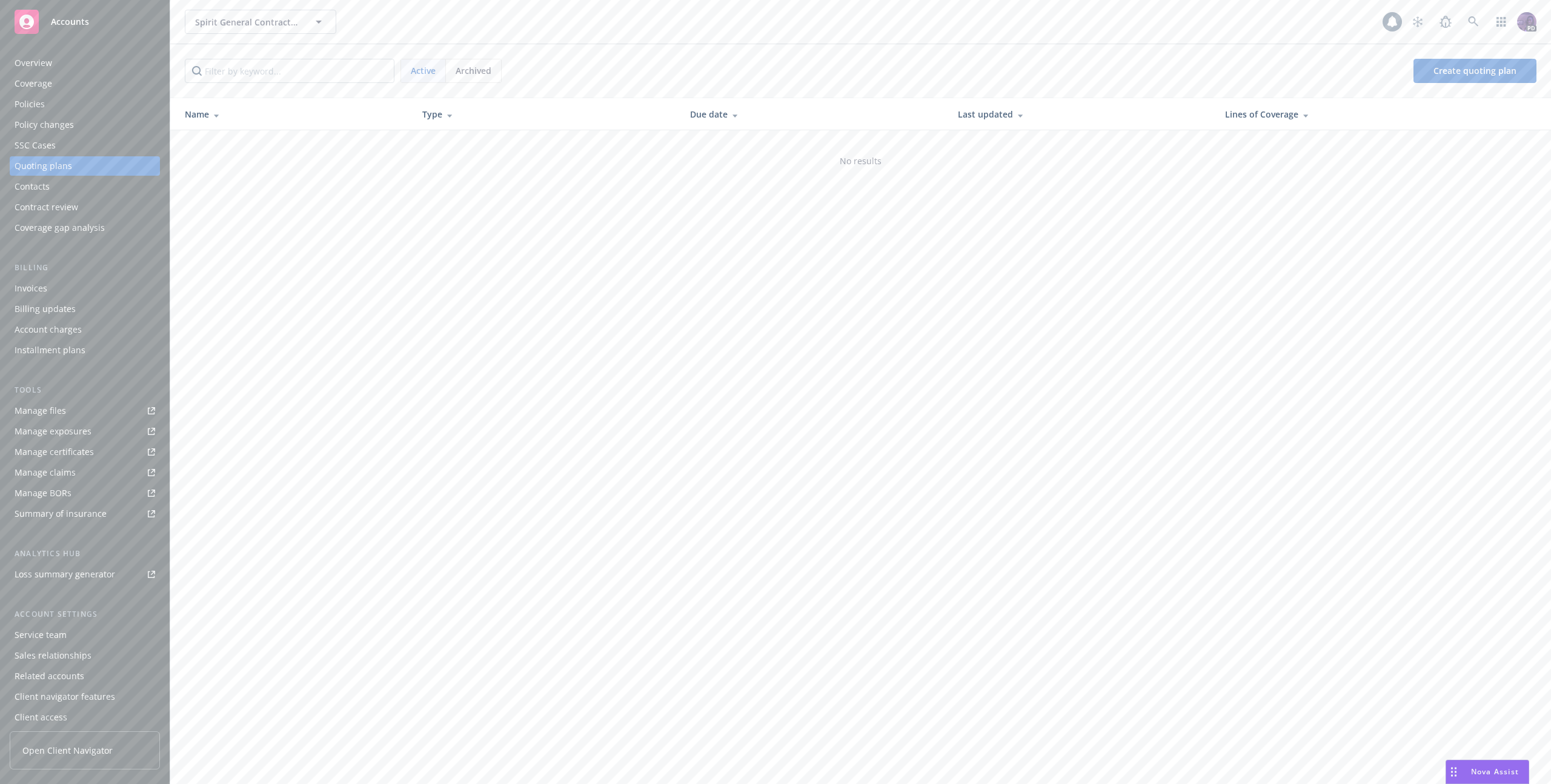
click at [105, 103] on div "Policies" at bounding box center [85, 103] width 141 height 19
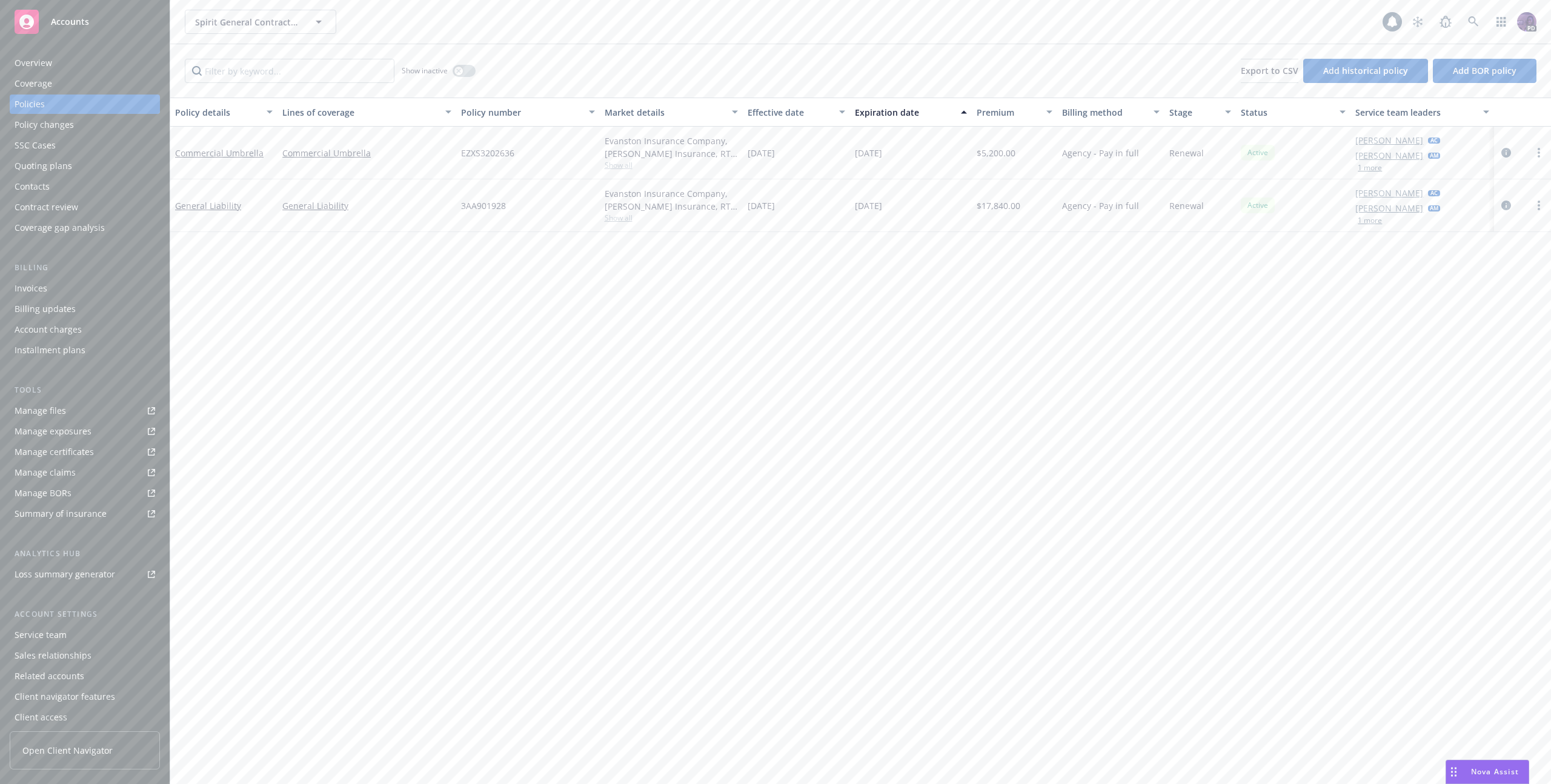
click at [100, 289] on div "Invoices" at bounding box center [85, 288] width 141 height 19
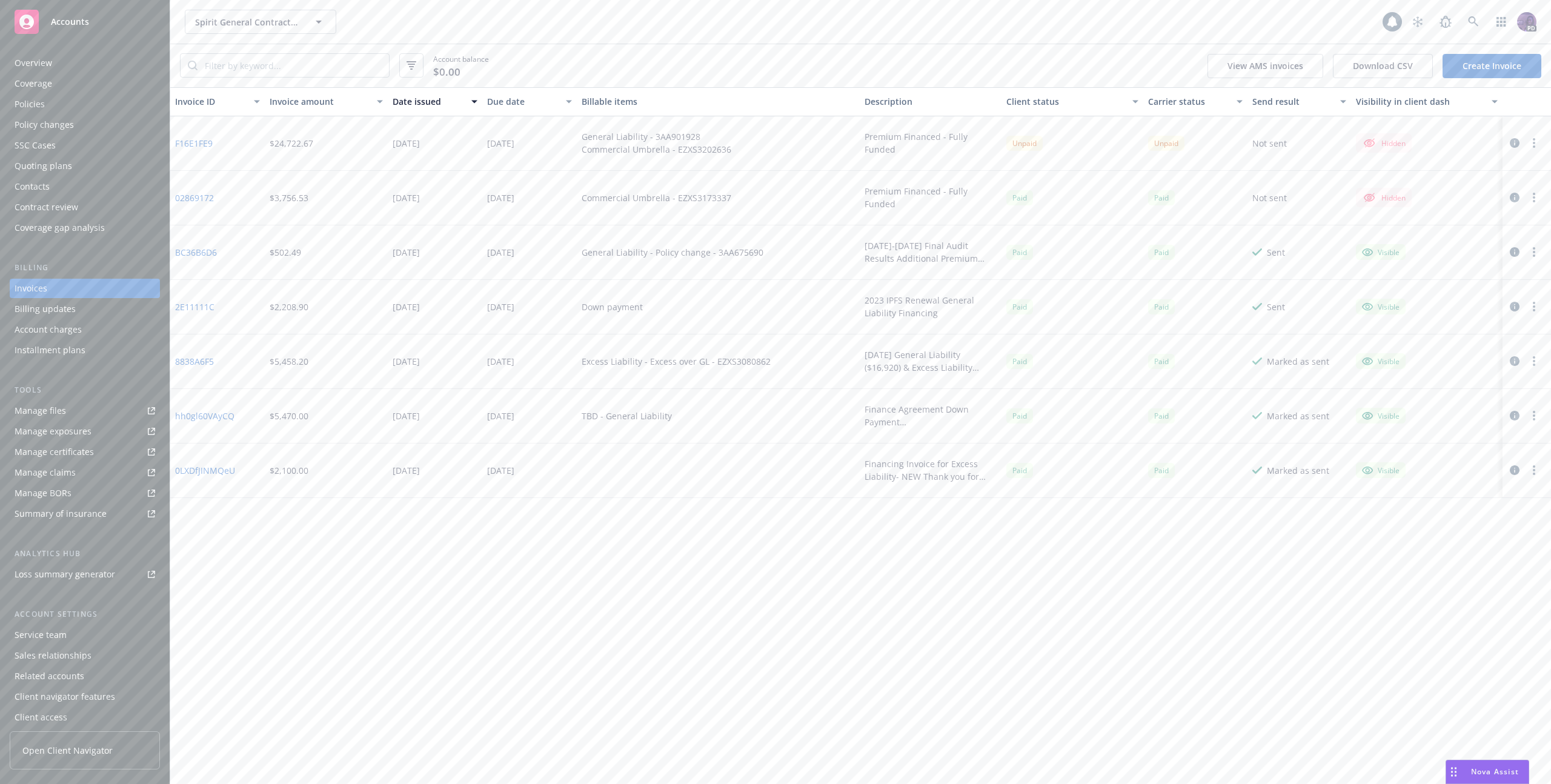
click at [1516, 142] on icon "button" at bounding box center [1514, 143] width 9 height 9
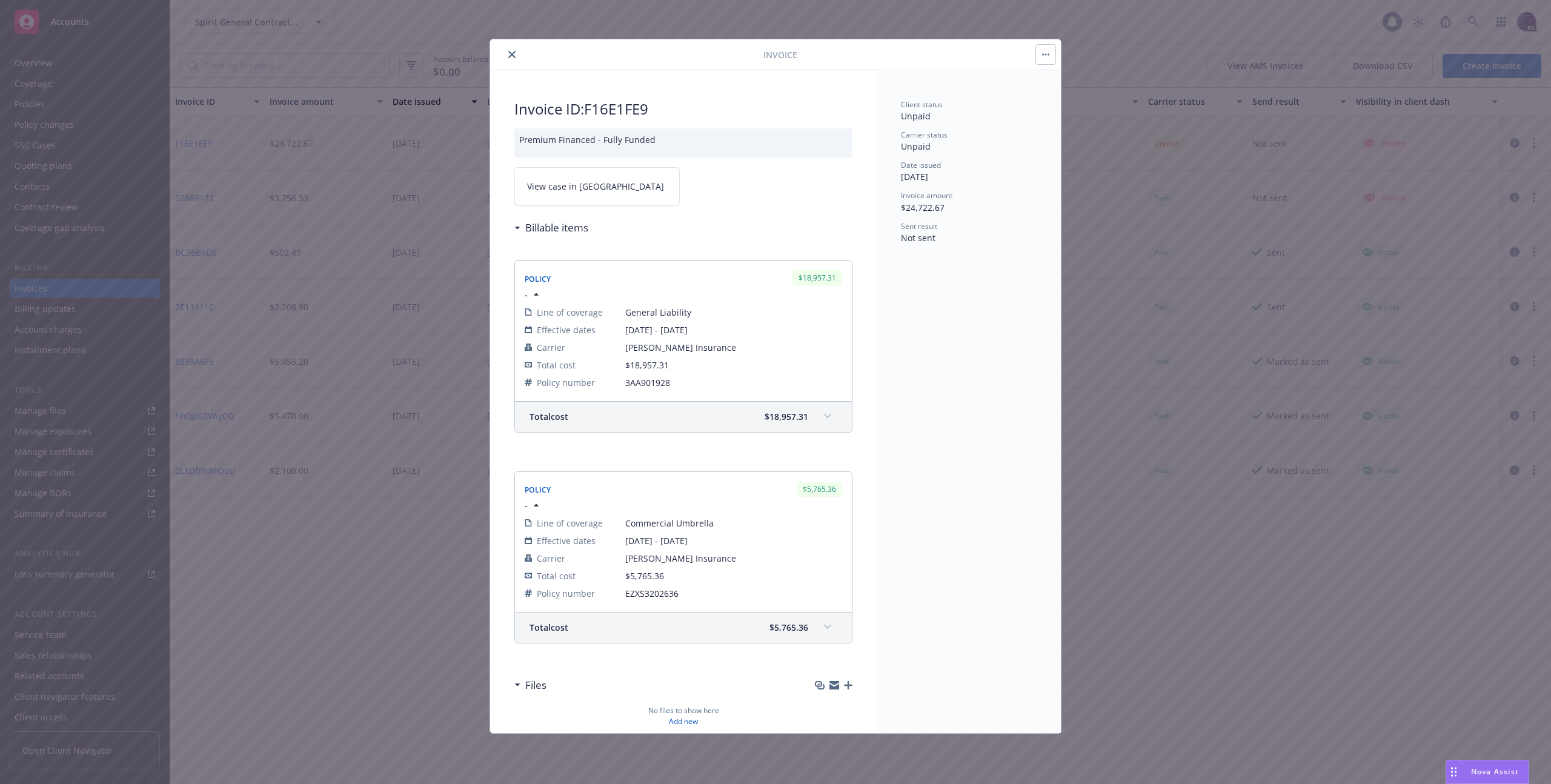
click at [1047, 59] on button "button" at bounding box center [1045, 54] width 19 height 19
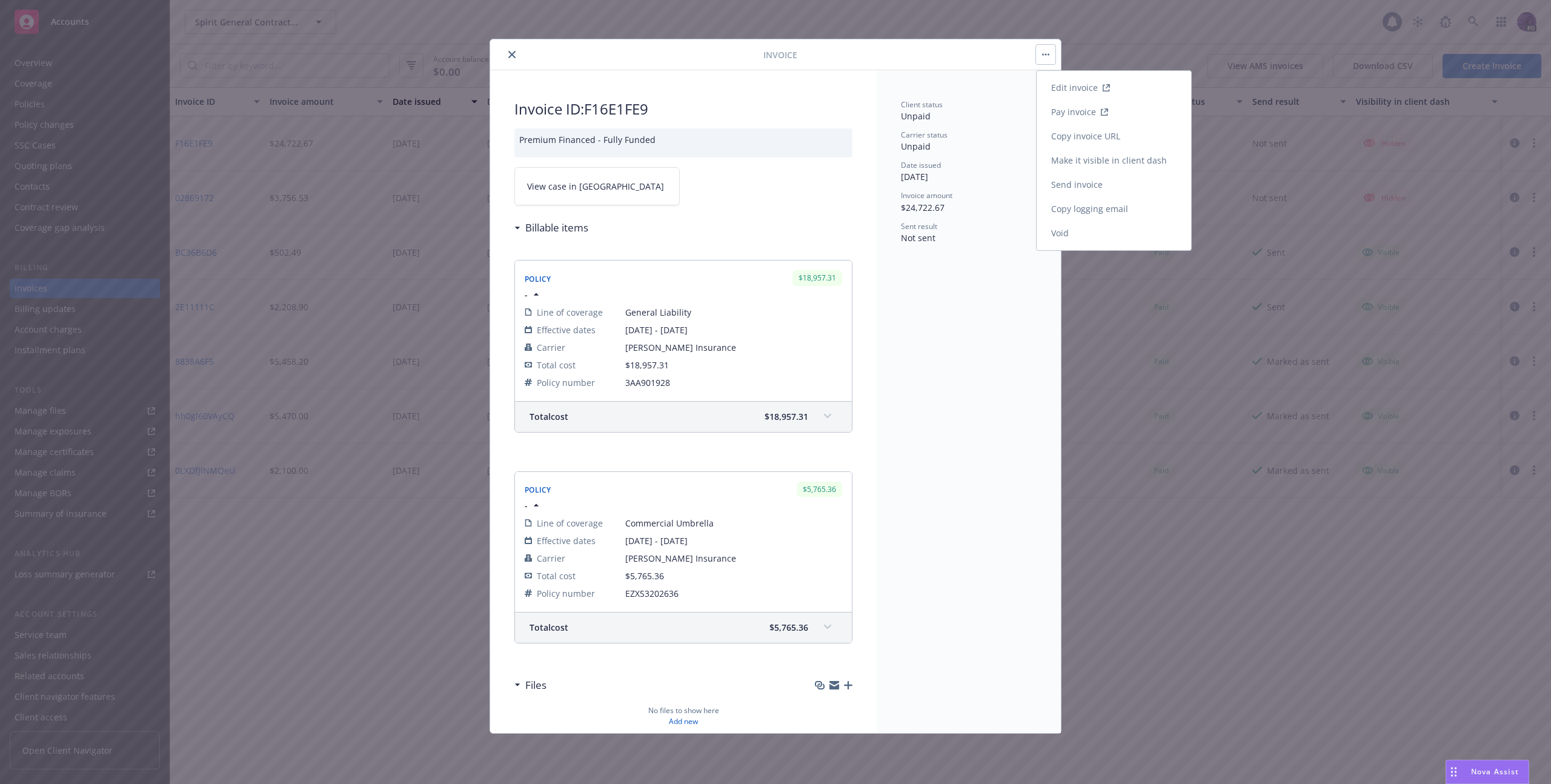
click at [1110, 164] on link "Make it visible in client dash" at bounding box center [1114, 160] width 155 height 24
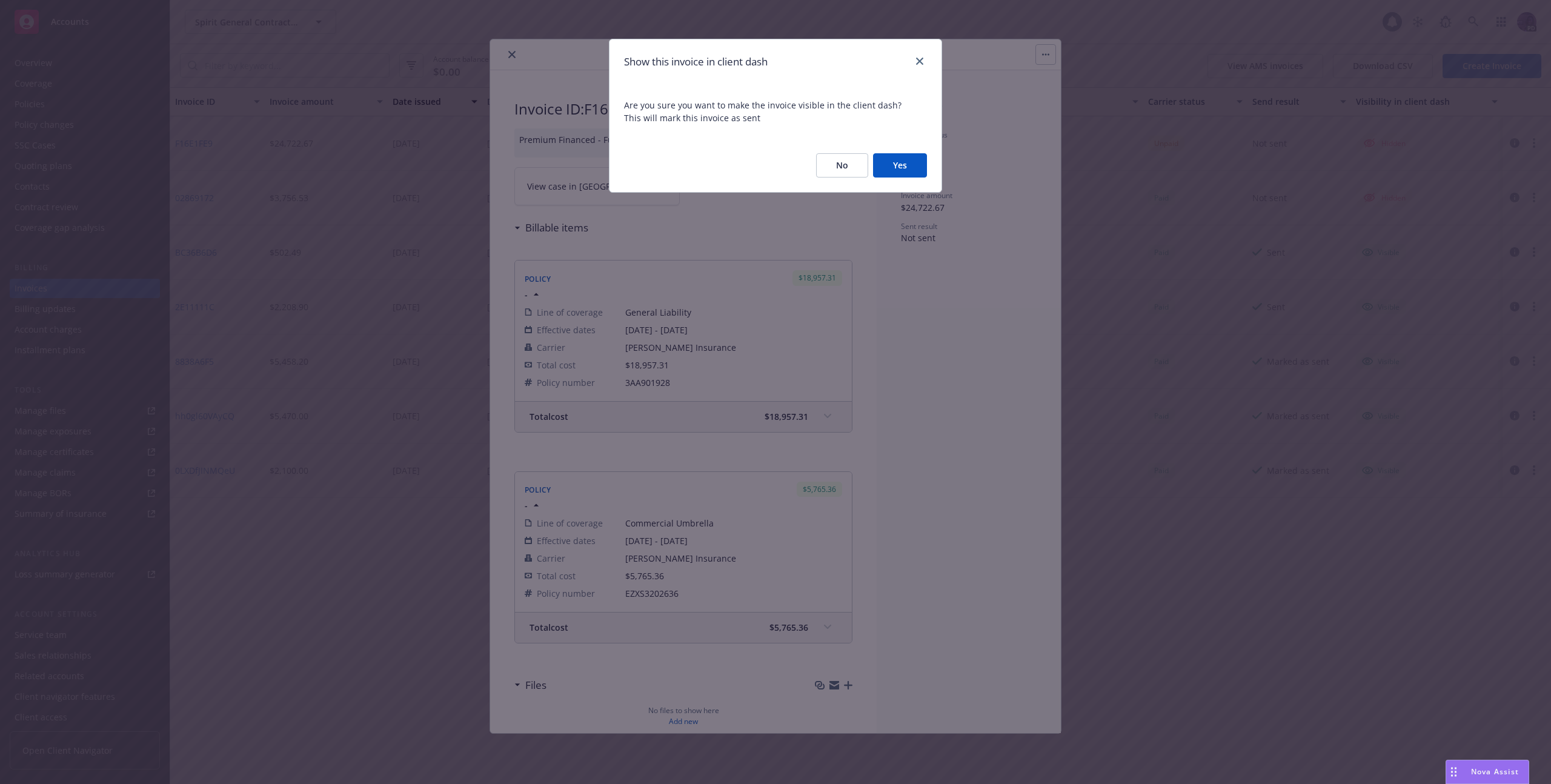
click at [926, 166] on button "Yes" at bounding box center [900, 165] width 54 height 24
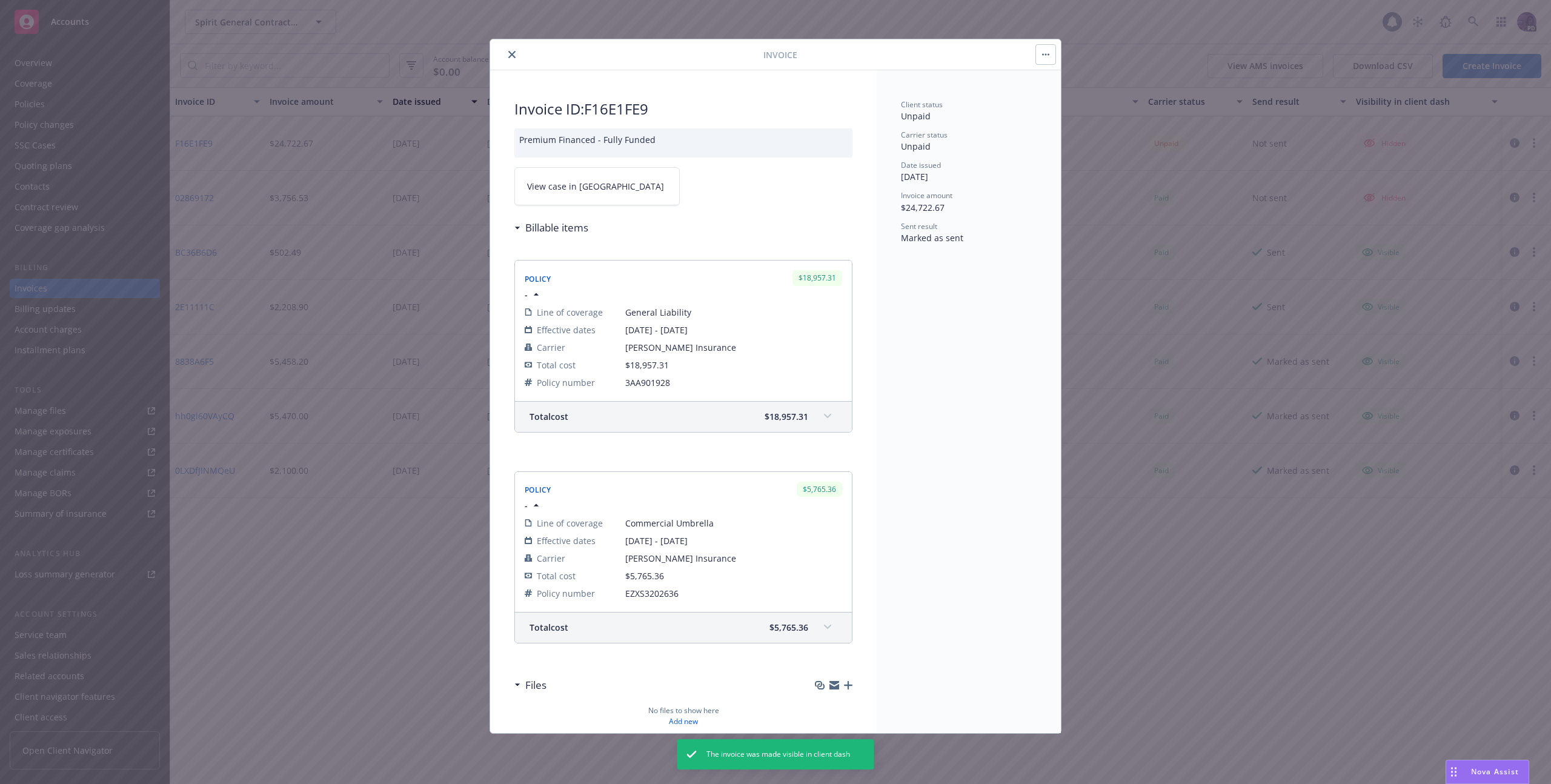
click at [1041, 54] on button "button" at bounding box center [1045, 54] width 19 height 19
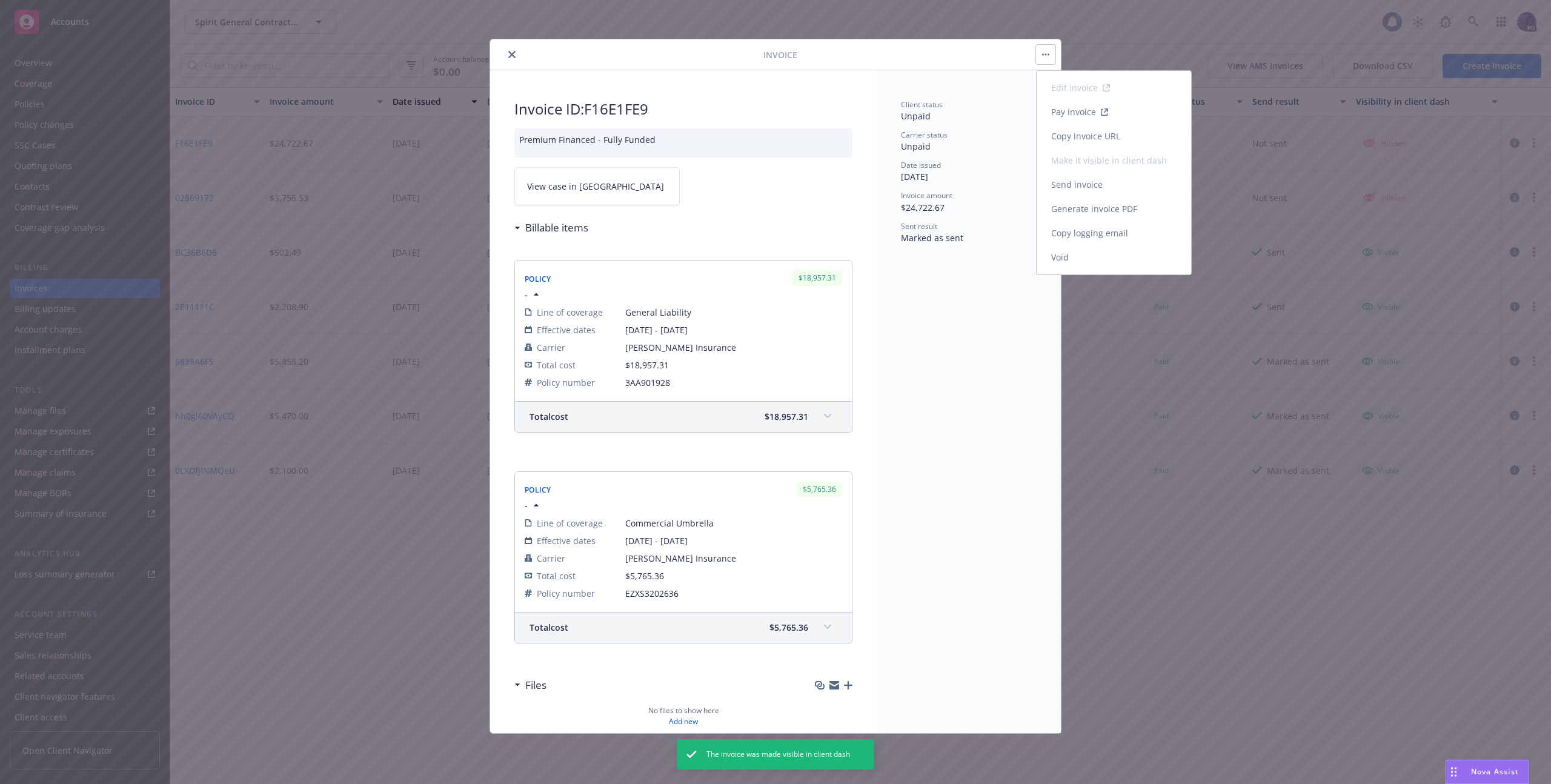
click at [1067, 209] on link "Generate invoice PDF" at bounding box center [1114, 208] width 155 height 24
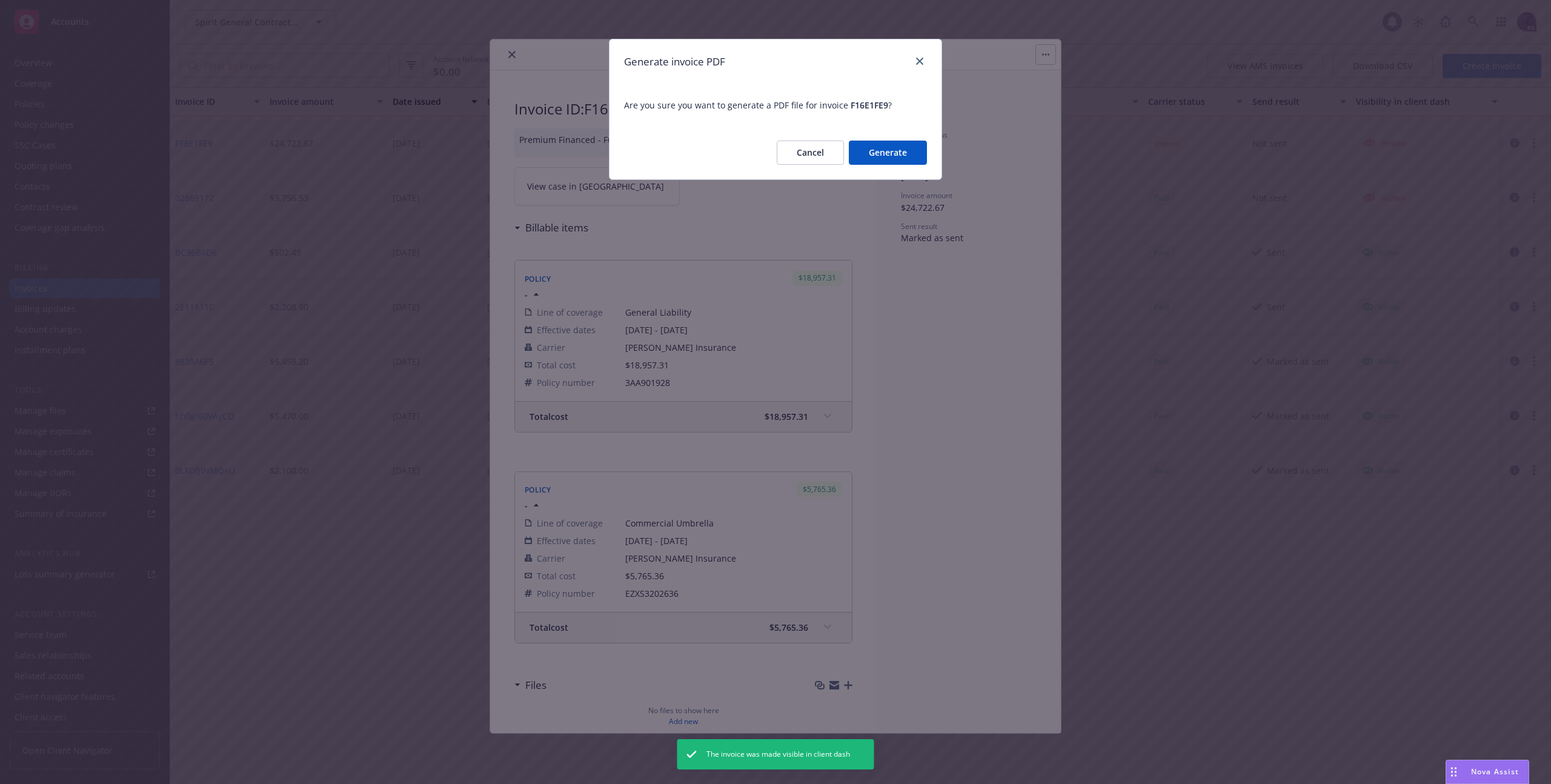
click at [913, 153] on button "Generate" at bounding box center [888, 152] width 78 height 24
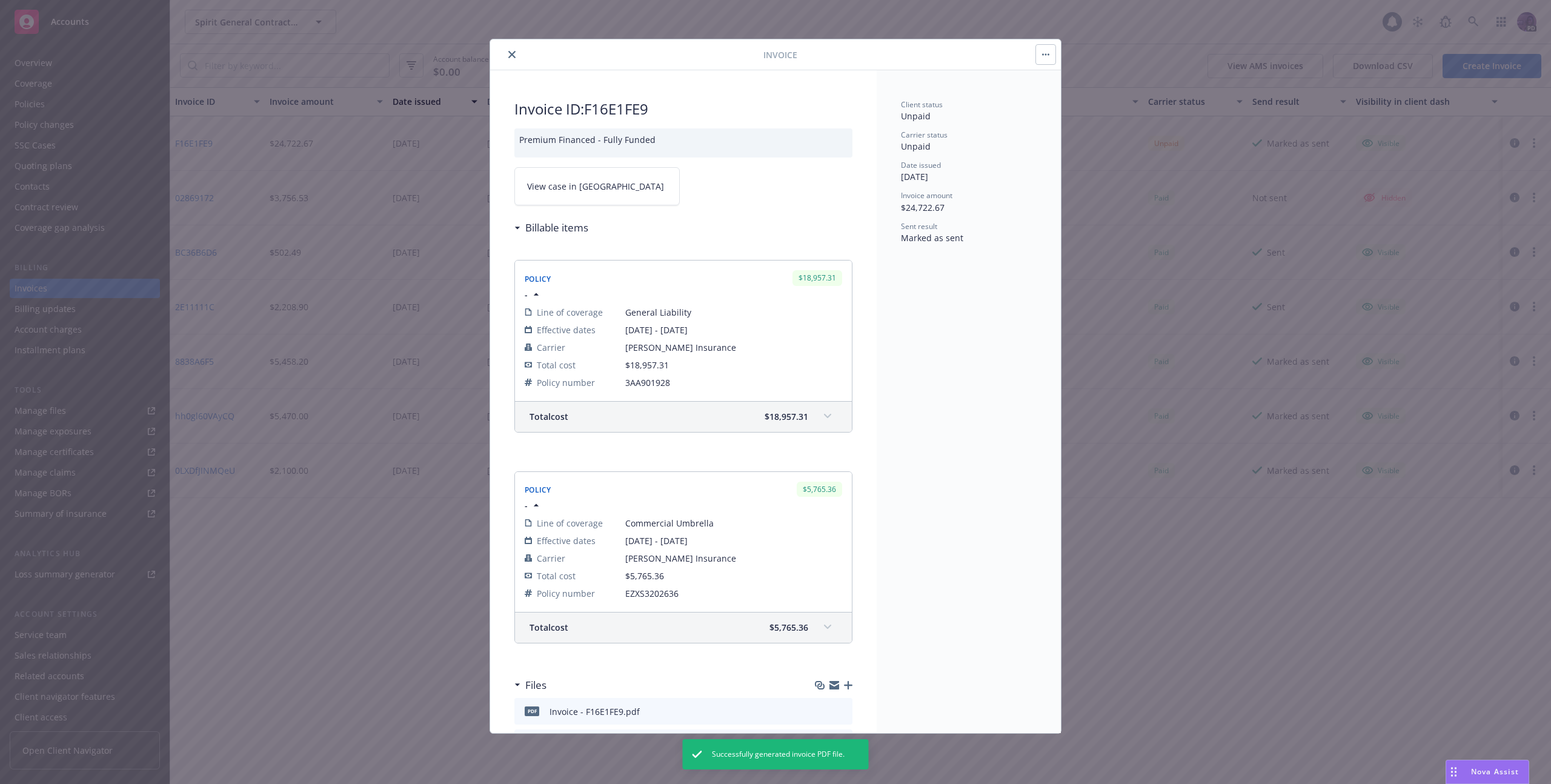
click at [1044, 51] on button "button" at bounding box center [1045, 54] width 19 height 19
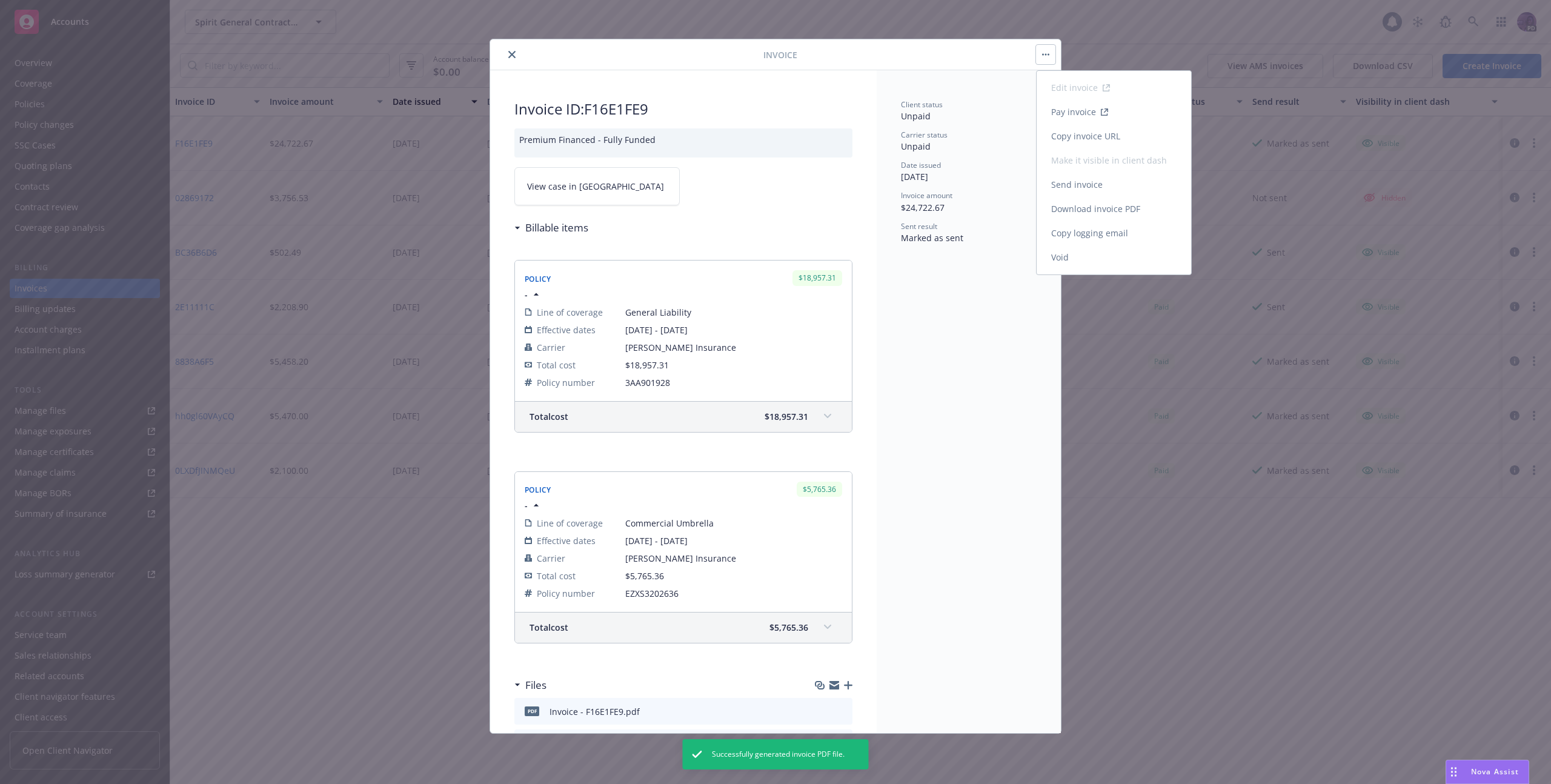
click at [1065, 209] on link "Download invoice PDF" at bounding box center [1114, 208] width 155 height 24
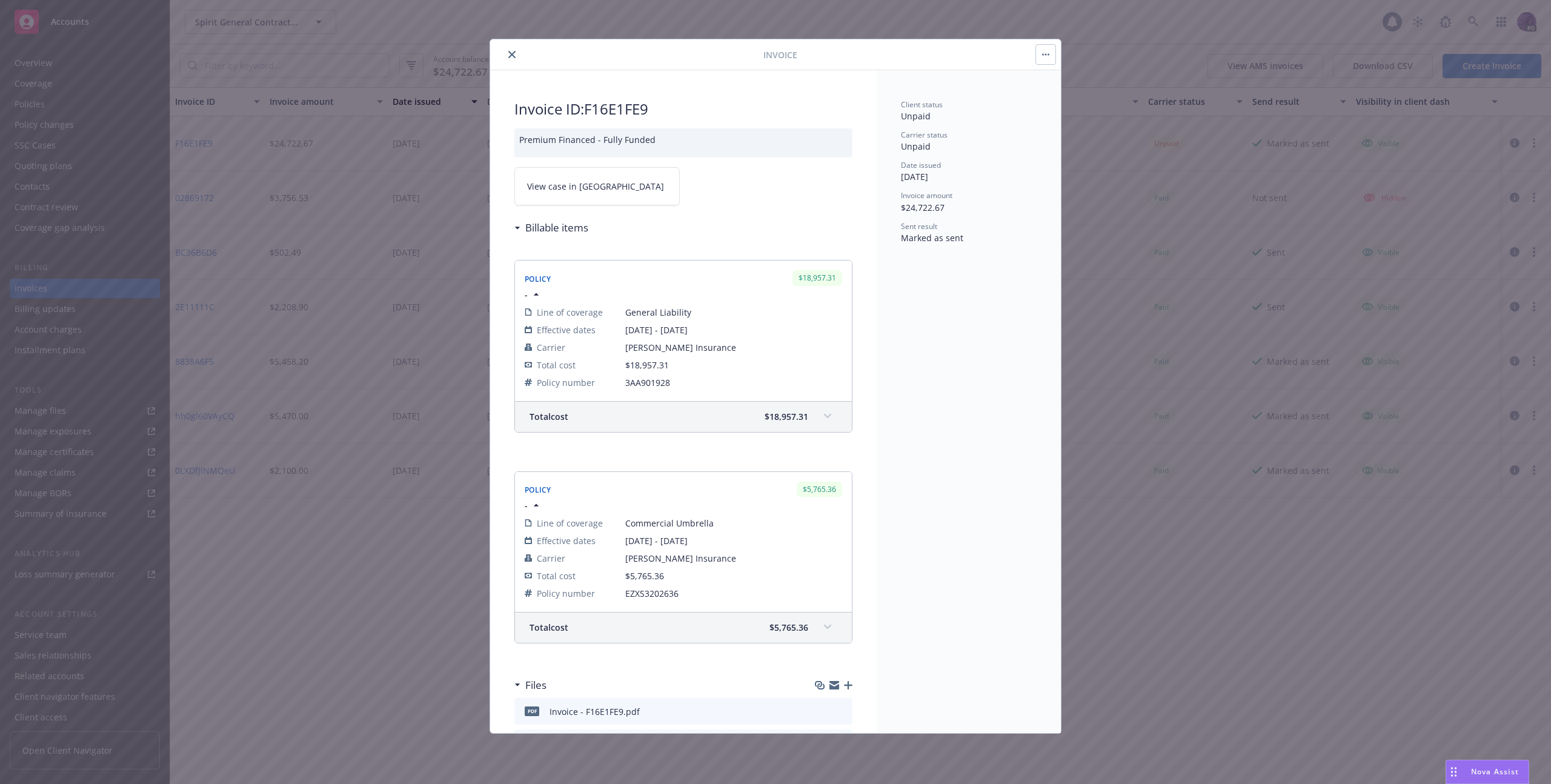
click at [511, 52] on icon "close" at bounding box center [511, 54] width 7 height 7
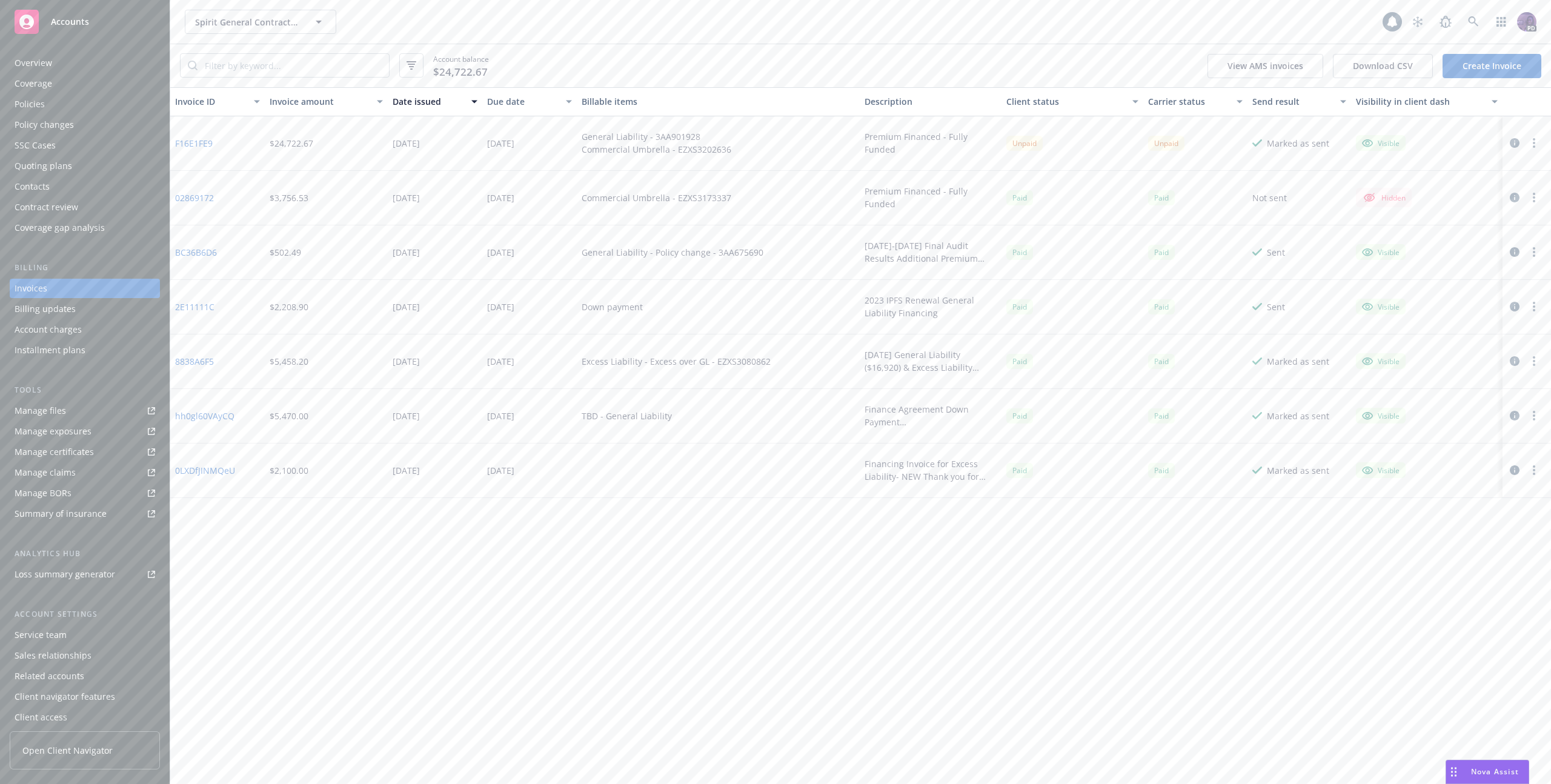
click at [535, 26] on div "Spirit General Contracting & Design Inc. Spirit General Contracting & Design In…" at bounding box center [783, 21] width 1198 height 24
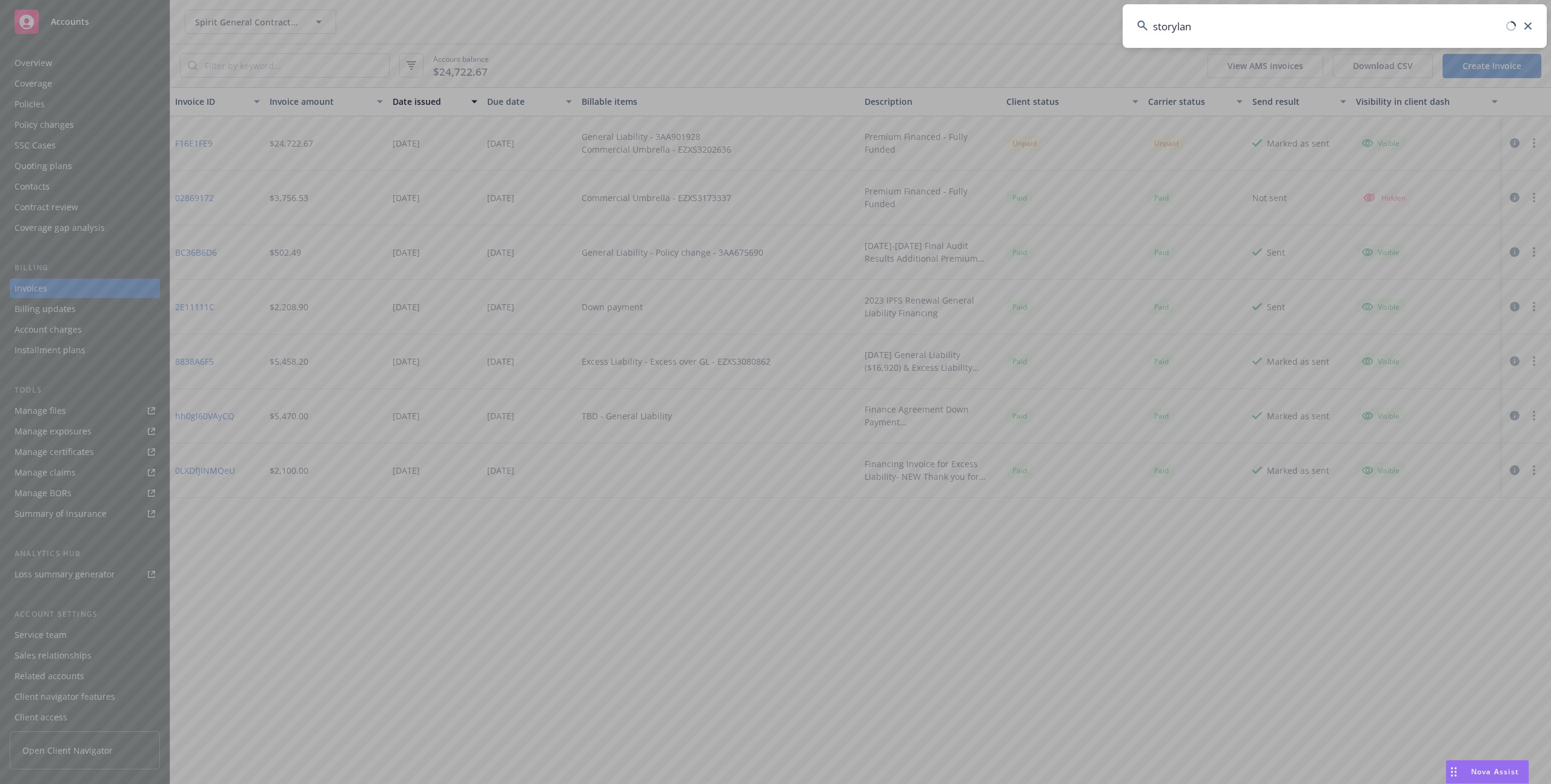
type input "storyland"
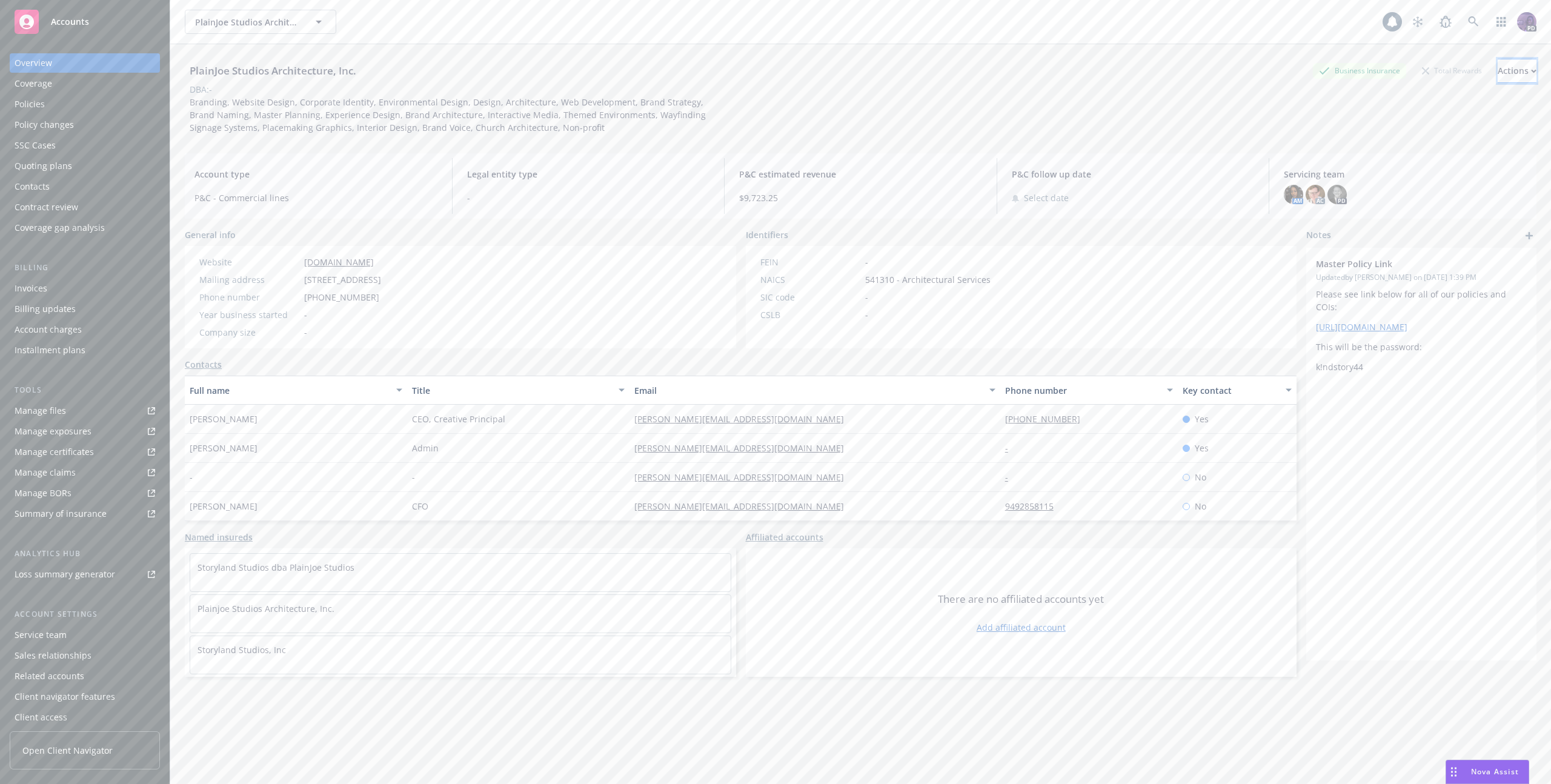
click at [1498, 79] on div "Actions" at bounding box center [1518, 71] width 39 height 23
drag, startPoint x: 1419, startPoint y: 146, endPoint x: 1400, endPoint y: 162, distance: 24.8
click at [1419, 146] on link "Copy logging email" at bounding box center [1436, 152] width 198 height 24
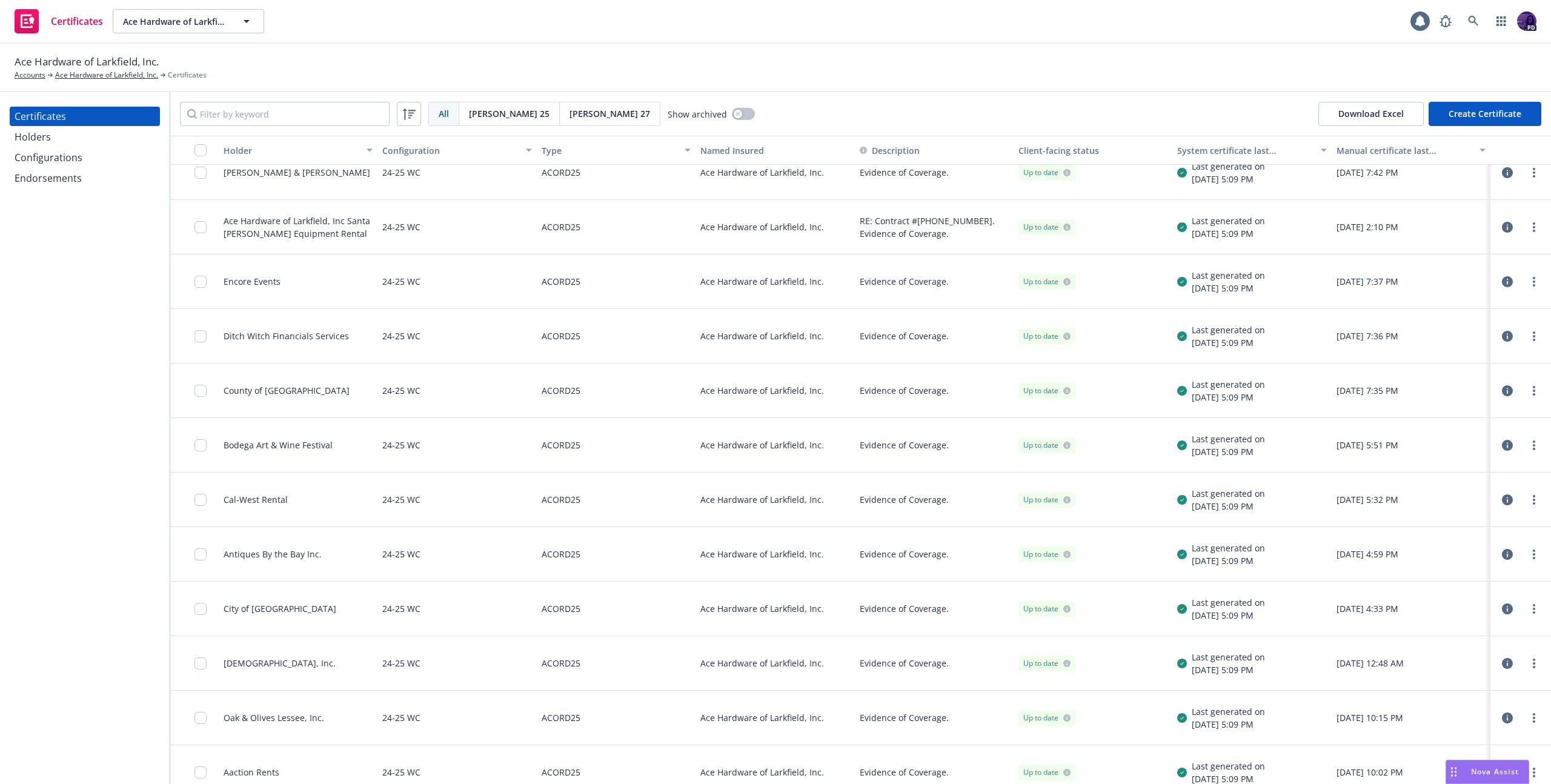
scroll to position [1017, 0]
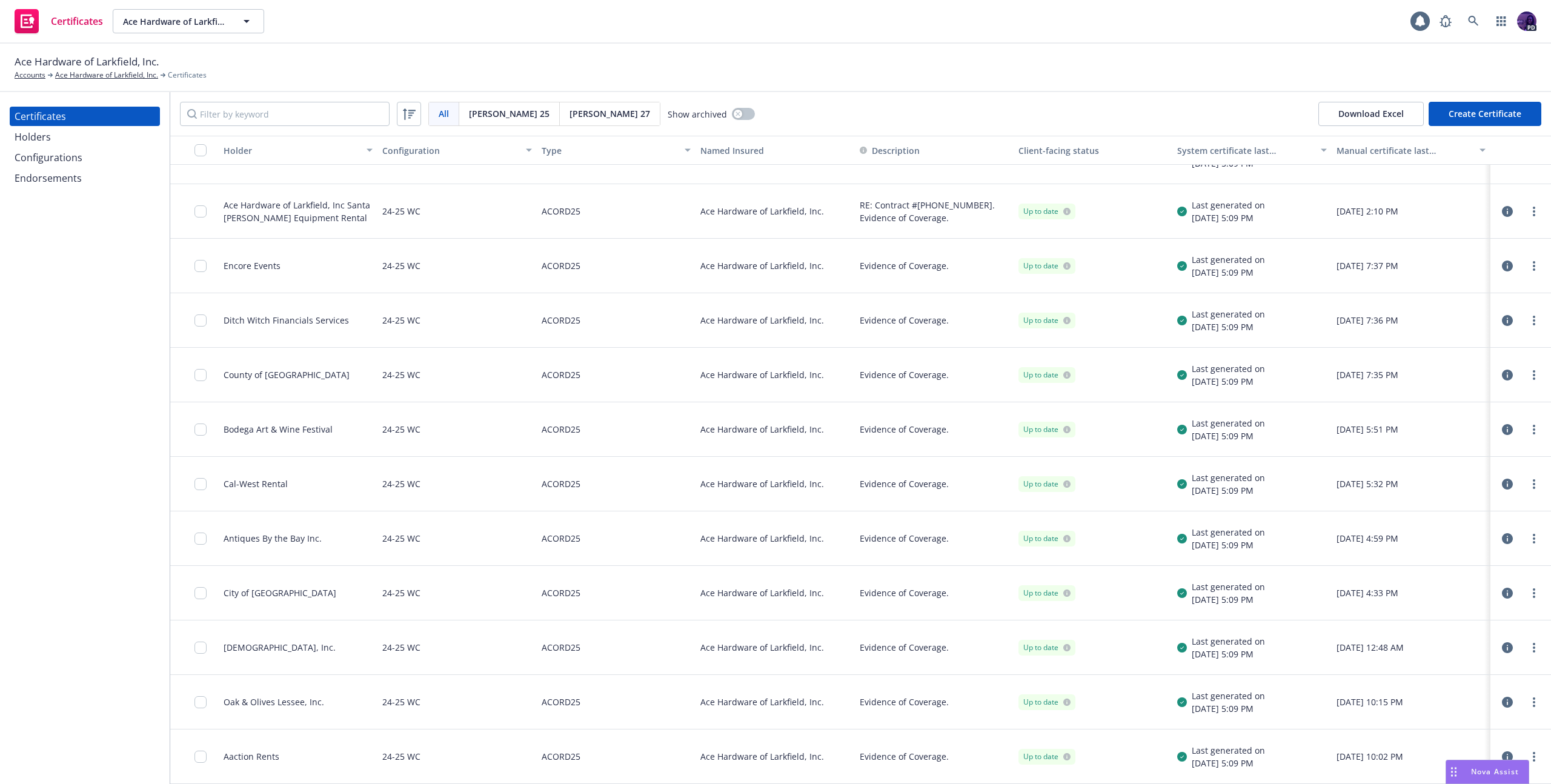
click at [94, 142] on div "Holders" at bounding box center [85, 137] width 141 height 19
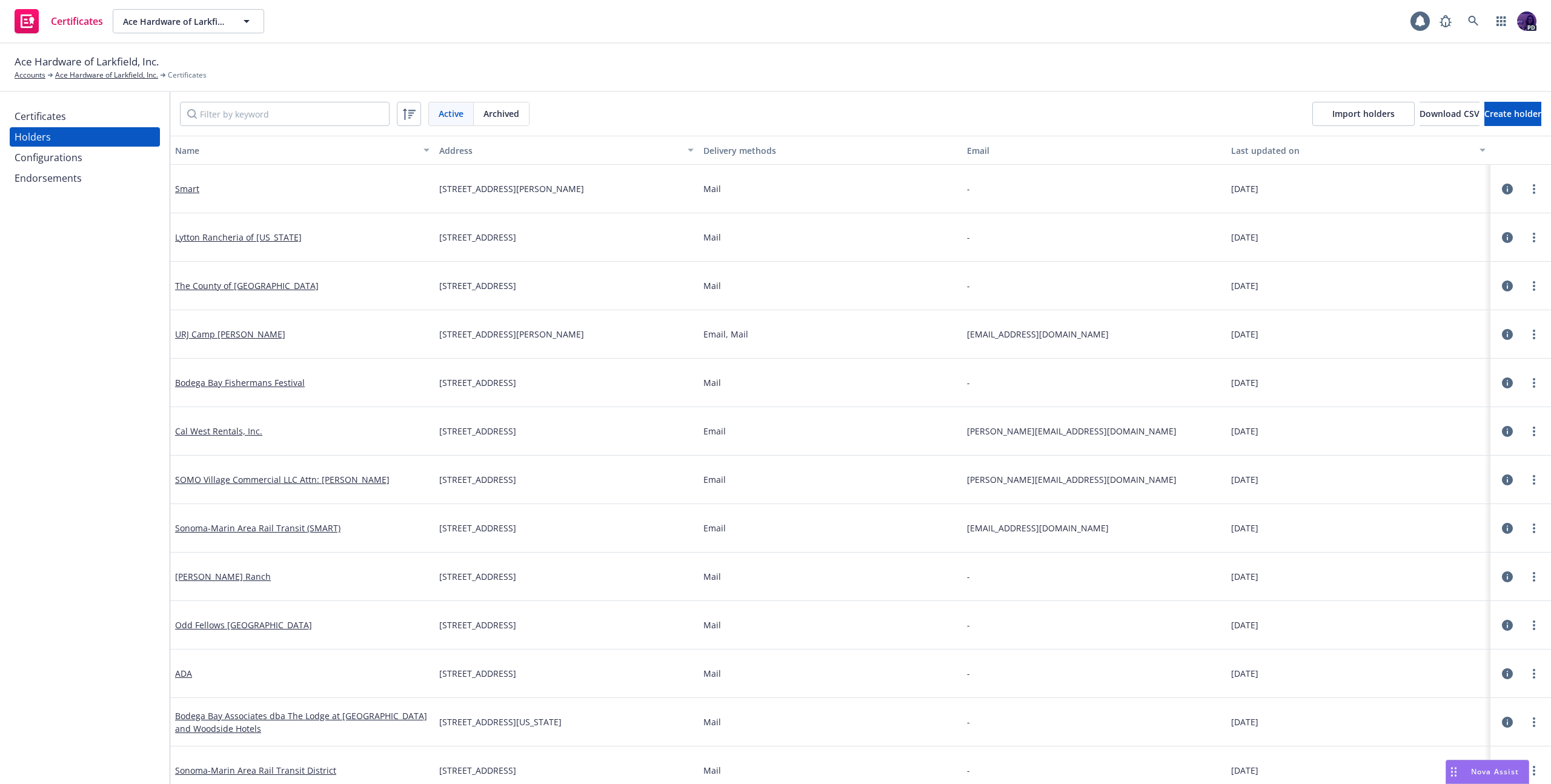
click at [97, 156] on div "Configurations" at bounding box center [85, 157] width 141 height 19
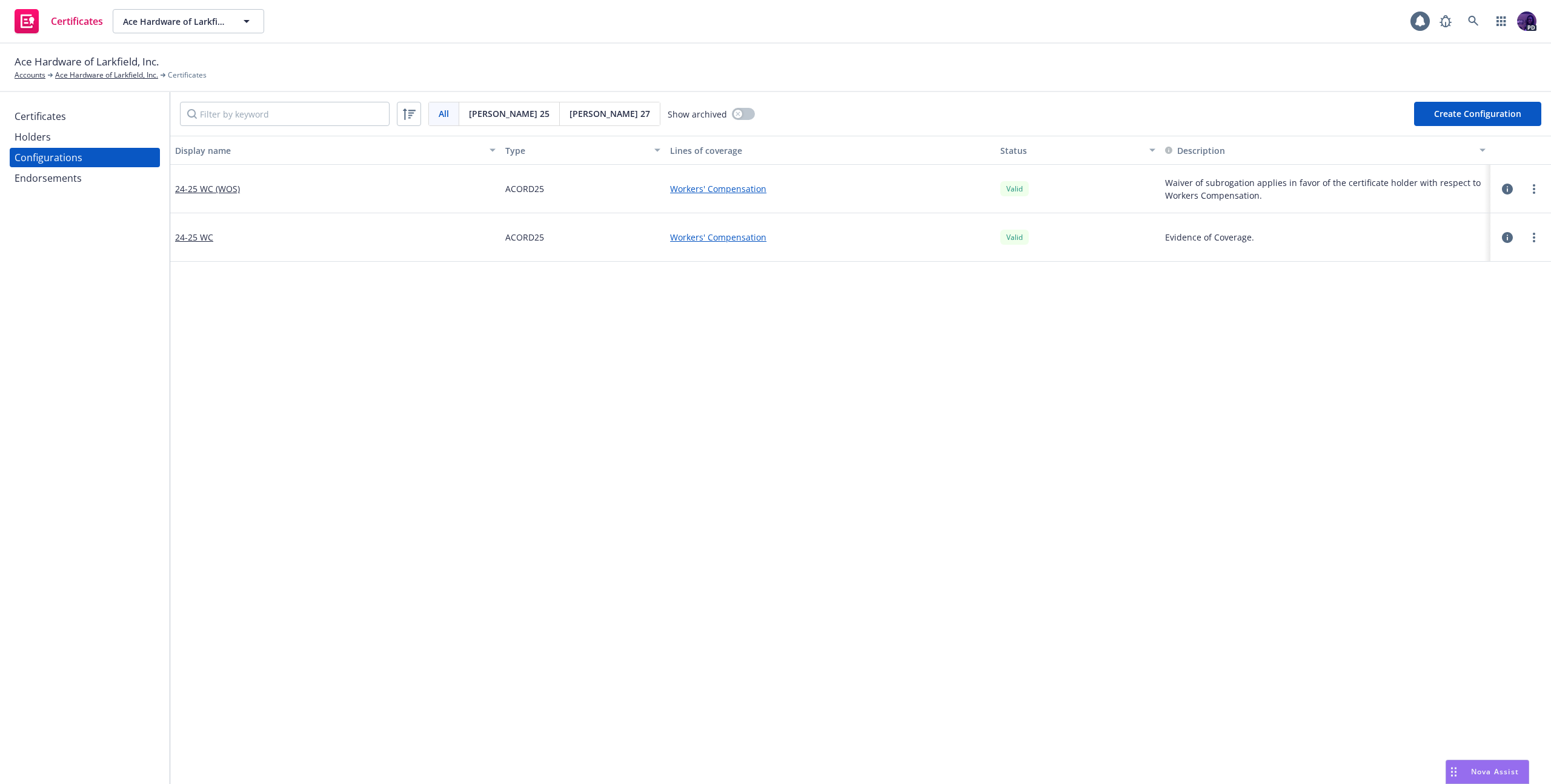
click at [94, 184] on div "Endorsements" at bounding box center [85, 177] width 141 height 19
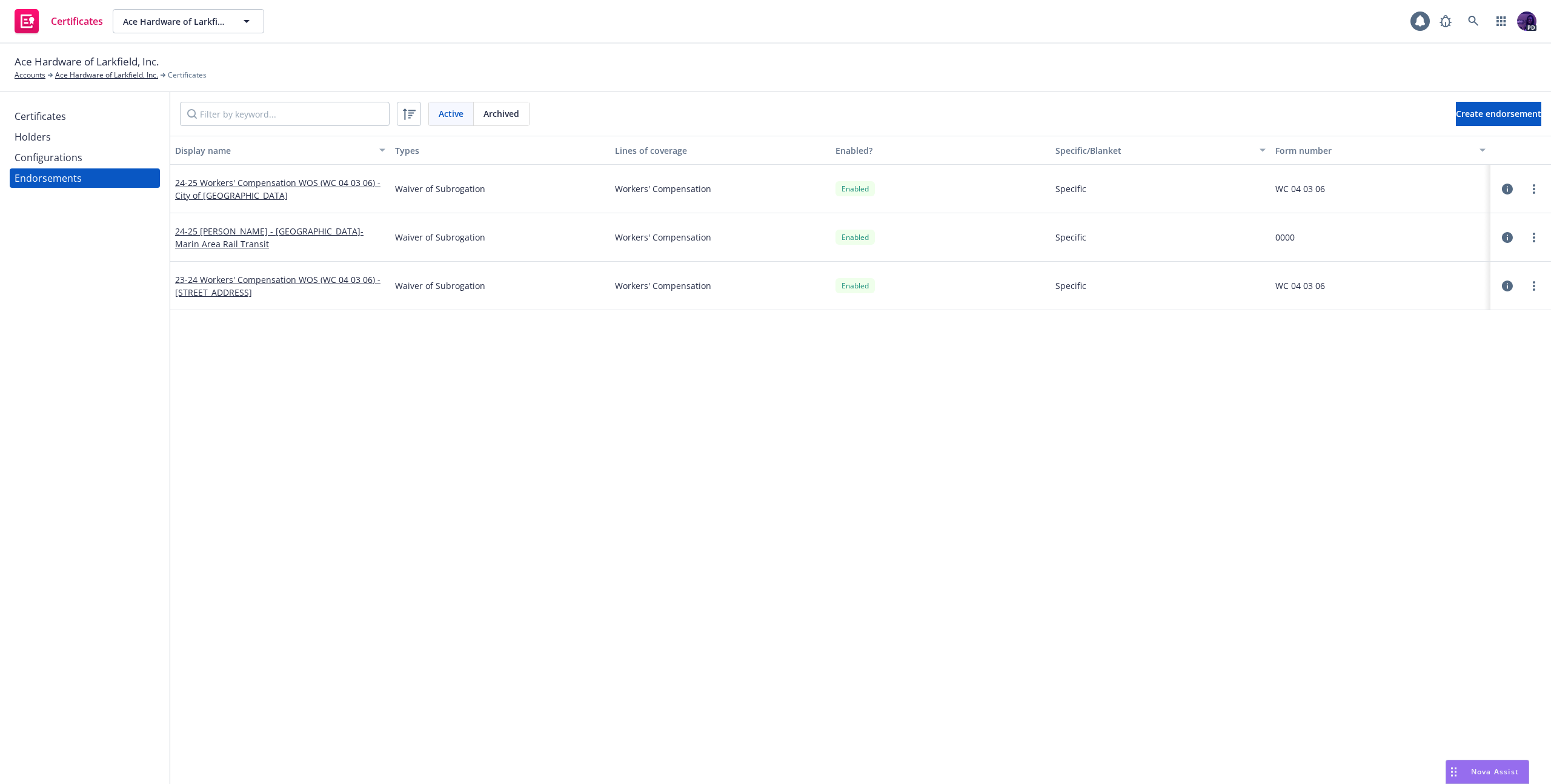
click at [108, 121] on div "Certificates" at bounding box center [85, 116] width 141 height 19
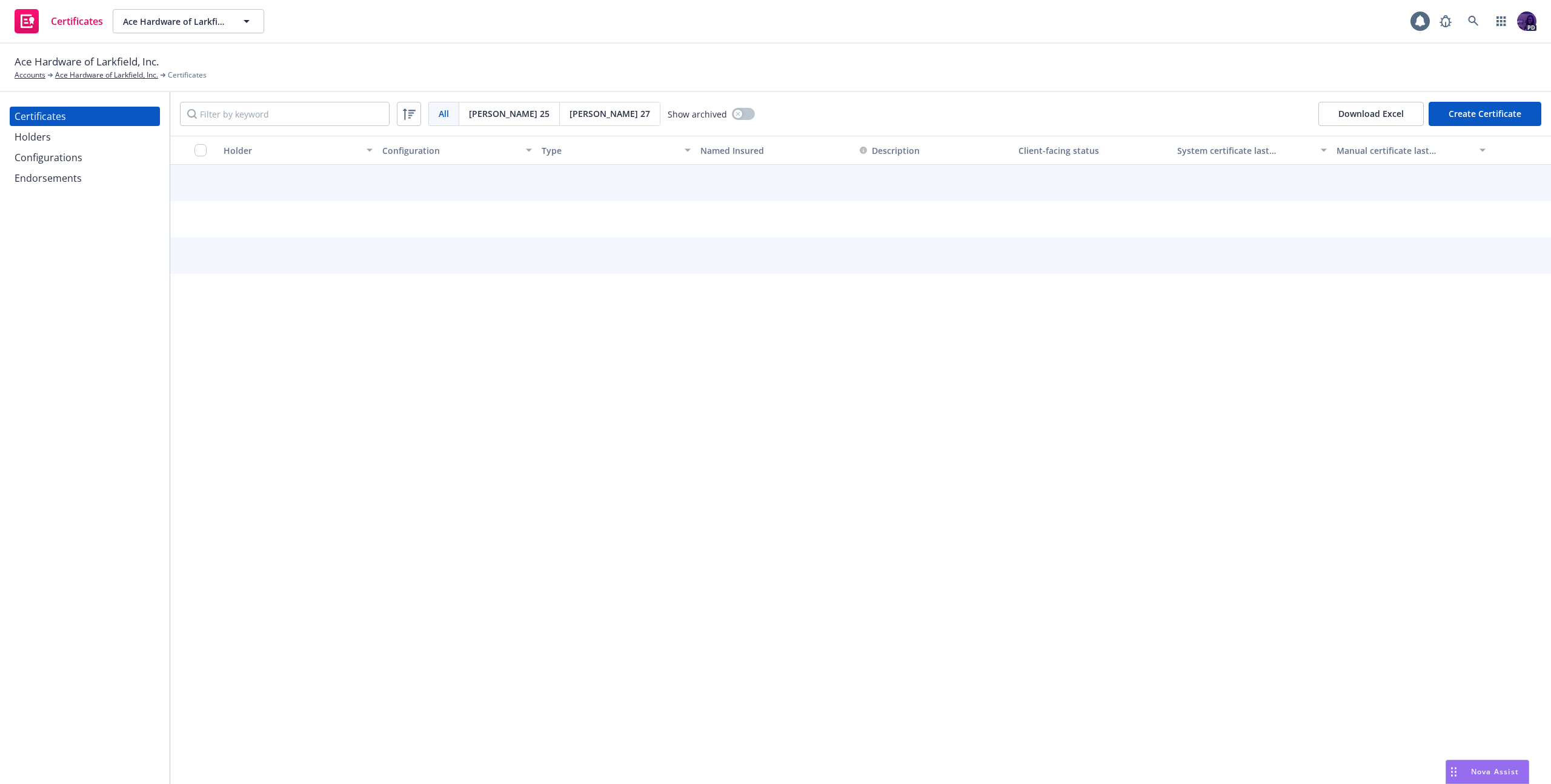
click at [136, 143] on div "Holders" at bounding box center [85, 137] width 141 height 19
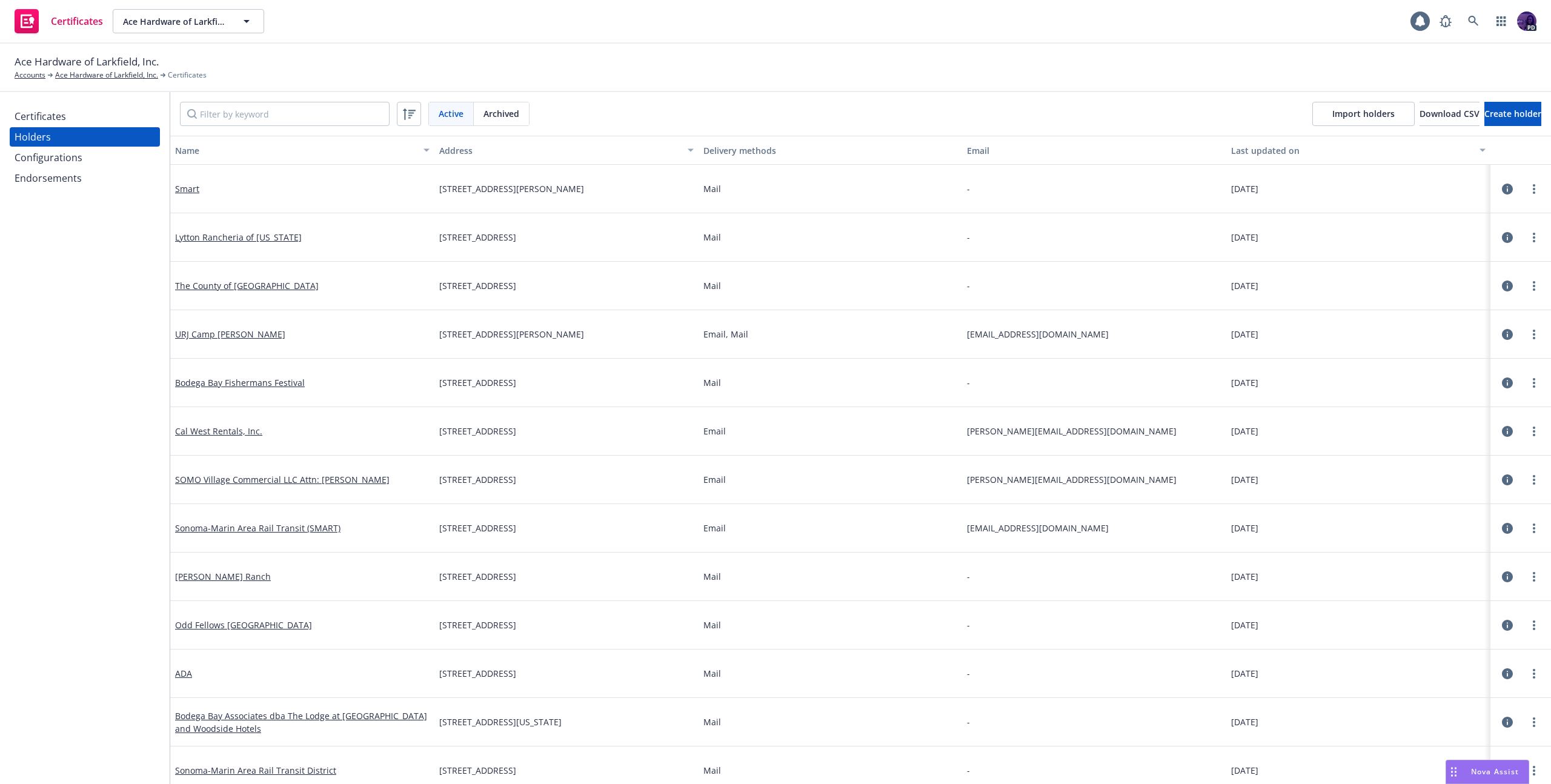
click at [104, 121] on div "Certificates" at bounding box center [85, 116] width 141 height 19
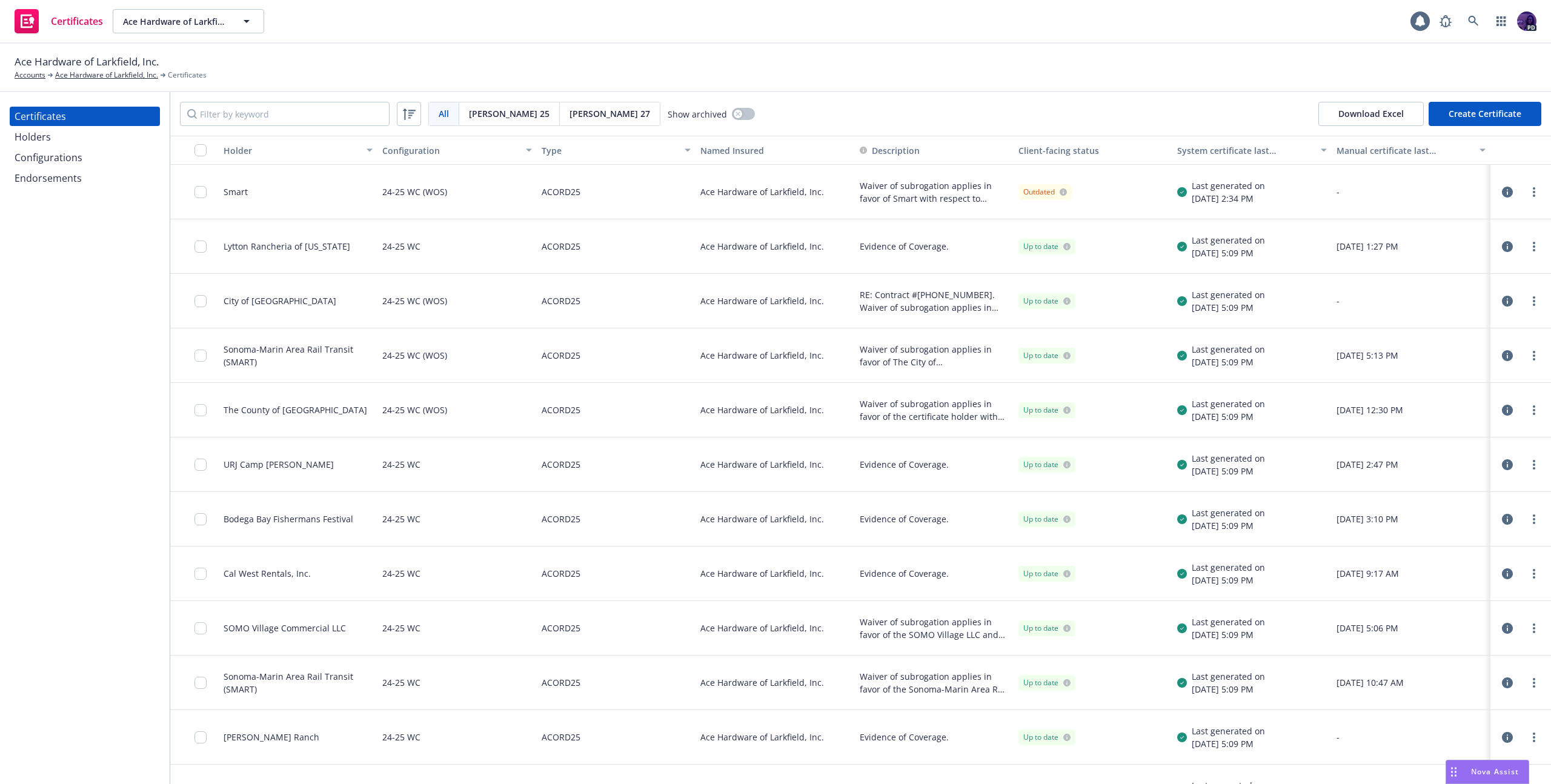
click at [1502, 192] on icon "button" at bounding box center [1507, 192] width 11 height 11
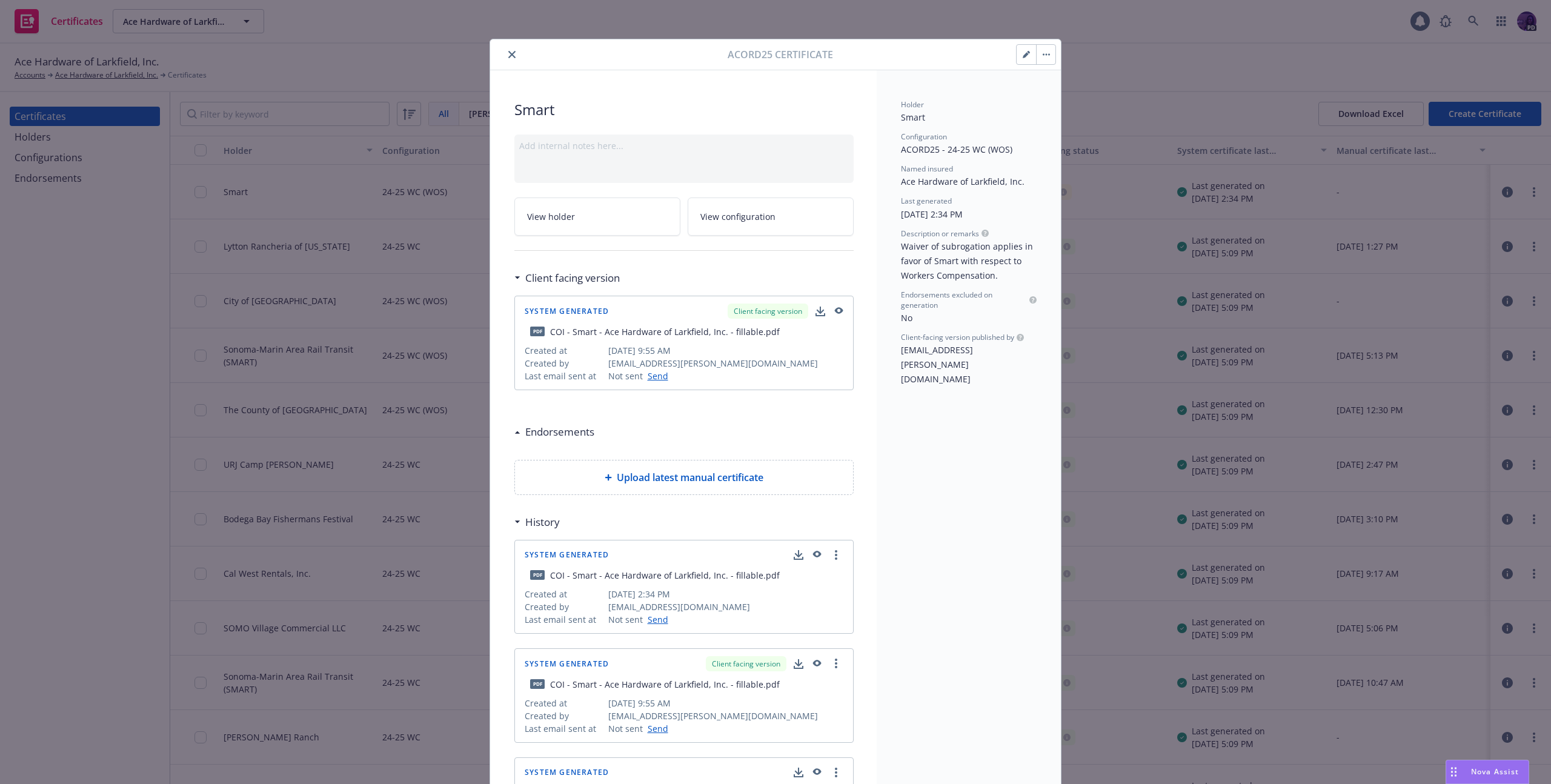
click at [835, 313] on icon "button" at bounding box center [839, 310] width 9 height 7
click at [508, 54] on icon "close" at bounding box center [511, 54] width 7 height 7
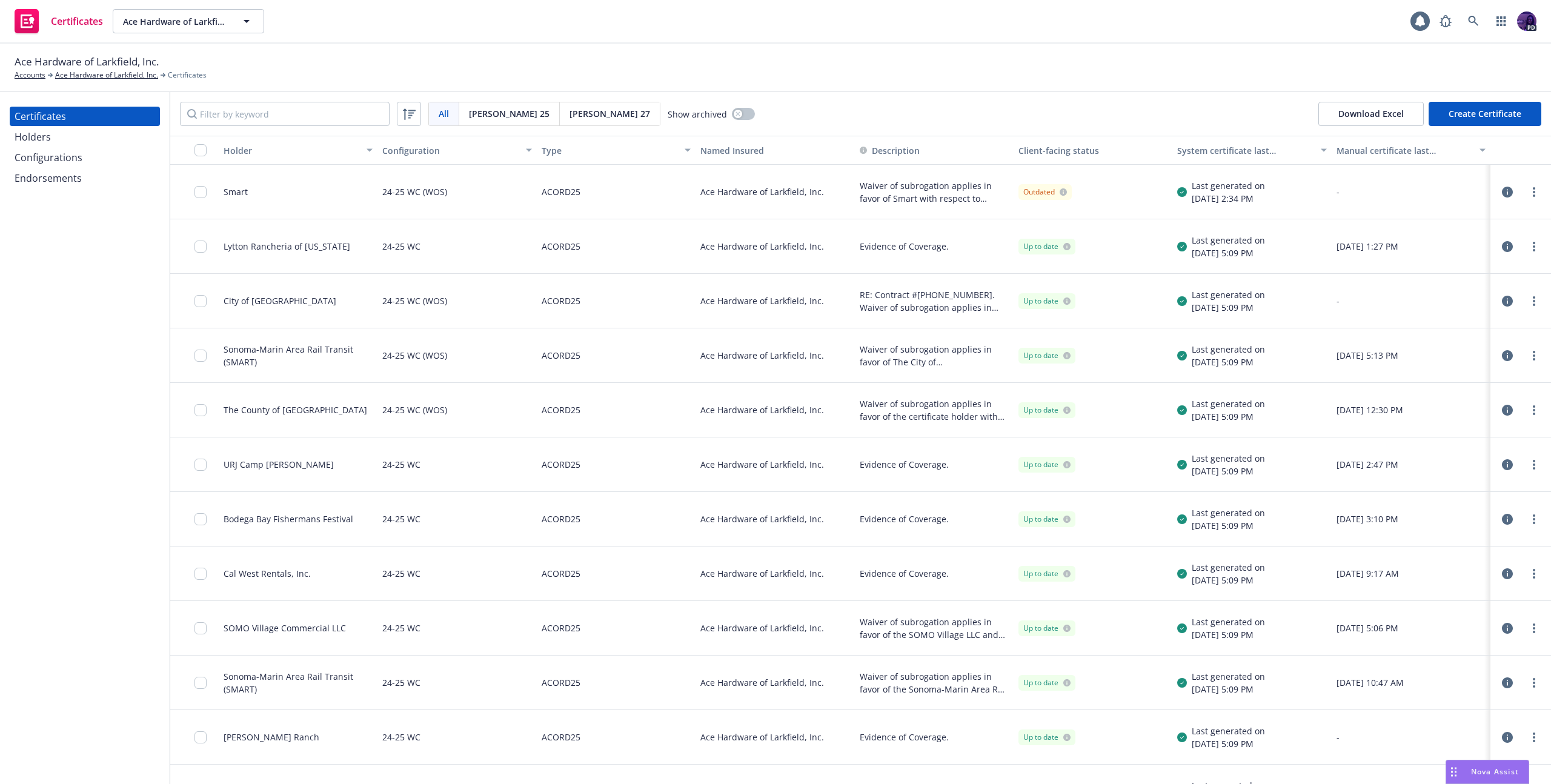
click at [1502, 356] on icon "button" at bounding box center [1507, 355] width 11 height 11
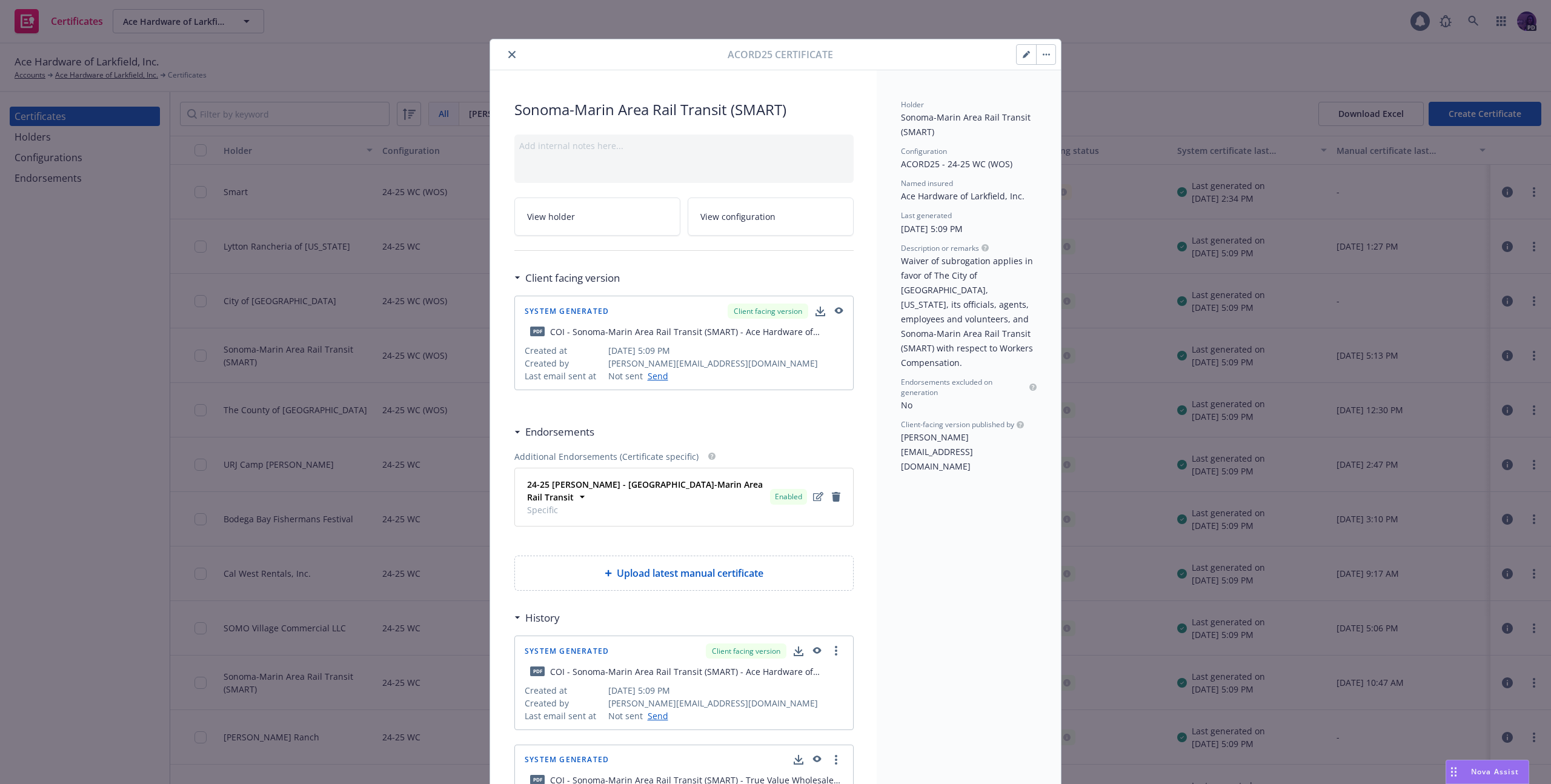
click at [834, 309] on icon "button" at bounding box center [838, 311] width 11 height 9
click at [510, 49] on button "close" at bounding box center [512, 54] width 15 height 15
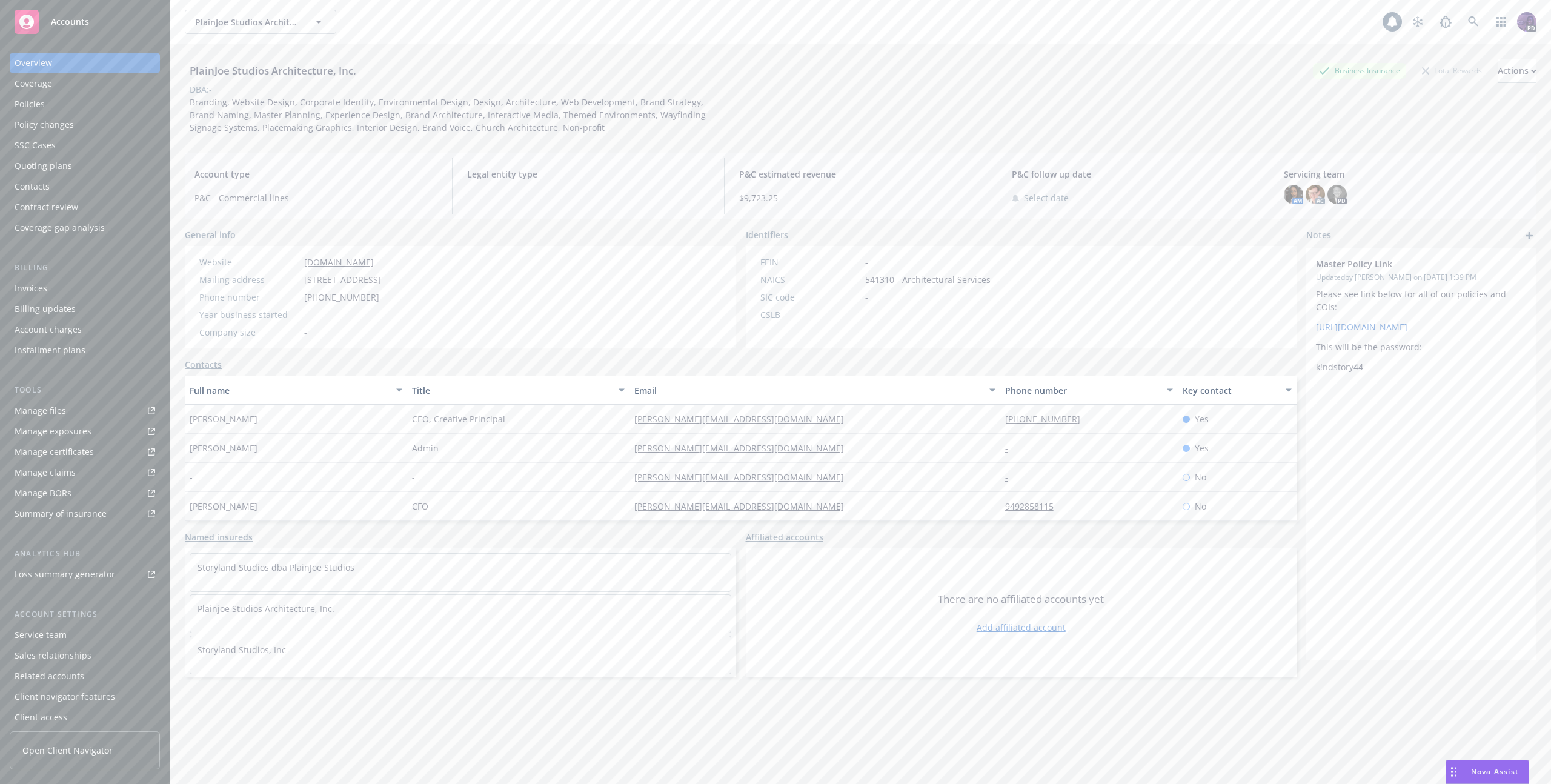
click at [423, 18] on div "PlainJoe Studios Architecture, Inc. PlainJoe Studios Architecture, Inc." at bounding box center [783, 21] width 1198 height 24
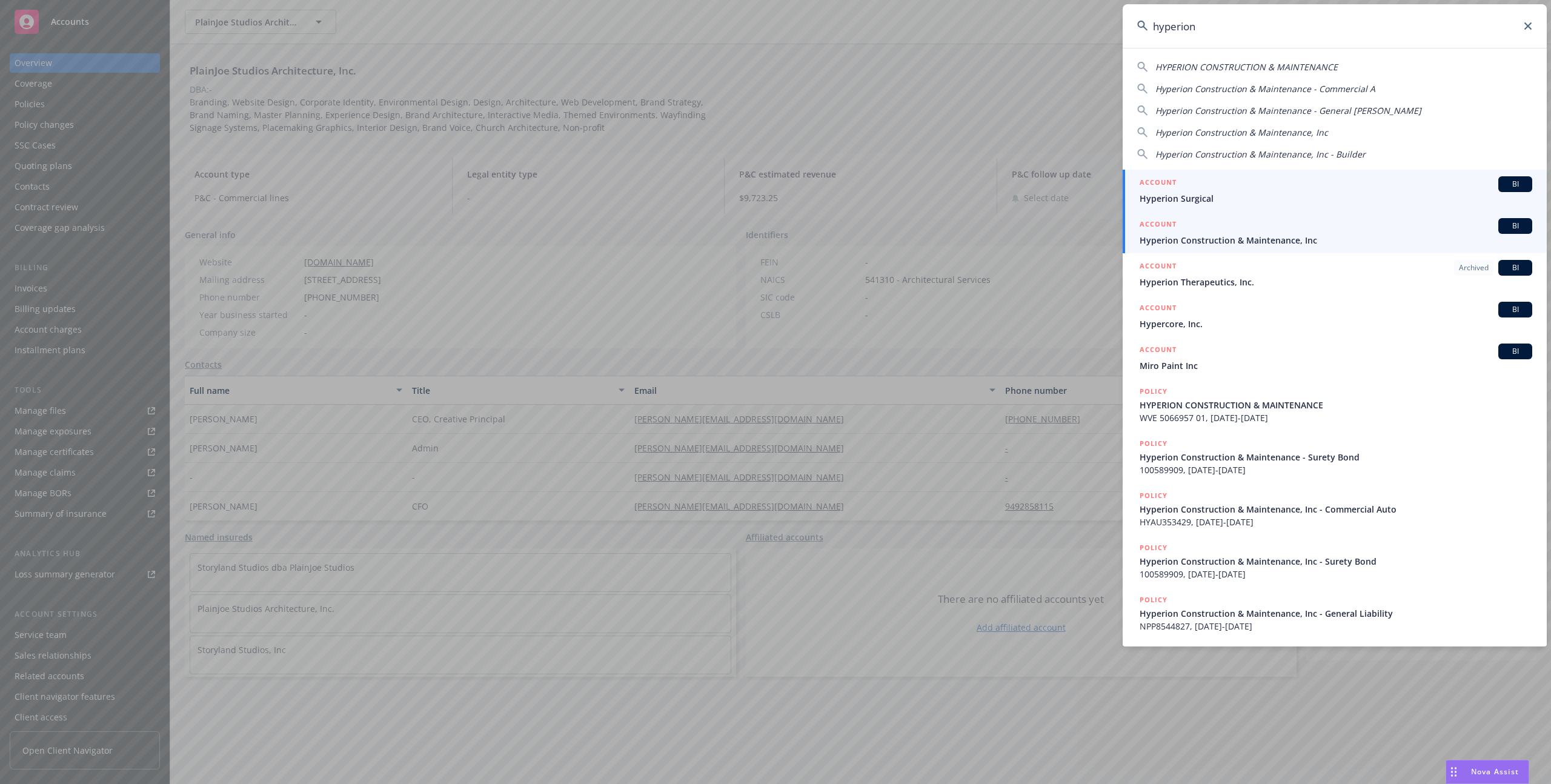
type input "hyperion"
click at [1423, 247] on link "ACCOUNT BI Hyperion Construction & Maintenance, Inc" at bounding box center [1335, 233] width 424 height 42
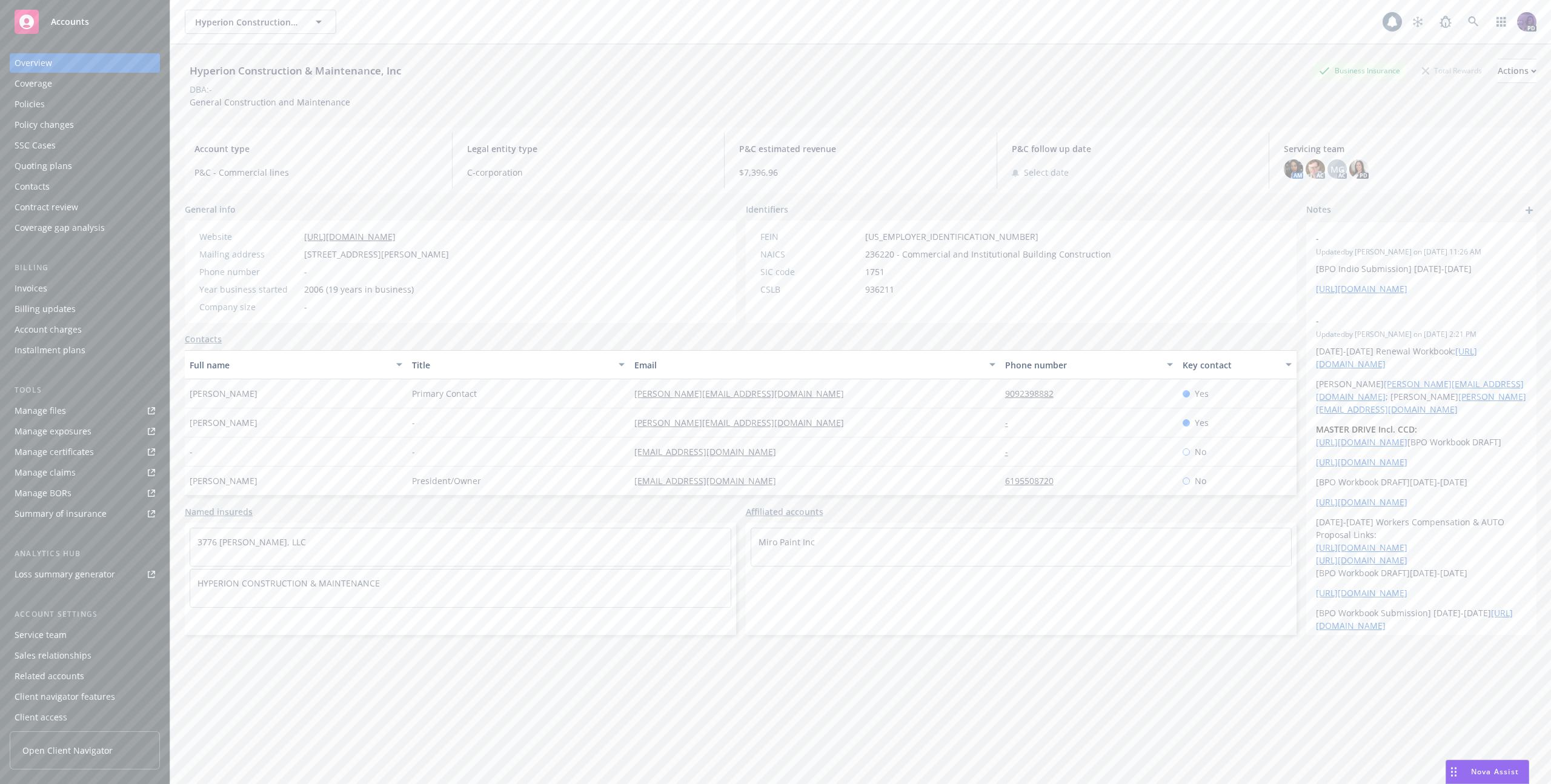
click at [79, 107] on div "Policies" at bounding box center [85, 103] width 141 height 19
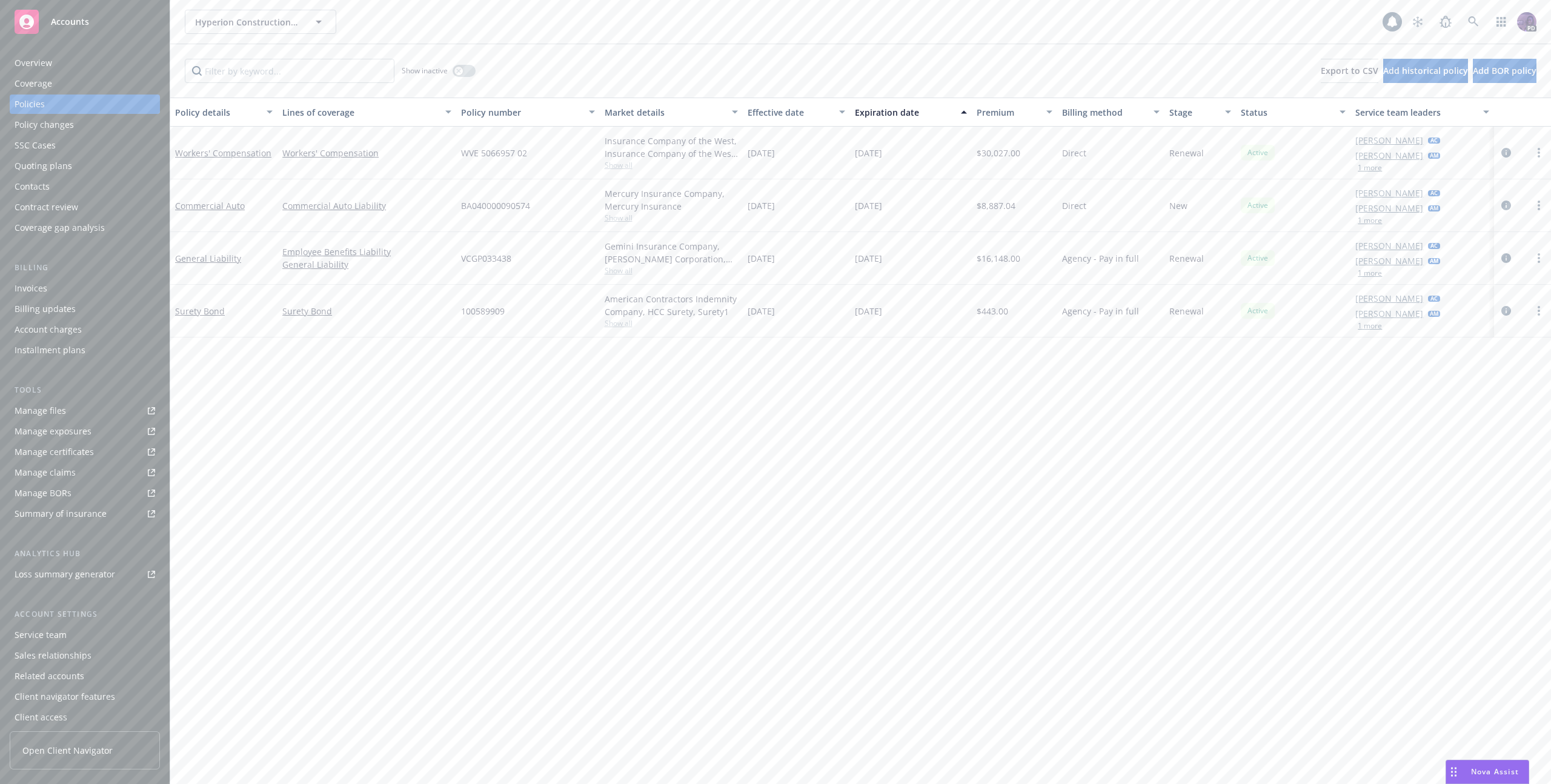
click at [78, 163] on div "Quoting plans" at bounding box center [85, 166] width 141 height 19
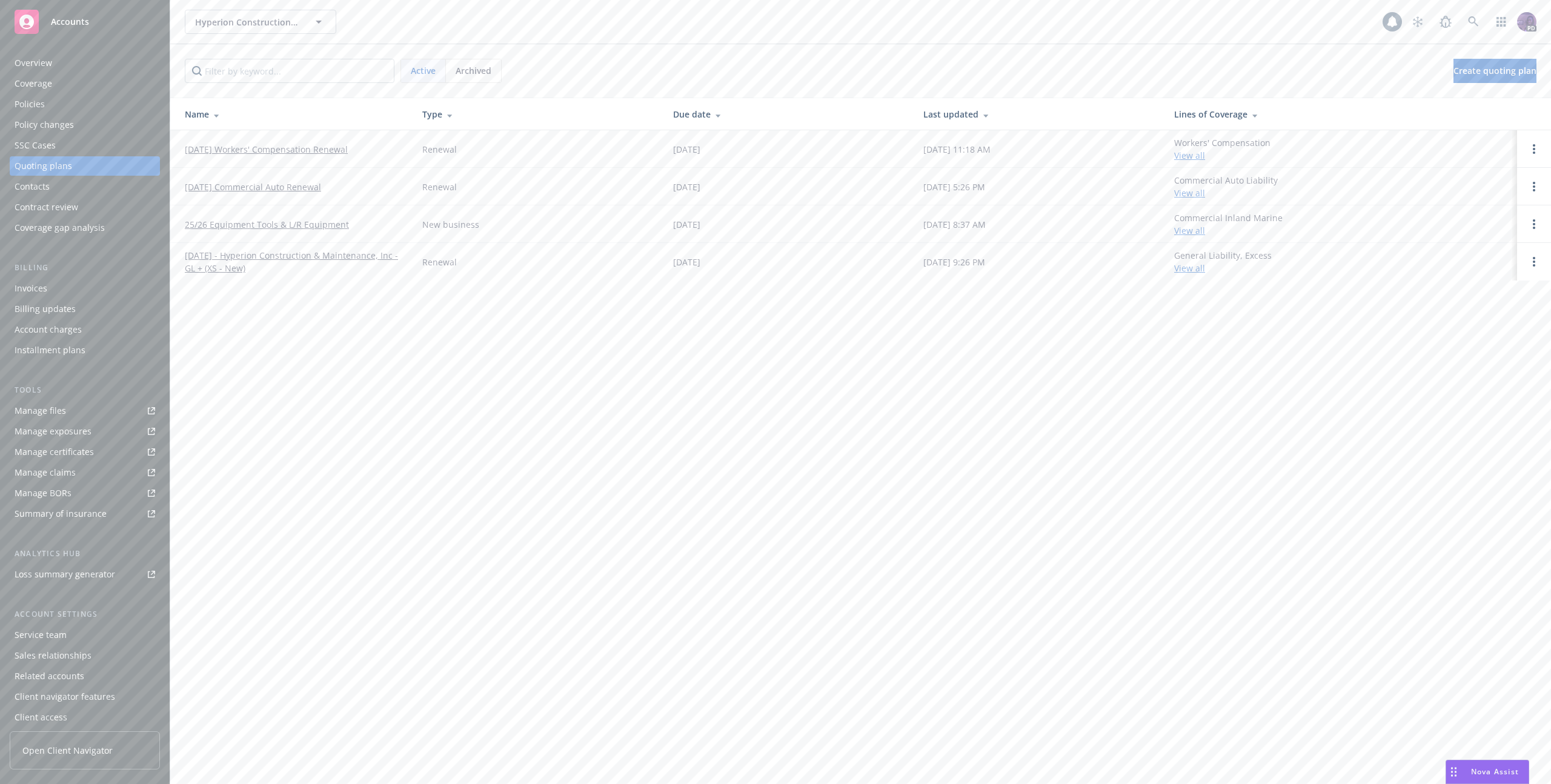
click at [316, 155] on link "[DATE] Workers' Compensation Renewal" at bounding box center [265, 149] width 163 height 12
